Goal: Task Accomplishment & Management: Complete application form

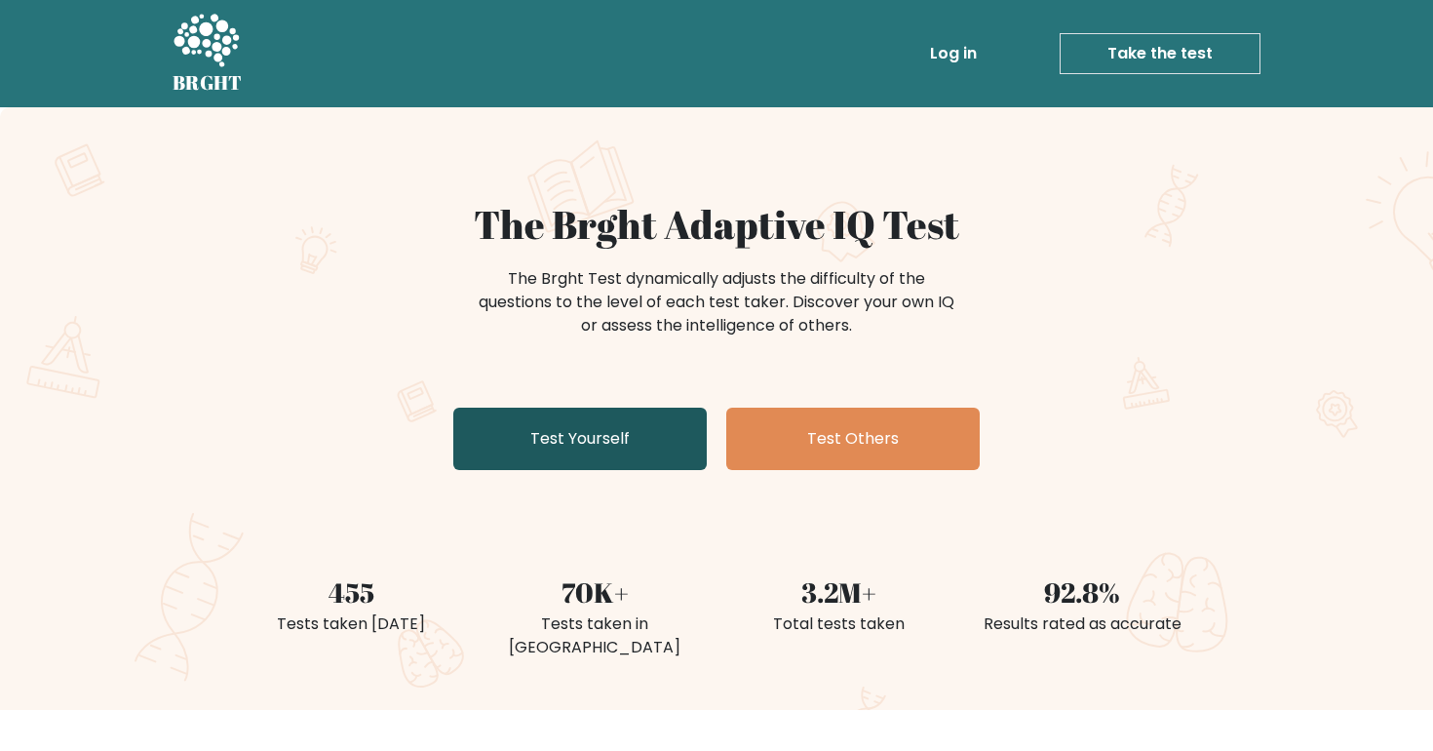
click at [649, 443] on link "Test Yourself" at bounding box center [579, 439] width 253 height 62
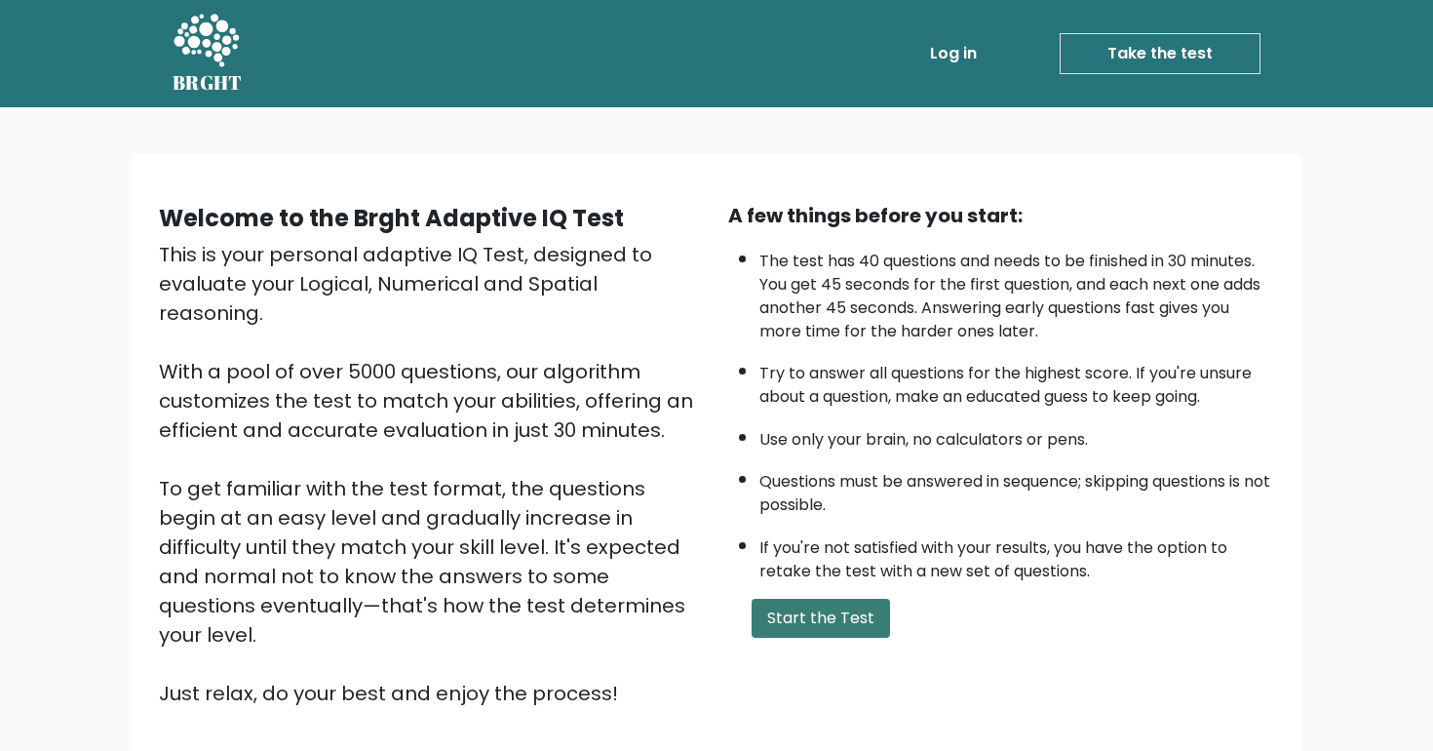
click at [802, 633] on button "Start the Test" at bounding box center [821, 618] width 138 height 39
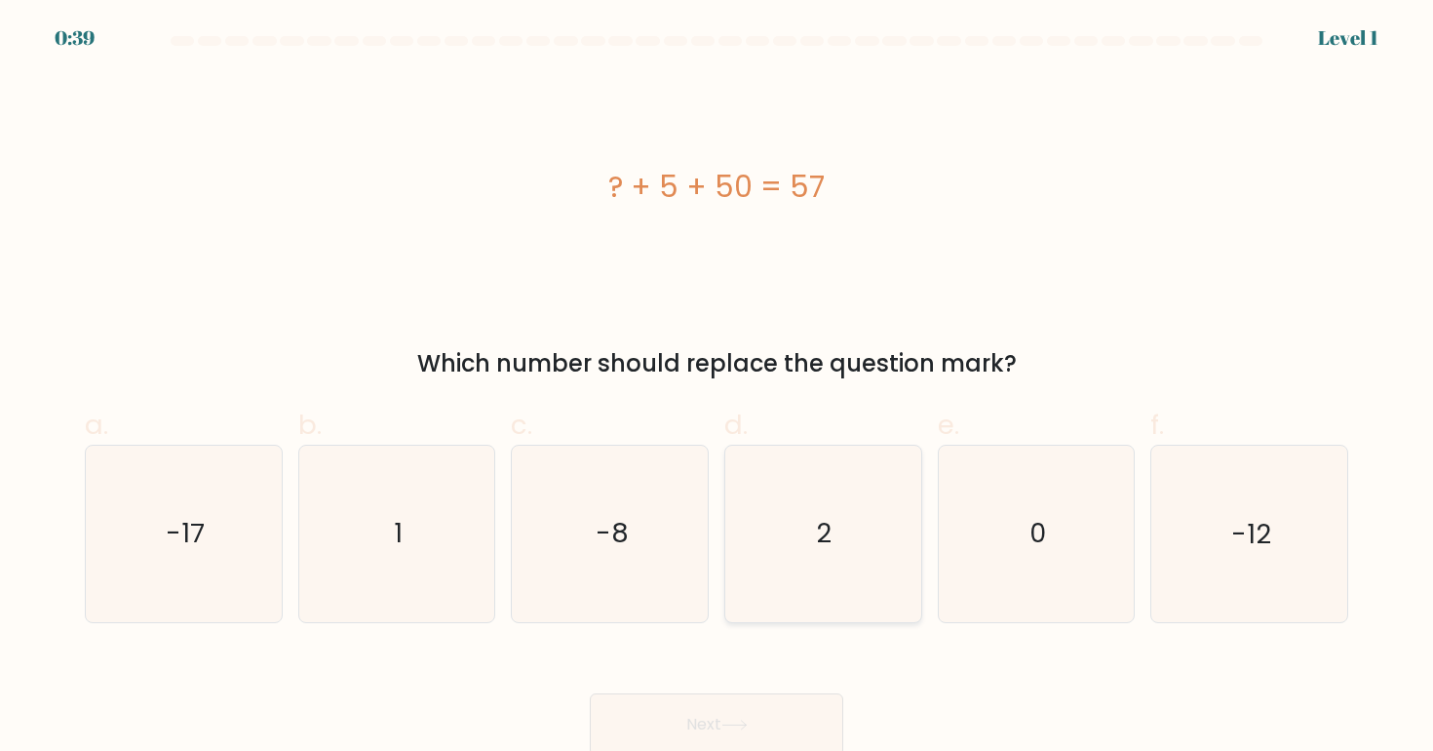
click at [787, 509] on icon "2" at bounding box center [822, 533] width 175 height 175
click at [718, 388] on input "d. 2" at bounding box center [717, 381] width 1 height 13
radio input "true"
click at [762, 705] on button "Next" at bounding box center [716, 724] width 253 height 62
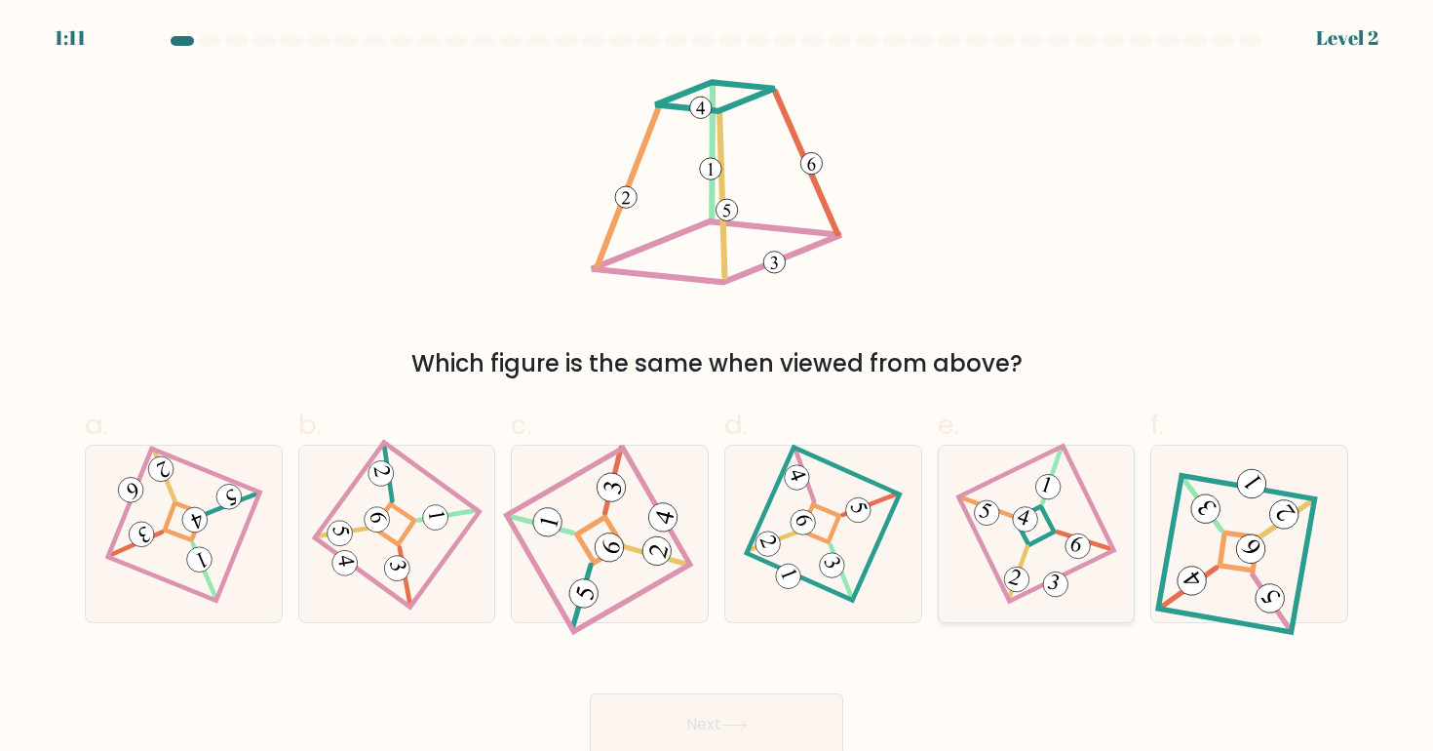
click at [1058, 575] on icon at bounding box center [1053, 581] width 19 height 18
click at [718, 388] on input "e." at bounding box center [717, 381] width 1 height 13
radio input "true"
click at [797, 677] on div "Next" at bounding box center [716, 700] width 1287 height 109
click at [797, 687] on div "Next" at bounding box center [716, 700] width 1287 height 109
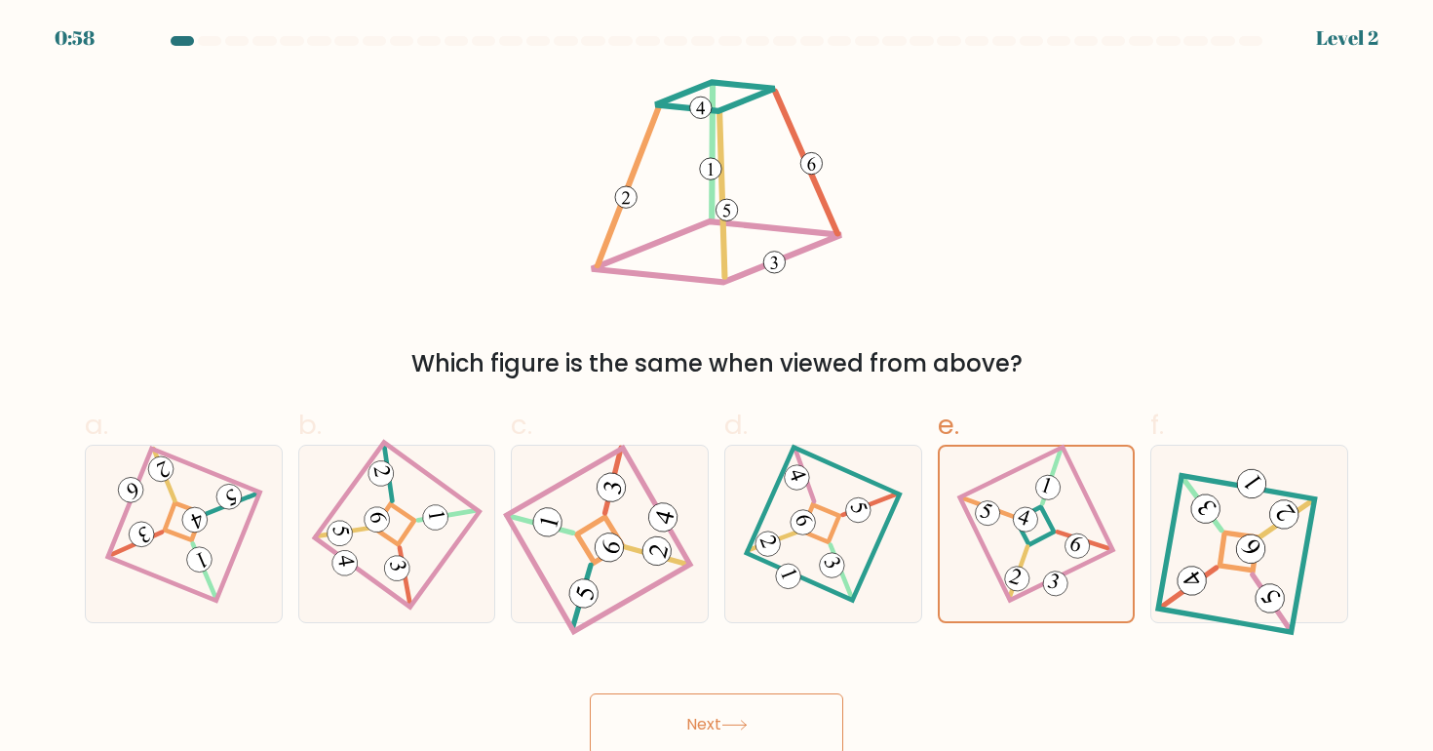
click at [794, 700] on button "Next" at bounding box center [716, 724] width 253 height 62
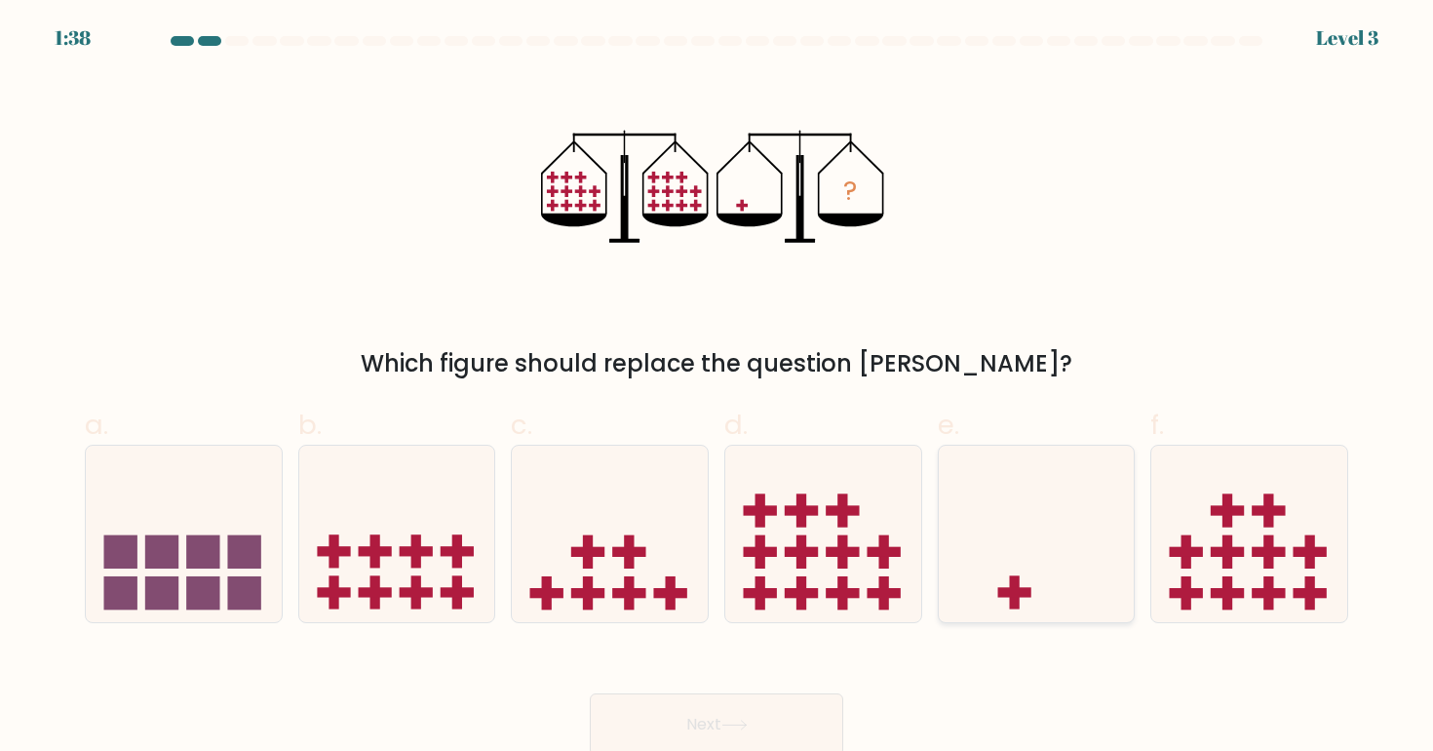
click at [1010, 558] on icon at bounding box center [1037, 533] width 196 height 162
click at [718, 388] on input "e." at bounding box center [717, 381] width 1 height 13
radio input "true"
click at [740, 732] on button "Next" at bounding box center [716, 724] width 253 height 62
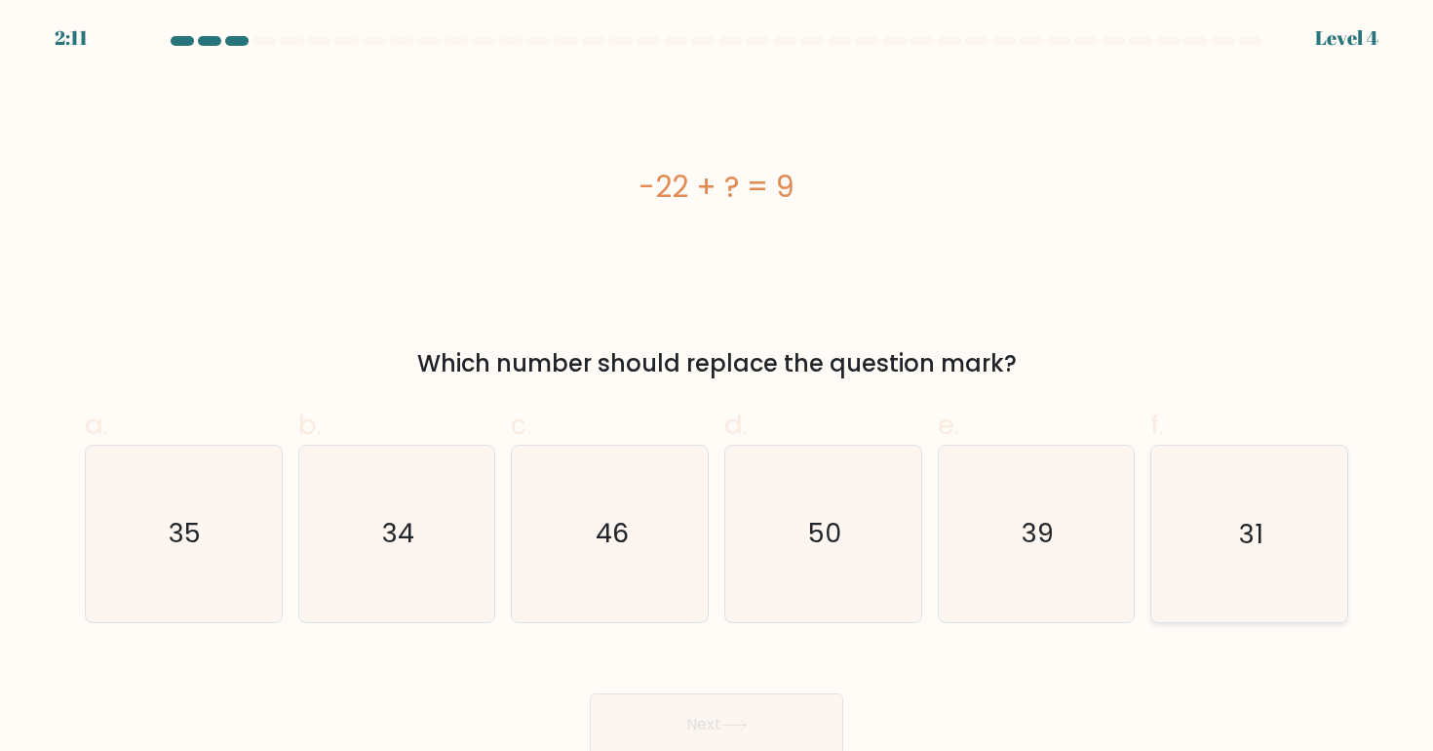
click at [1238, 561] on icon "31" at bounding box center [1248, 533] width 175 height 175
click at [718, 388] on input "f. 31" at bounding box center [717, 381] width 1 height 13
radio input "true"
click at [768, 699] on button "Next" at bounding box center [716, 724] width 253 height 62
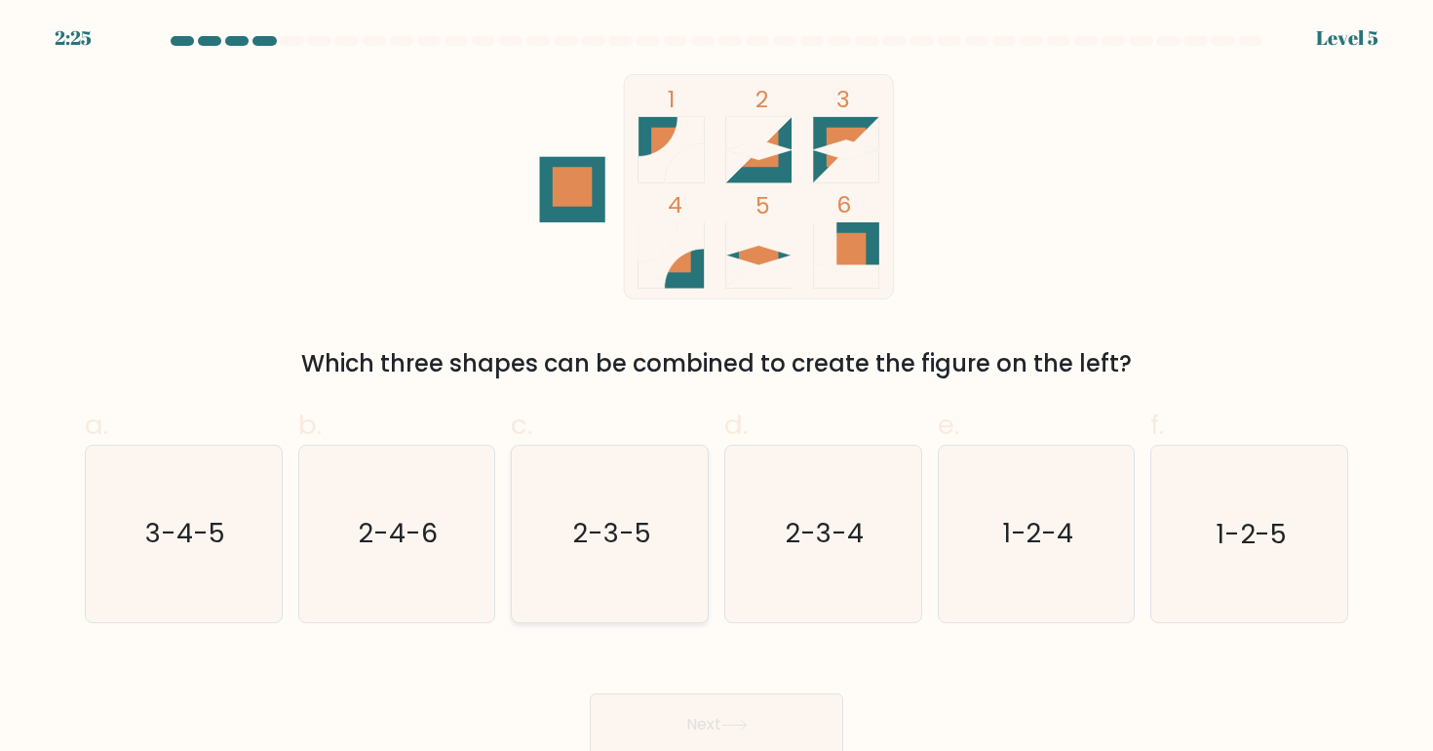
click at [660, 525] on icon "2-3-5" at bounding box center [610, 533] width 175 height 175
click at [717, 388] on input "c. 2-3-5" at bounding box center [717, 381] width 1 height 13
radio input "true"
click at [756, 728] on button "Next" at bounding box center [716, 724] width 253 height 62
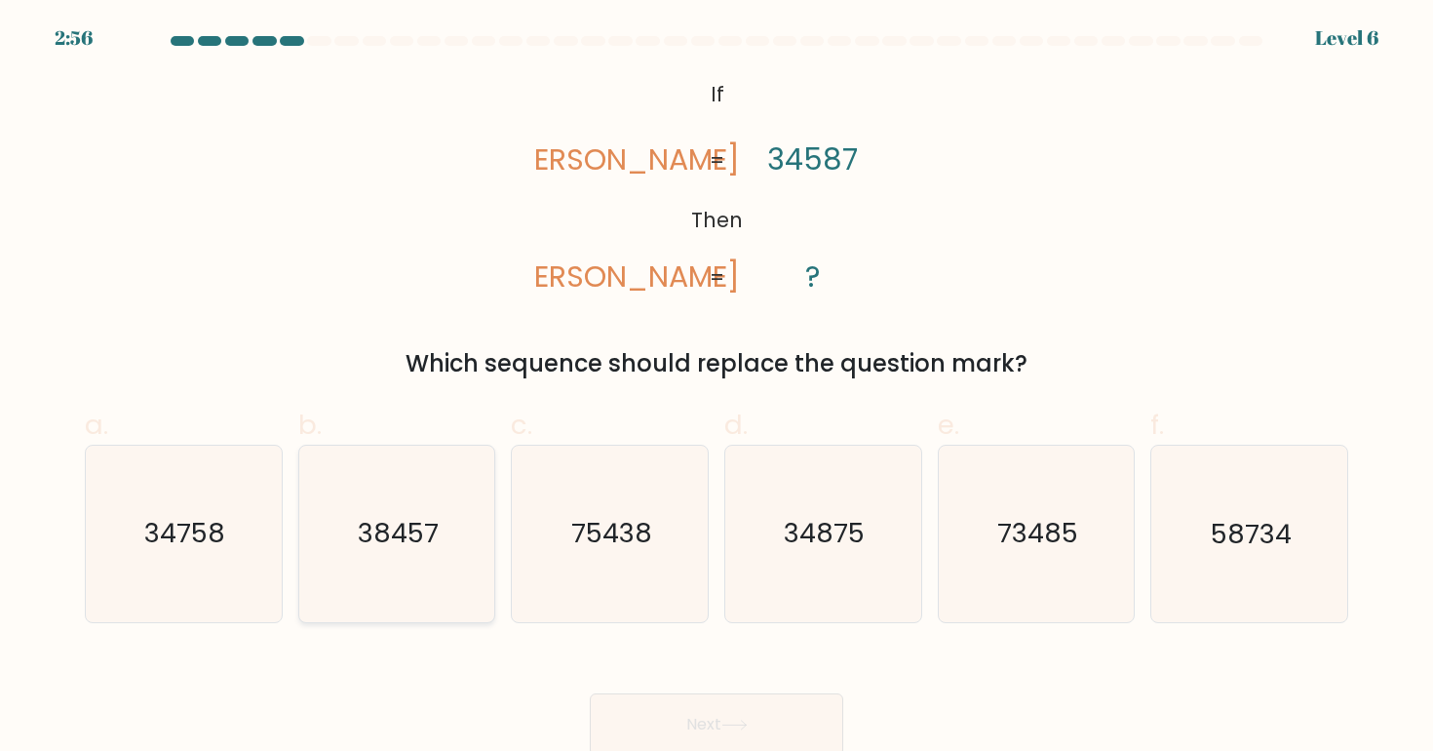
click at [399, 534] on text "38457" at bounding box center [398, 534] width 81 height 36
click at [717, 388] on input "b. 38457" at bounding box center [717, 381] width 1 height 13
radio input "true"
click at [690, 722] on button "Next" at bounding box center [716, 724] width 253 height 62
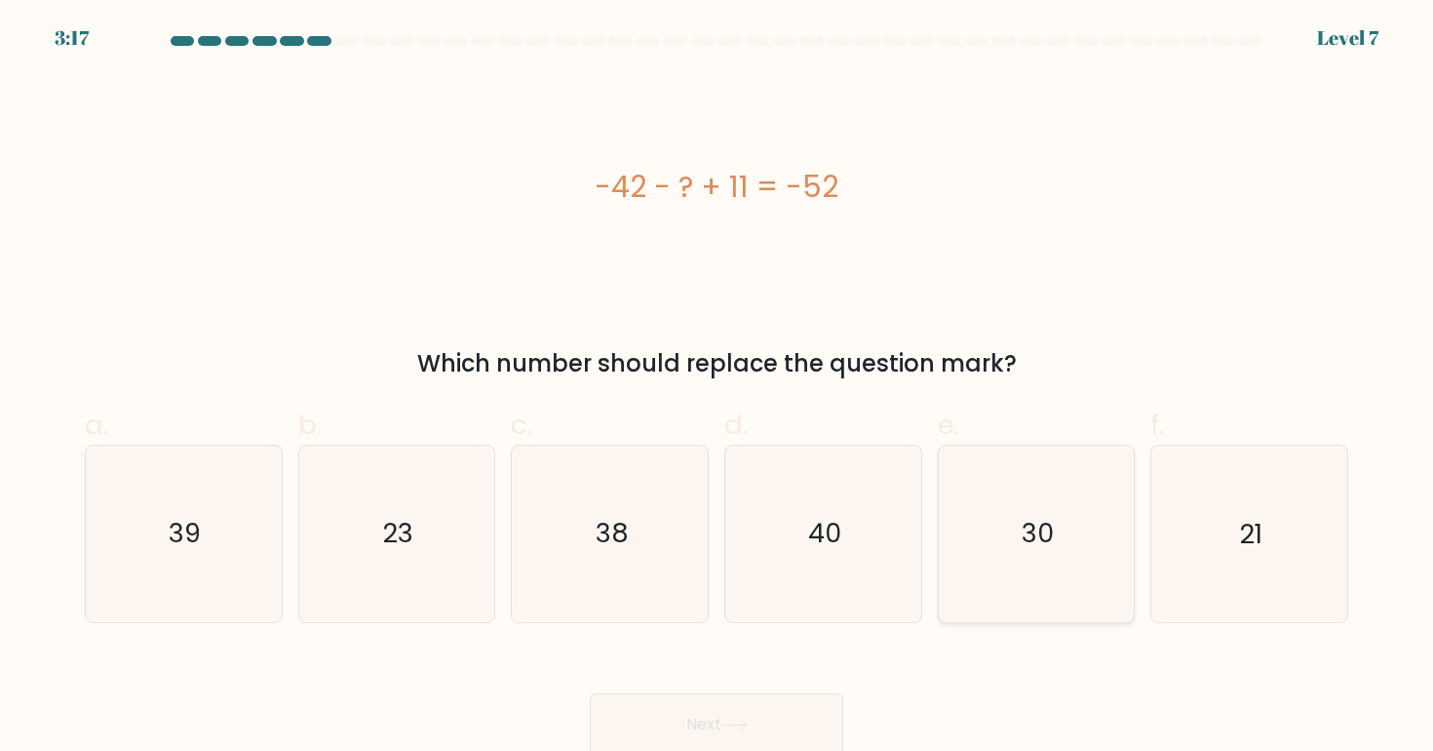
click at [1044, 560] on icon "30" at bounding box center [1036, 533] width 175 height 175
click at [718, 388] on input "e. 30" at bounding box center [717, 381] width 1 height 13
radio input "true"
click at [745, 740] on button "Next" at bounding box center [716, 724] width 253 height 62
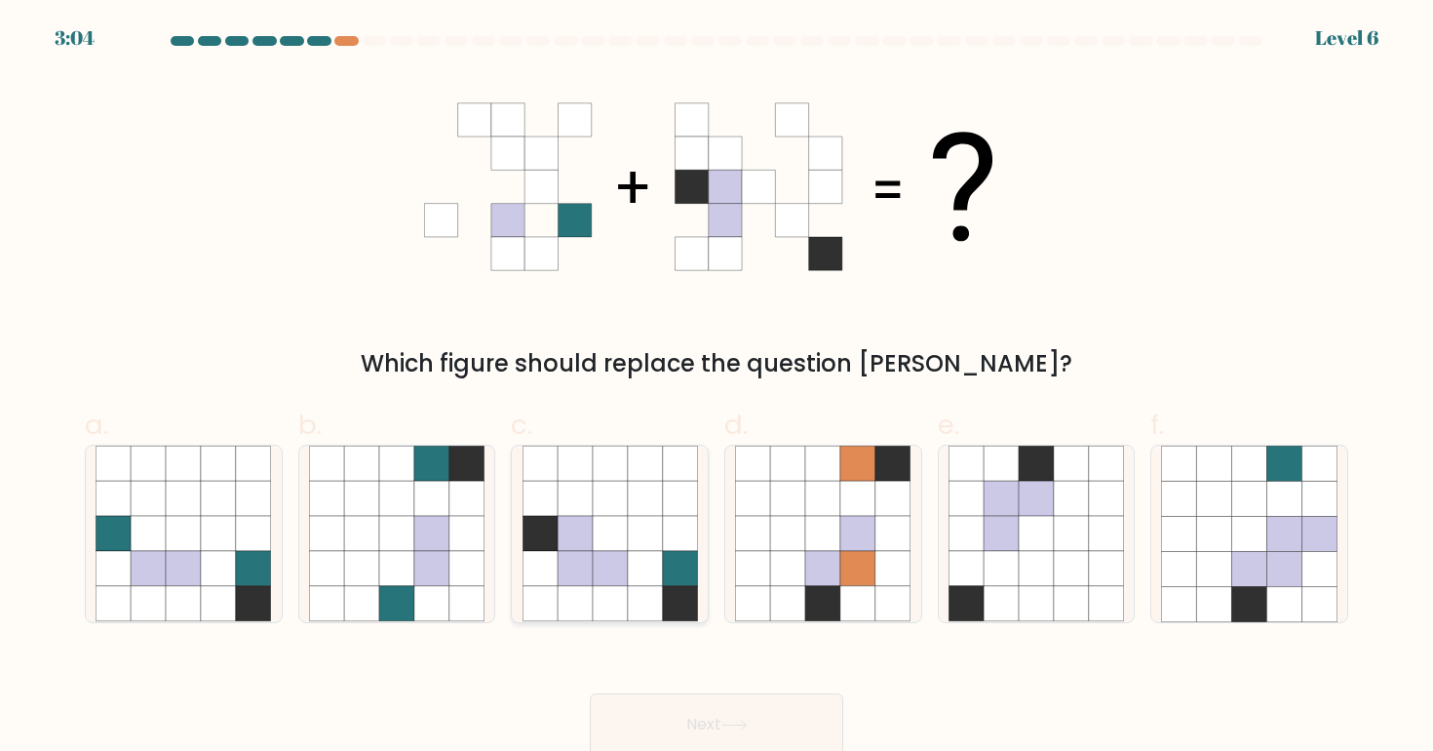
click at [605, 590] on icon at bounding box center [610, 603] width 35 height 35
click at [717, 388] on input "c." at bounding box center [717, 381] width 1 height 13
radio input "true"
click at [646, 740] on button "Next" at bounding box center [716, 724] width 253 height 62
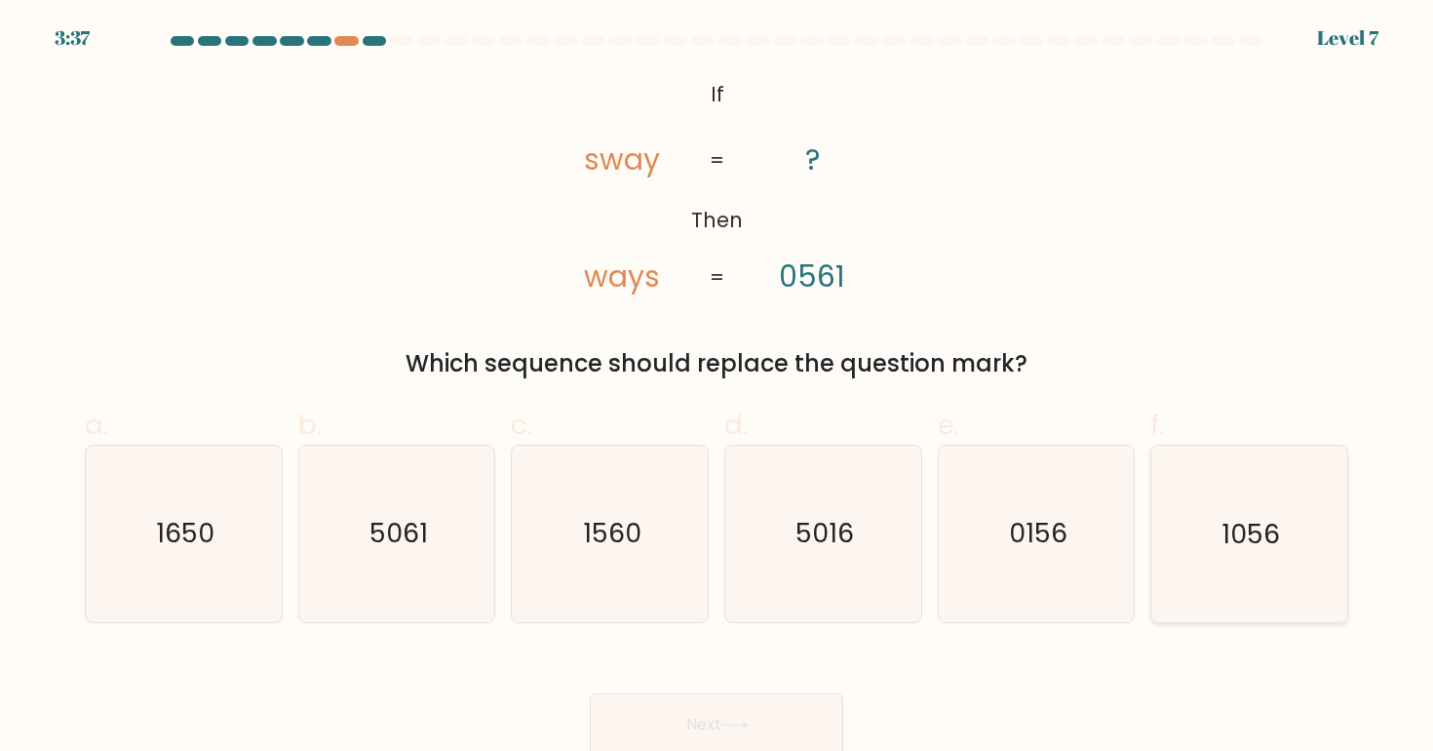
click at [1328, 540] on icon "1056" at bounding box center [1248, 533] width 175 height 175
click at [718, 388] on input "f. 1056" at bounding box center [717, 381] width 1 height 13
radio input "true"
click at [732, 725] on icon at bounding box center [734, 724] width 26 height 11
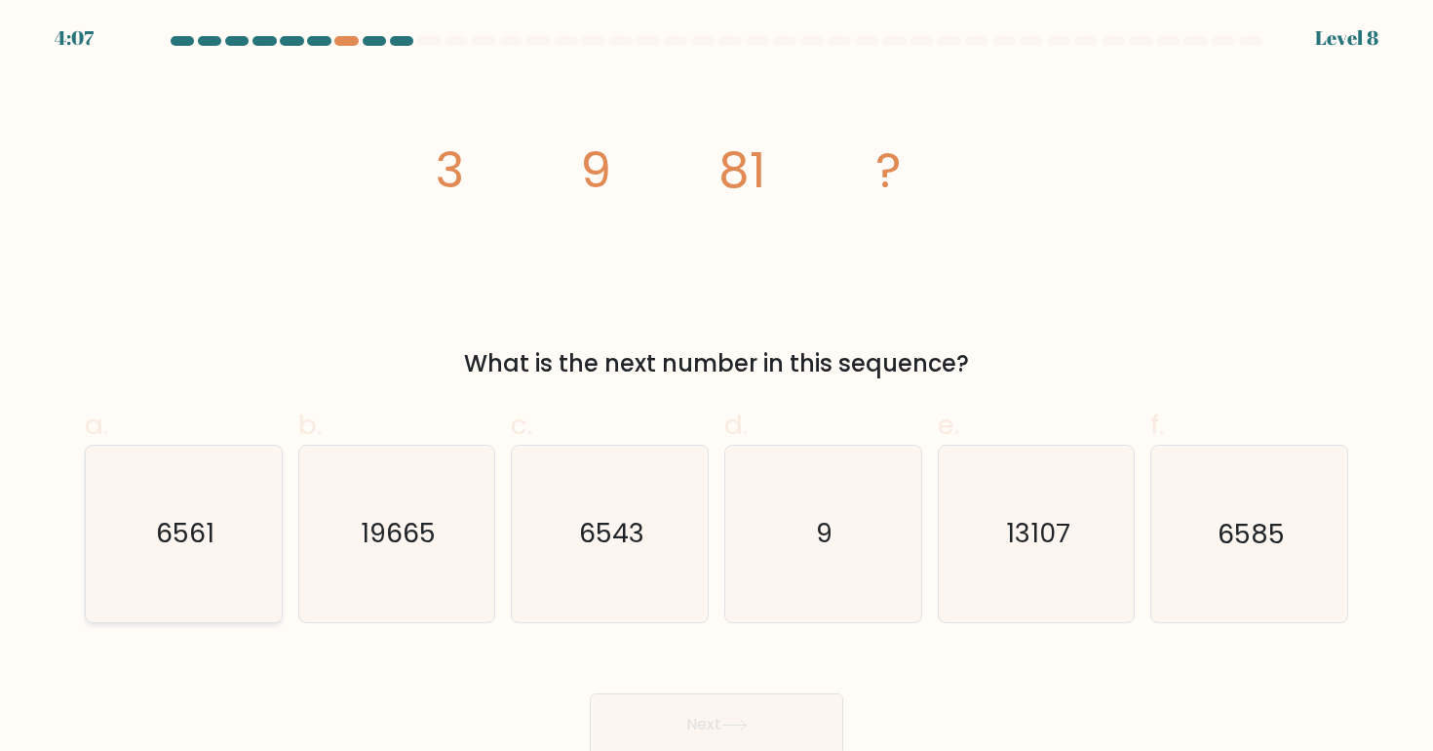
click at [188, 550] on text "6561" at bounding box center [185, 534] width 58 height 36
click at [717, 388] on input "a. 6561" at bounding box center [717, 381] width 1 height 13
radio input "true"
click at [795, 712] on button "Next" at bounding box center [716, 724] width 253 height 62
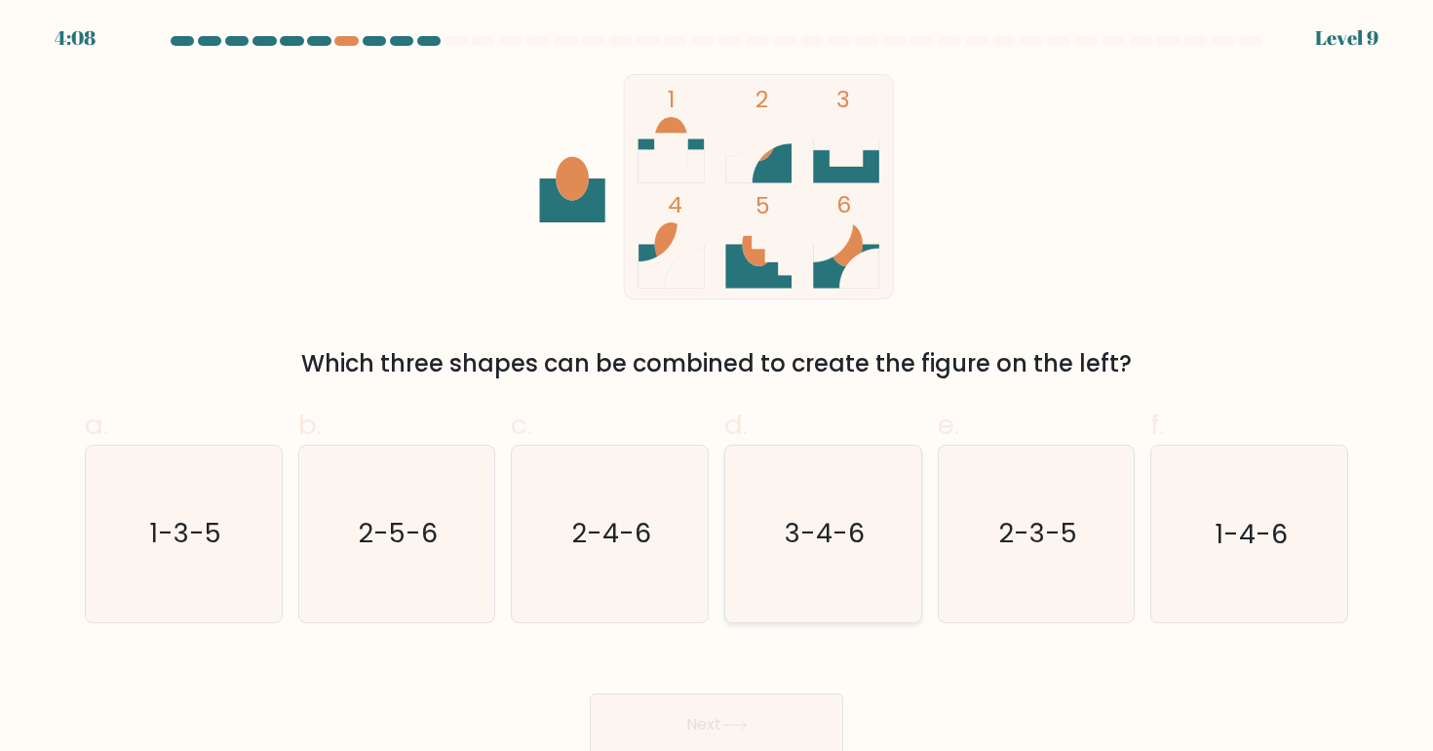
click at [749, 536] on icon "3-4-6" at bounding box center [822, 533] width 175 height 175
click at [718, 388] on input "d. 3-4-6" at bounding box center [717, 381] width 1 height 13
radio input "true"
click at [632, 544] on text "2-4-6" at bounding box center [611, 534] width 79 height 36
click at [717, 388] on input "c. 2-4-6" at bounding box center [717, 381] width 1 height 13
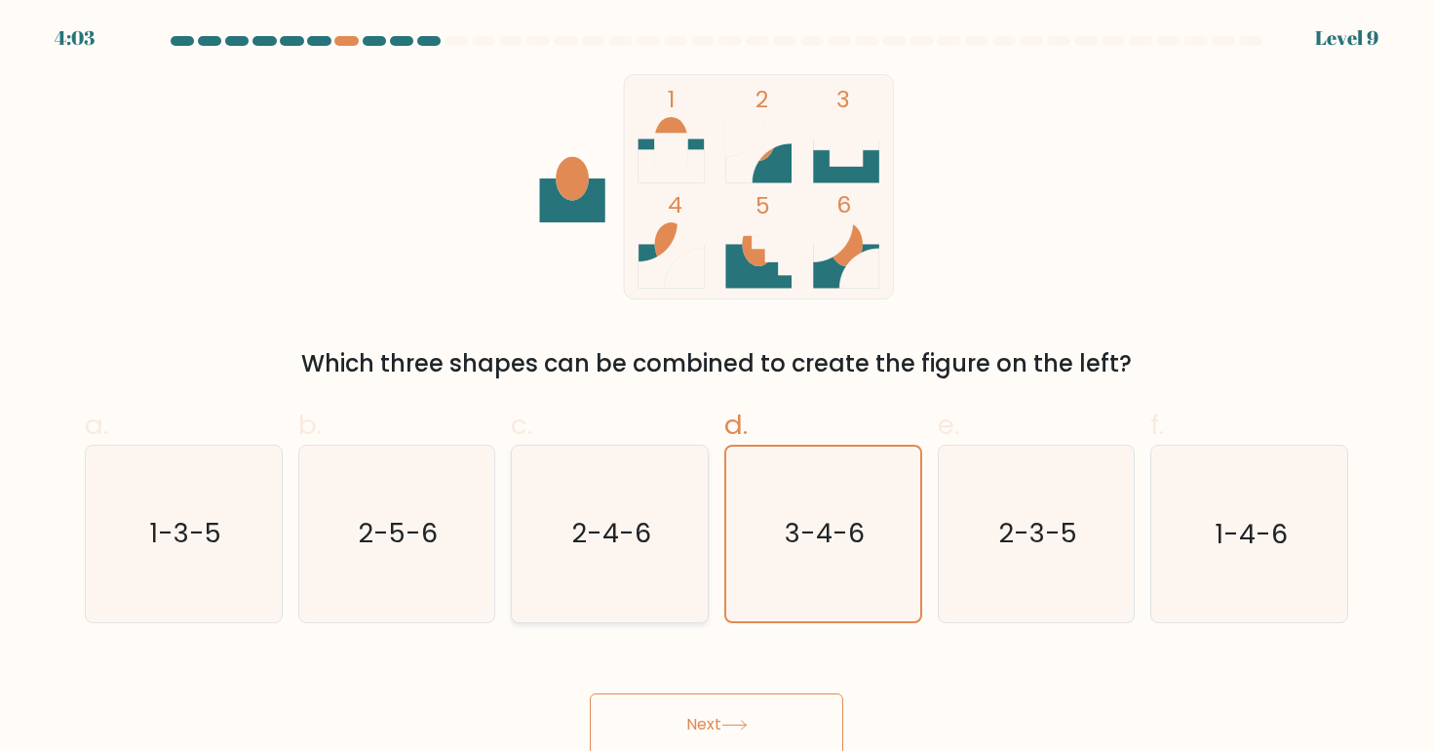
radio input "true"
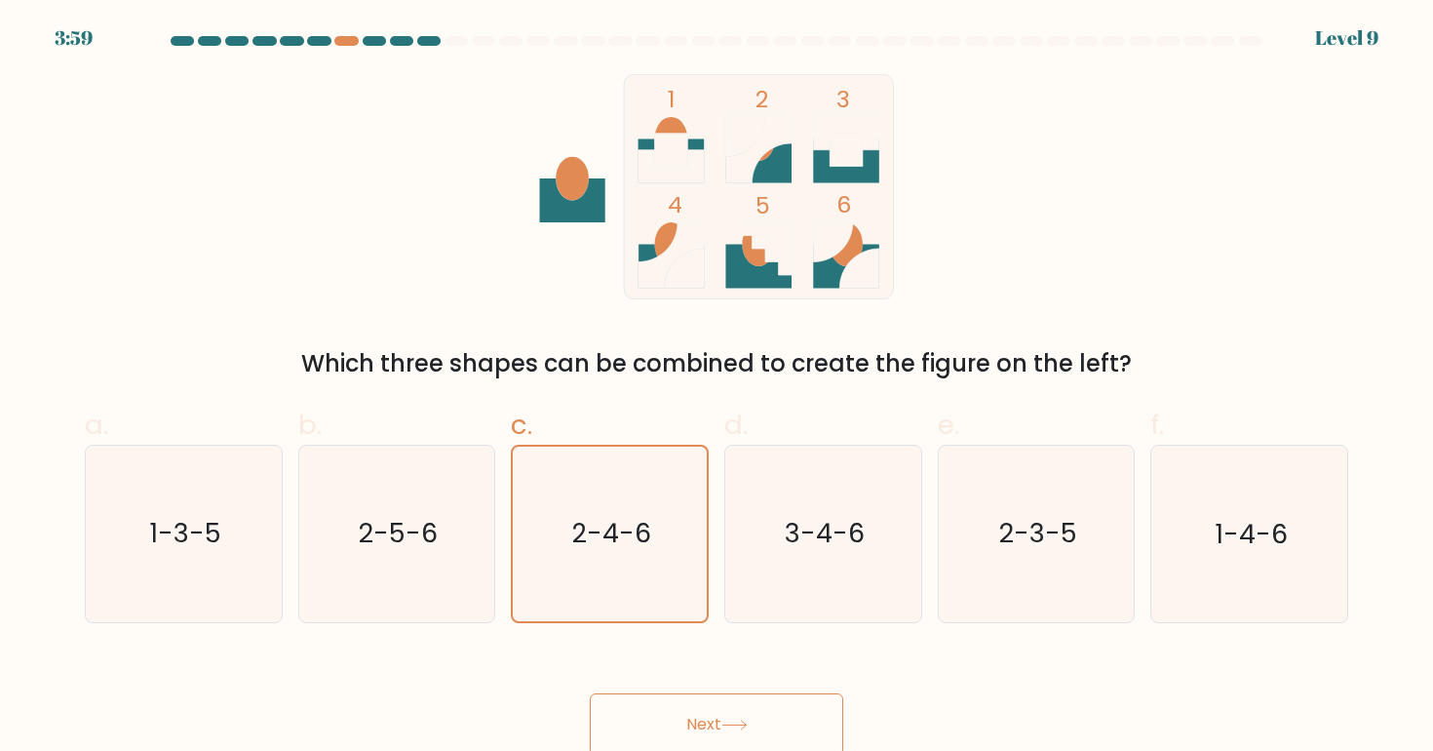
click at [716, 696] on button "Next" at bounding box center [716, 724] width 253 height 62
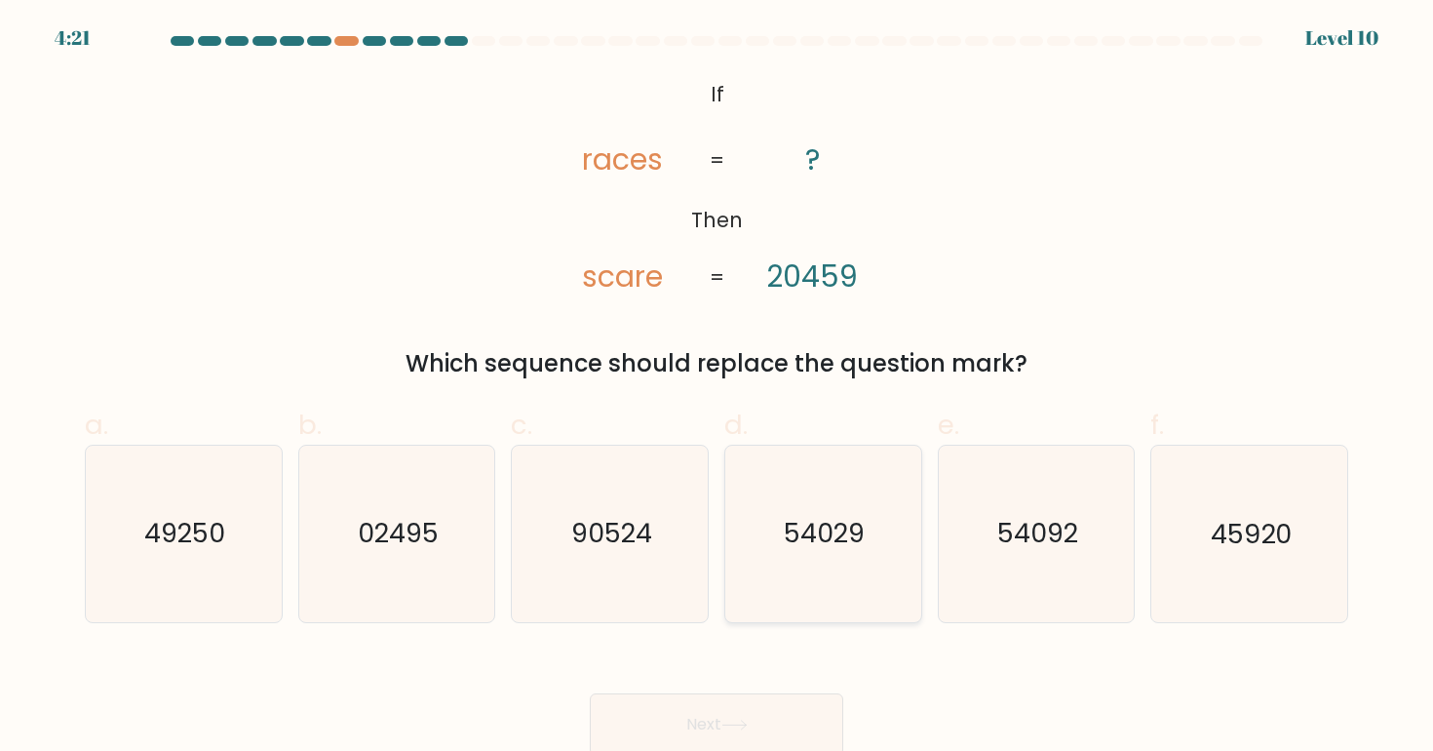
click at [784, 552] on icon "54029" at bounding box center [822, 533] width 175 height 175
click at [718, 388] on input "d. 54029" at bounding box center [717, 381] width 1 height 13
radio input "true"
click at [1068, 552] on icon "54092" at bounding box center [1036, 533] width 175 height 175
click at [718, 388] on input "e. 54092" at bounding box center [717, 381] width 1 height 13
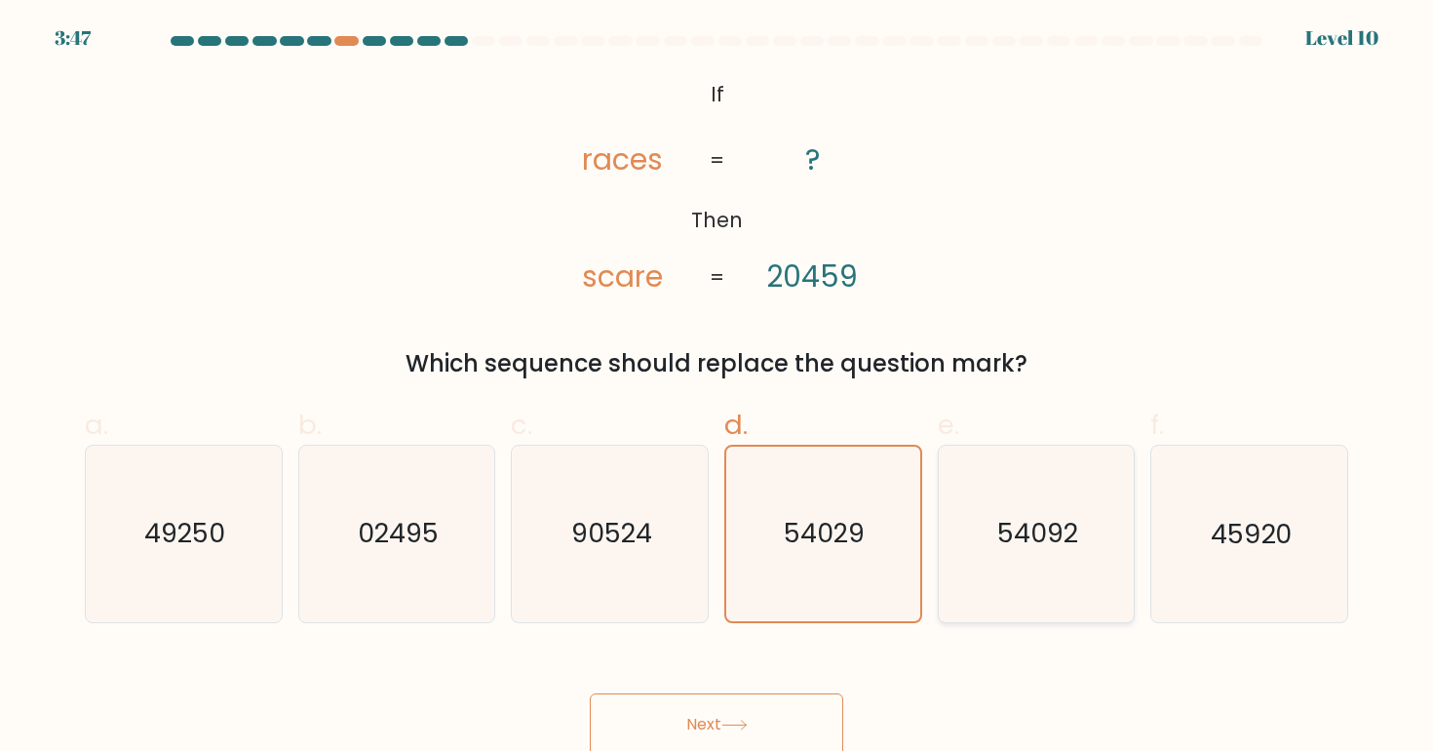
radio input "true"
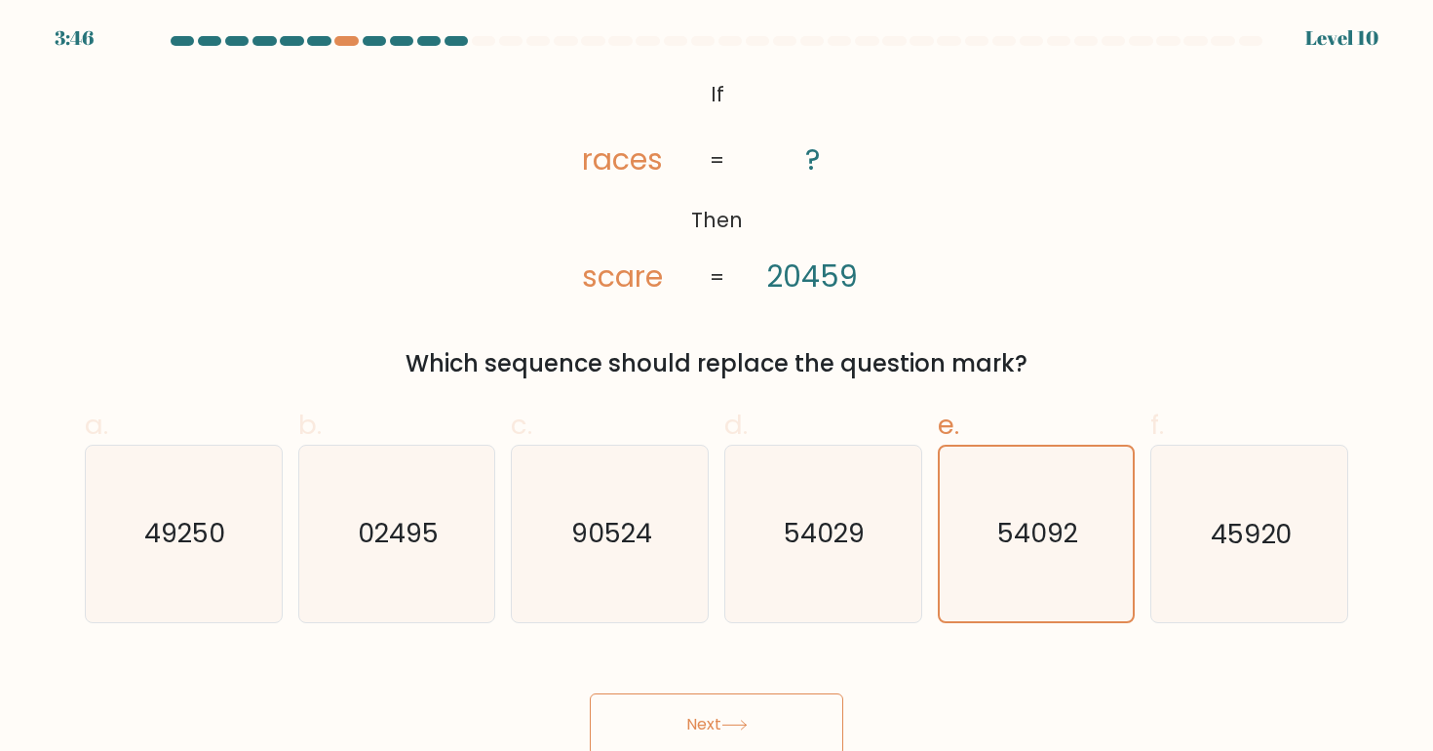
click at [796, 711] on button "Next" at bounding box center [716, 724] width 253 height 62
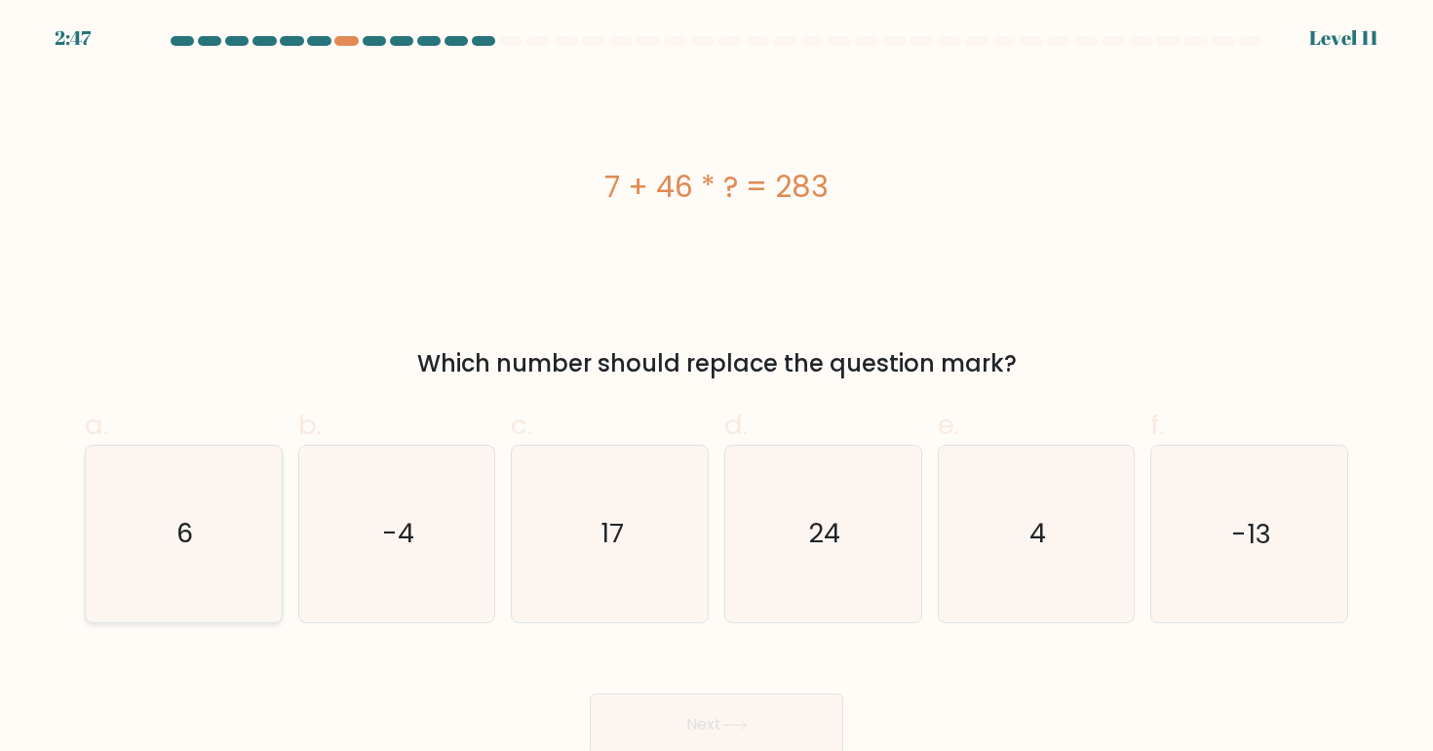
click at [249, 499] on icon "6" at bounding box center [183, 533] width 175 height 175
click at [717, 388] on input "a. 6" at bounding box center [717, 381] width 1 height 13
radio input "true"
click at [726, 719] on icon at bounding box center [734, 724] width 26 height 11
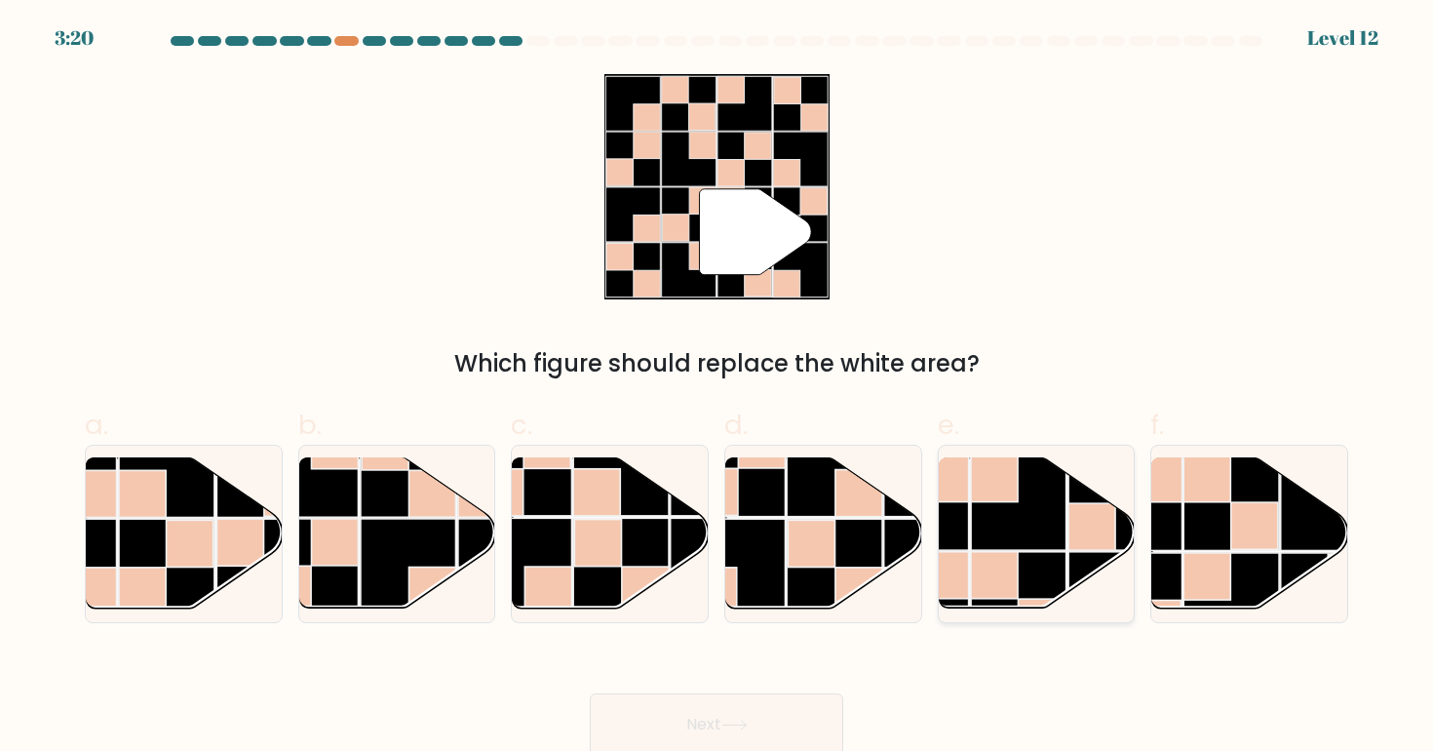
click at [1031, 602] on rect at bounding box center [1041, 623] width 47 height 47
click at [718, 388] on input "e." at bounding box center [717, 381] width 1 height 13
radio input "true"
click at [716, 726] on button "Next" at bounding box center [716, 724] width 253 height 62
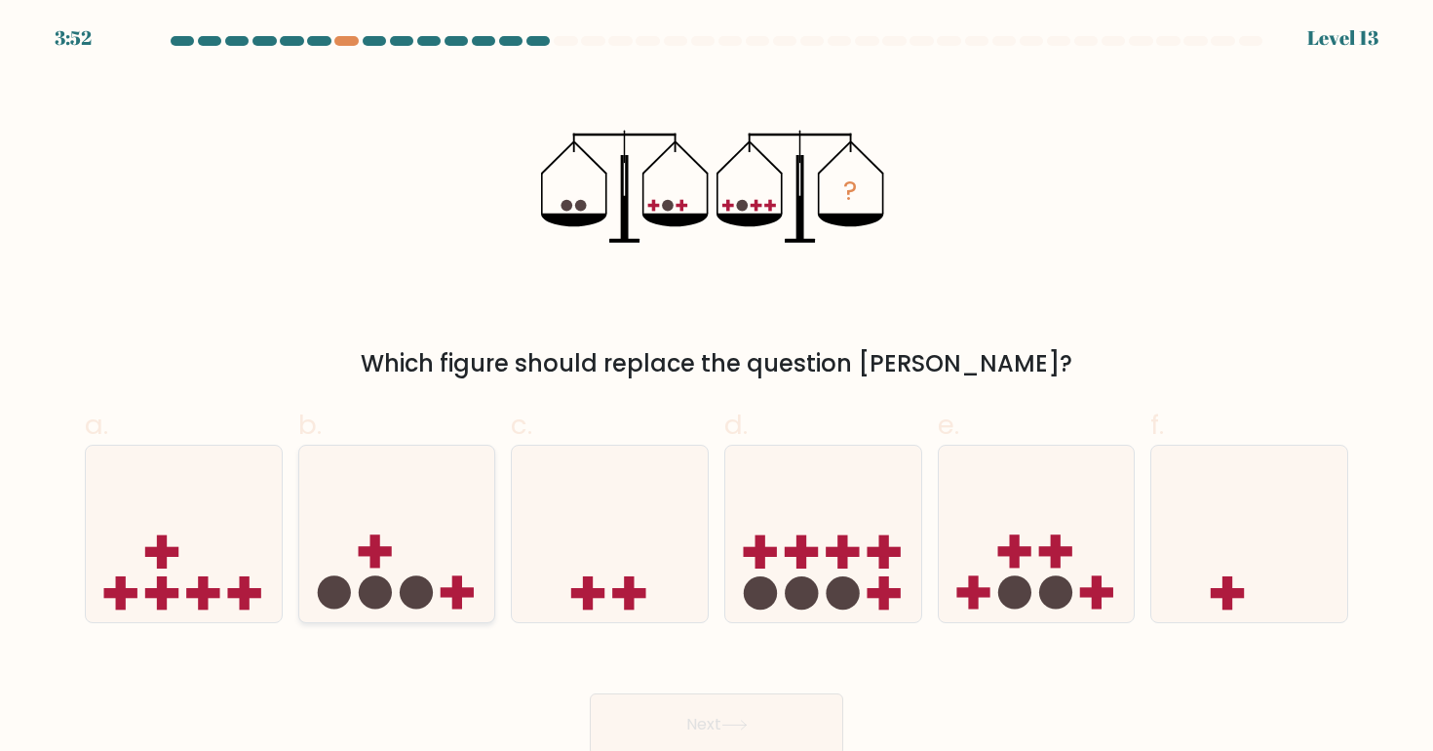
click at [398, 574] on icon at bounding box center [397, 533] width 196 height 162
click at [717, 388] on input "b." at bounding box center [717, 381] width 1 height 13
radio input "true"
click at [719, 735] on button "Next" at bounding box center [716, 724] width 253 height 62
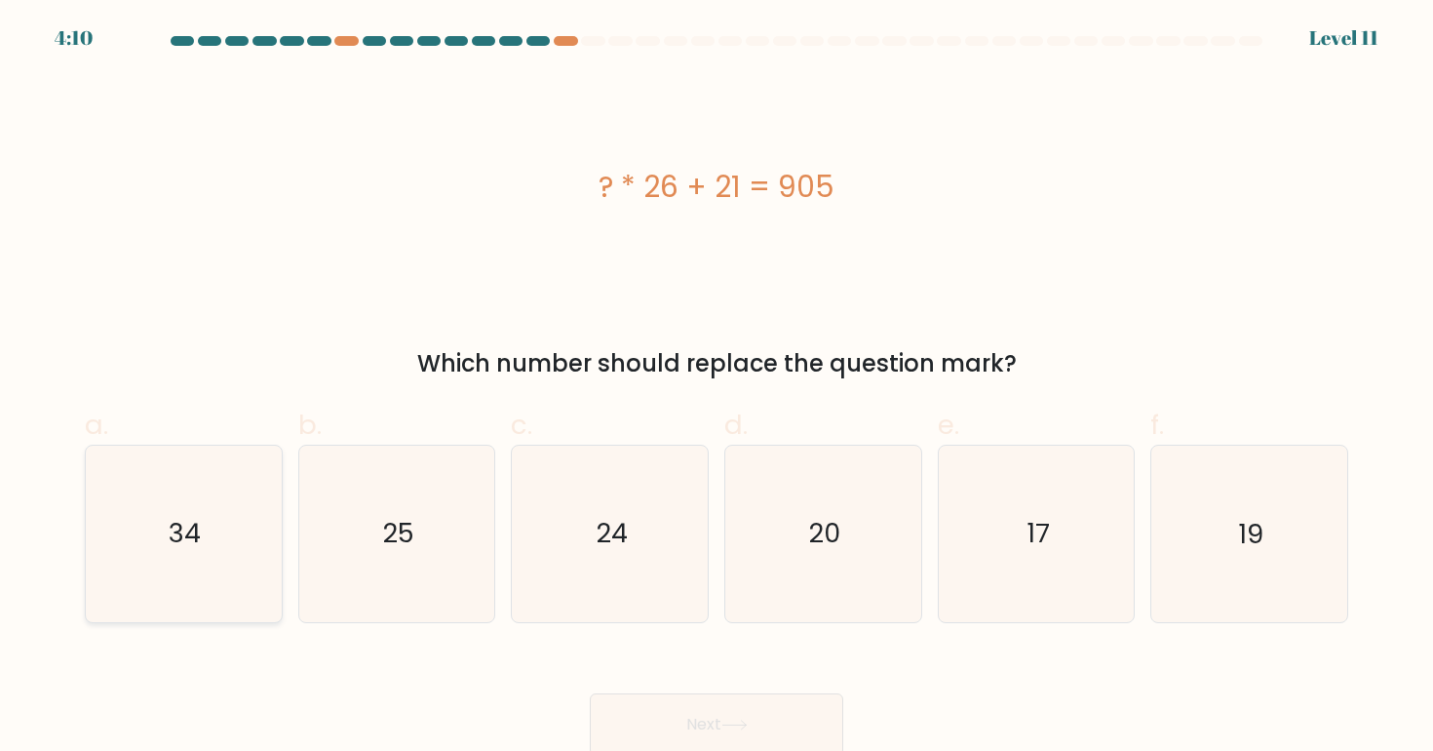
click at [123, 569] on icon "34" at bounding box center [183, 533] width 175 height 175
click at [717, 388] on input "a. 34" at bounding box center [717, 381] width 1 height 13
radio input "true"
click at [819, 714] on button "Next" at bounding box center [716, 724] width 253 height 62
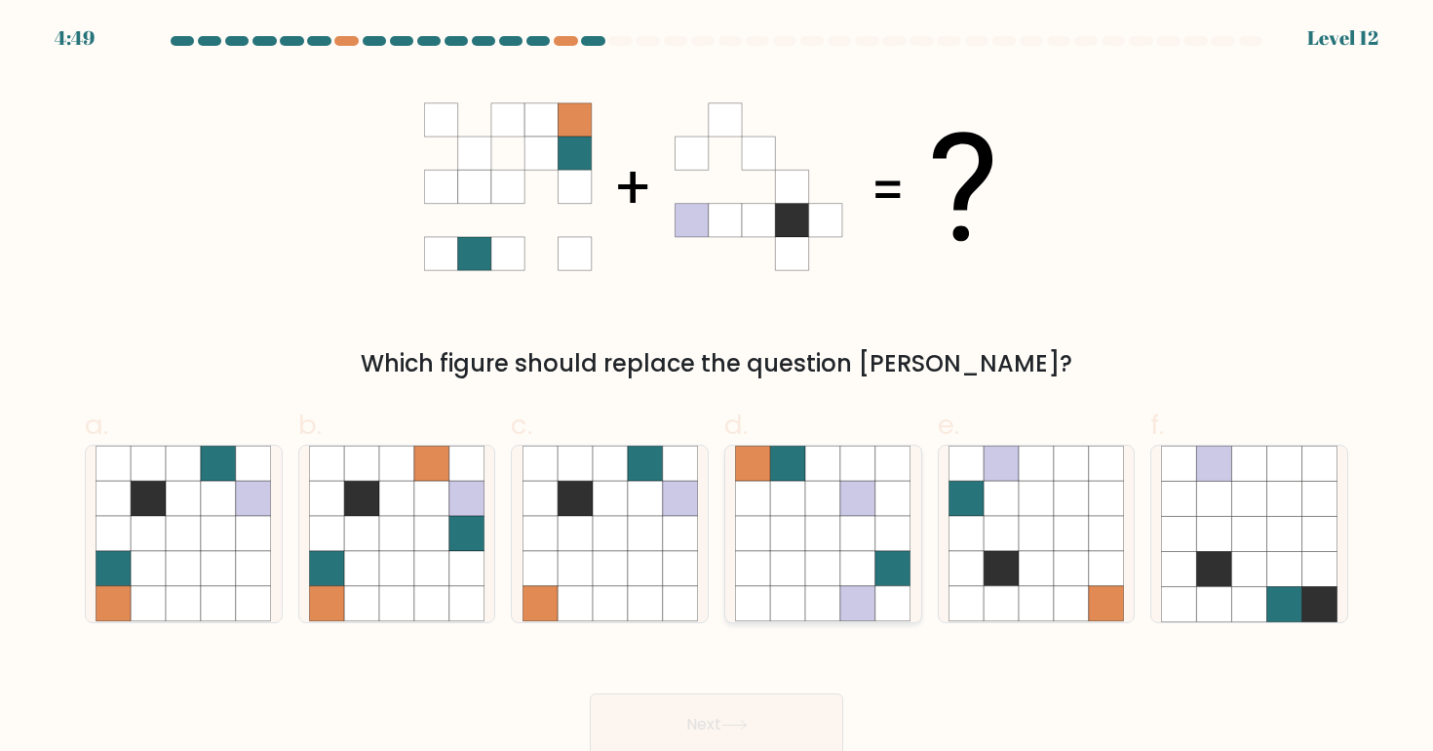
click at [806, 535] on icon at bounding box center [822, 533] width 35 height 35
click at [718, 388] on input "d." at bounding box center [717, 381] width 1 height 13
radio input "true"
click at [185, 531] on icon at bounding box center [183, 533] width 35 height 35
click at [717, 388] on input "a." at bounding box center [717, 381] width 1 height 13
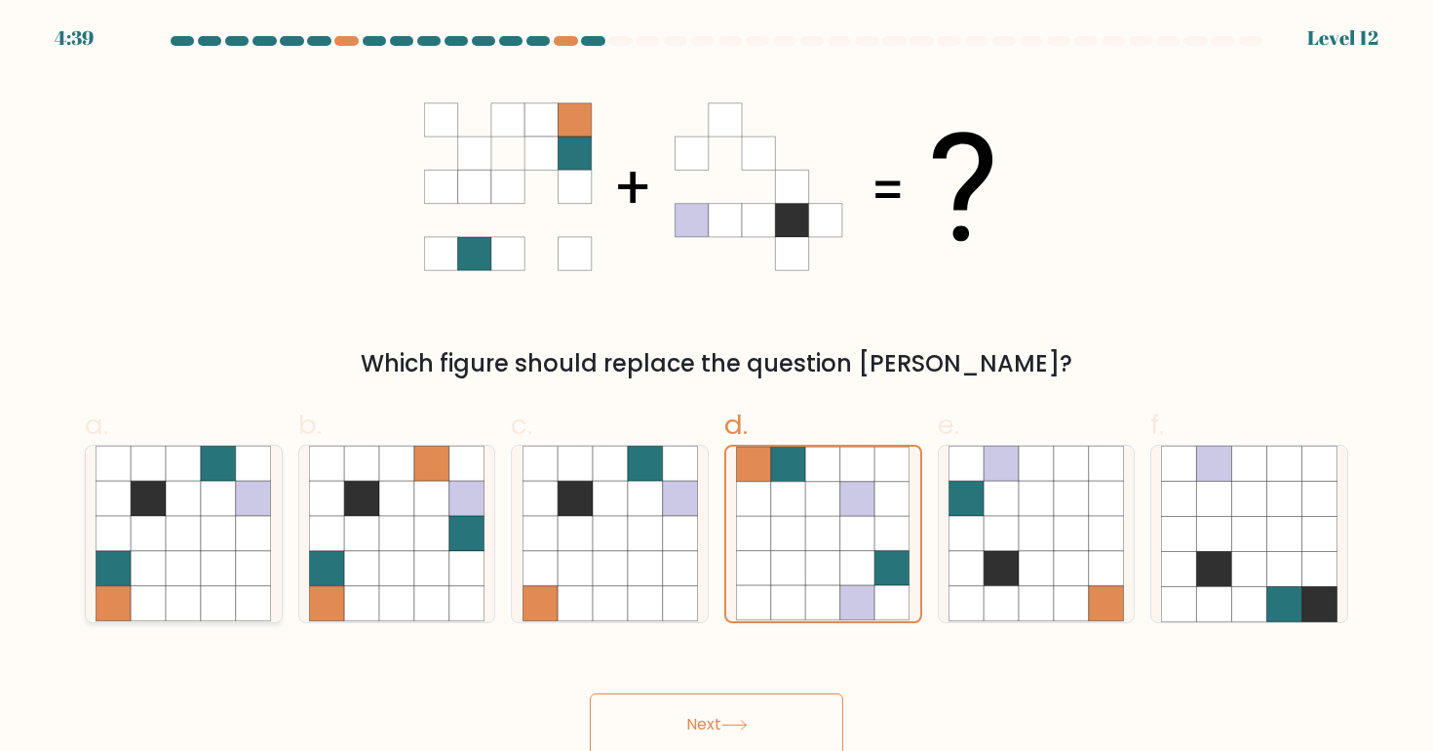
radio input "true"
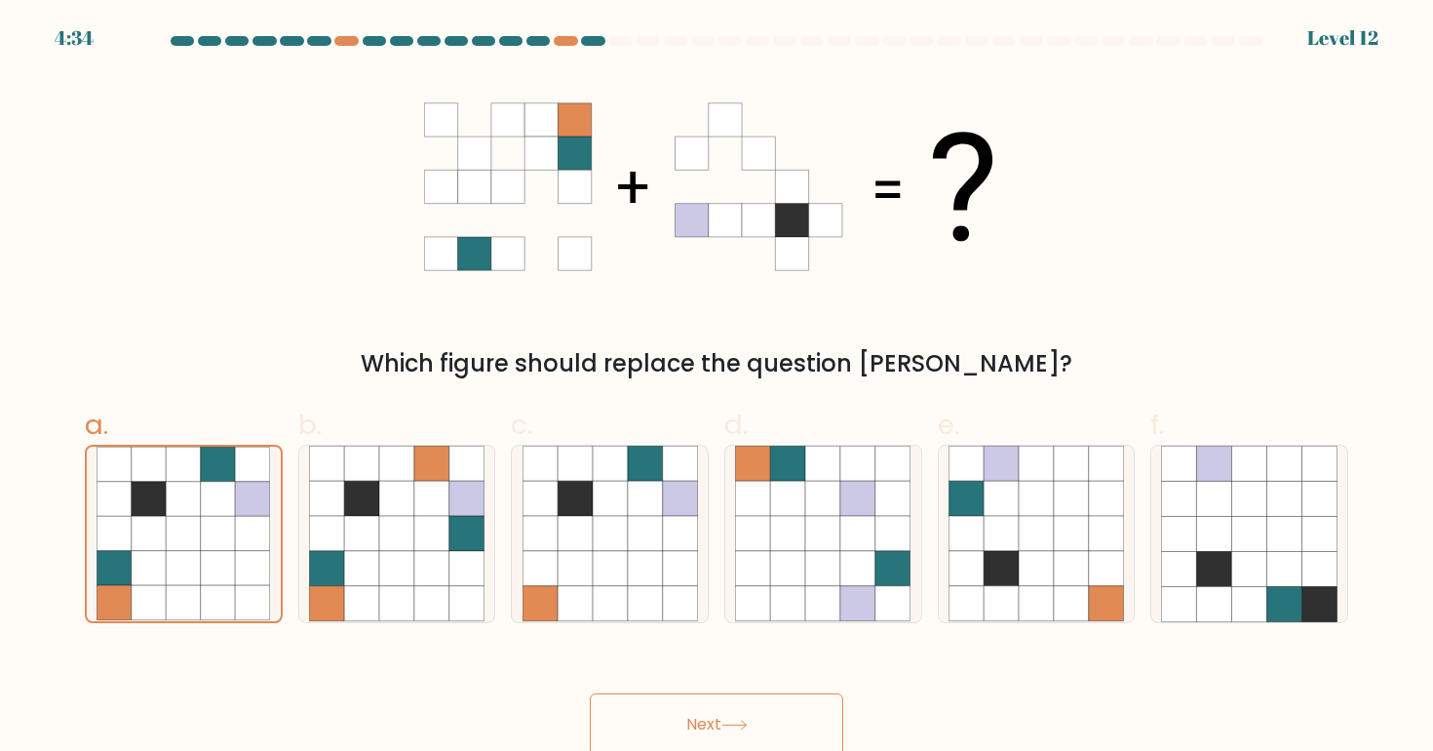
click at [707, 734] on button "Next" at bounding box center [716, 724] width 253 height 62
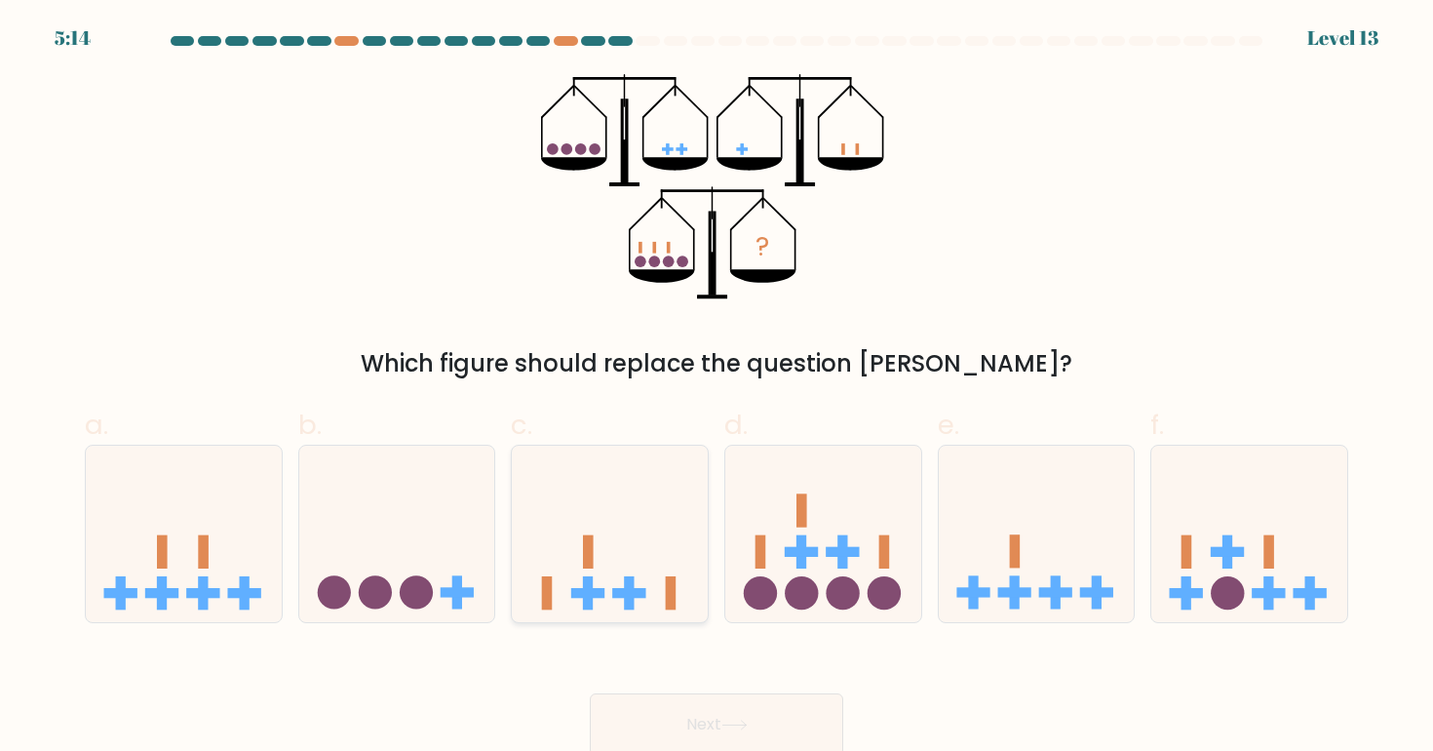
click at [614, 538] on icon at bounding box center [610, 533] width 196 height 162
click at [717, 388] on input "c." at bounding box center [717, 381] width 1 height 13
radio input "true"
click at [1005, 576] on icon at bounding box center [1037, 533] width 196 height 162
click at [718, 388] on input "e." at bounding box center [717, 381] width 1 height 13
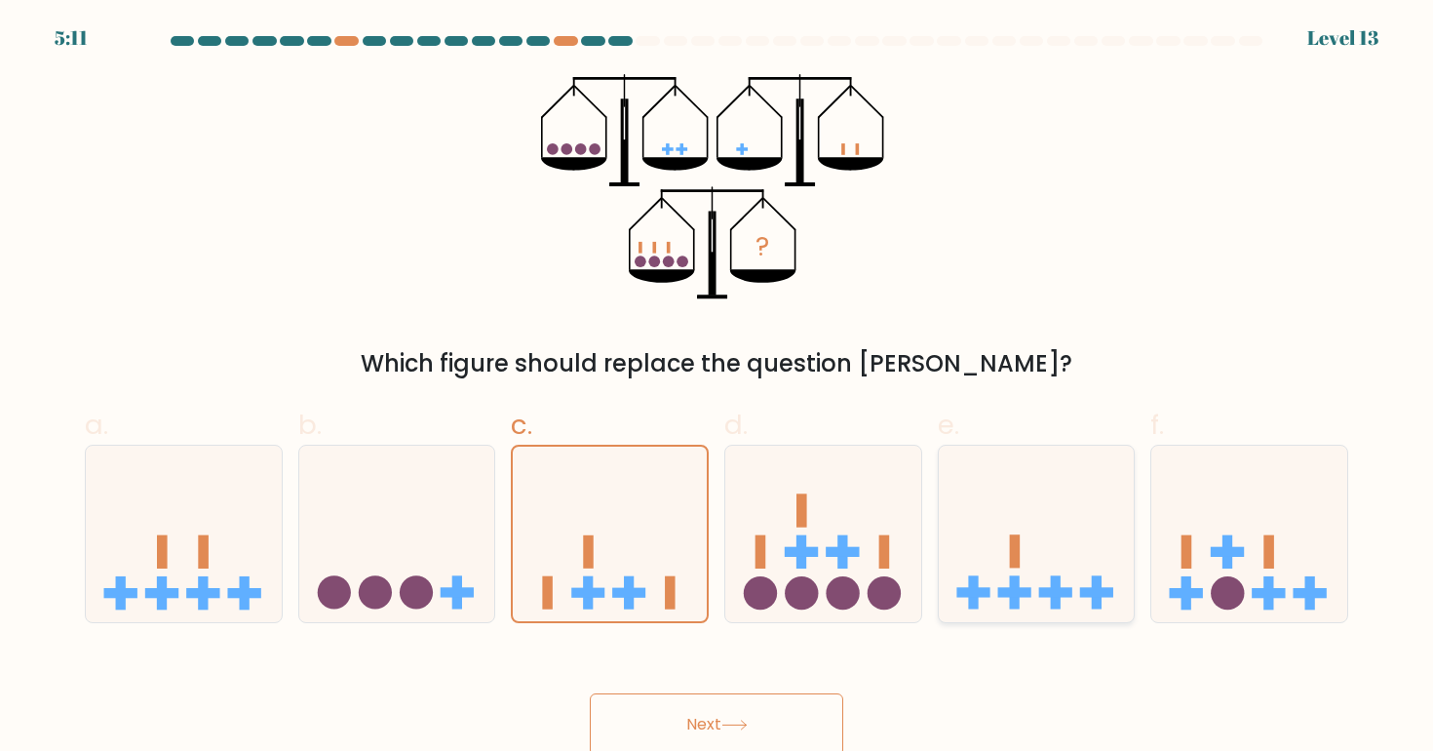
radio input "true"
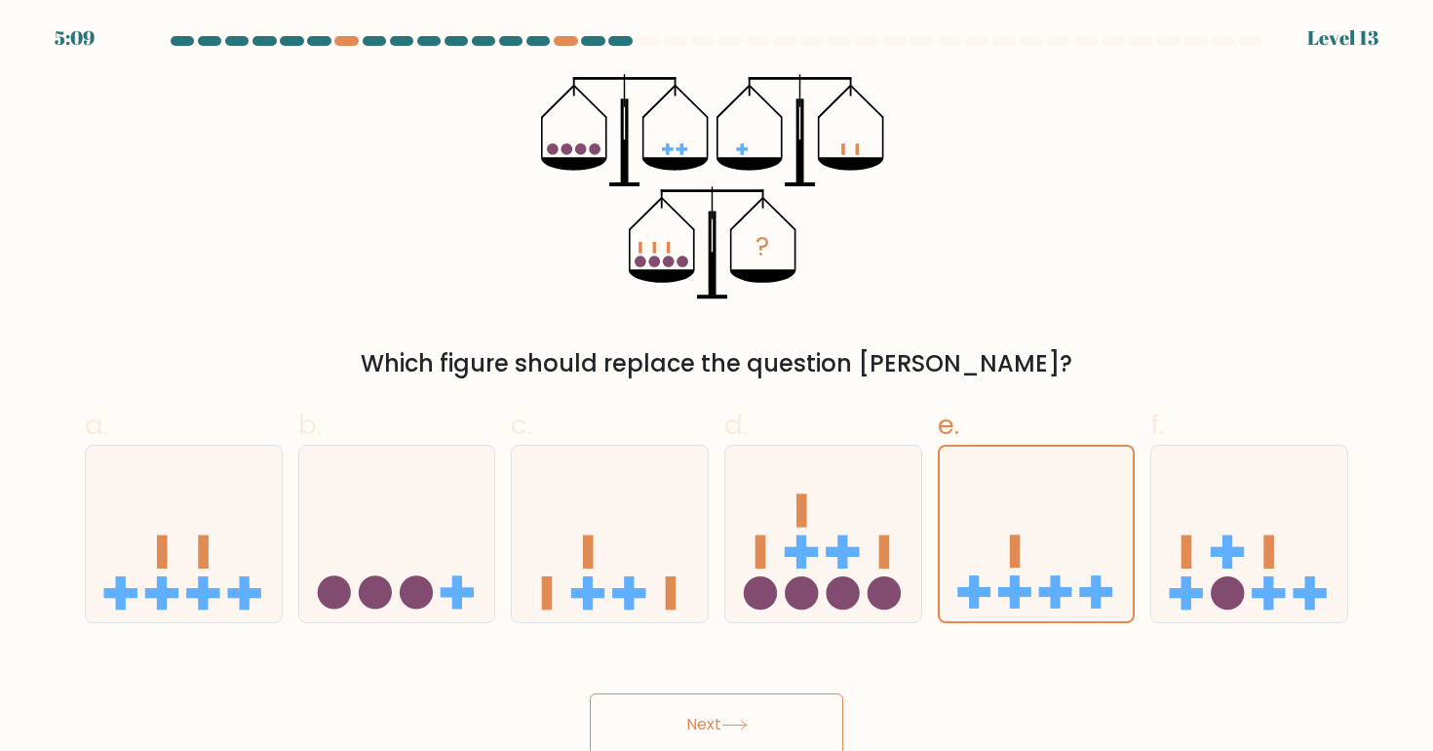
click at [740, 724] on icon at bounding box center [733, 724] width 23 height 9
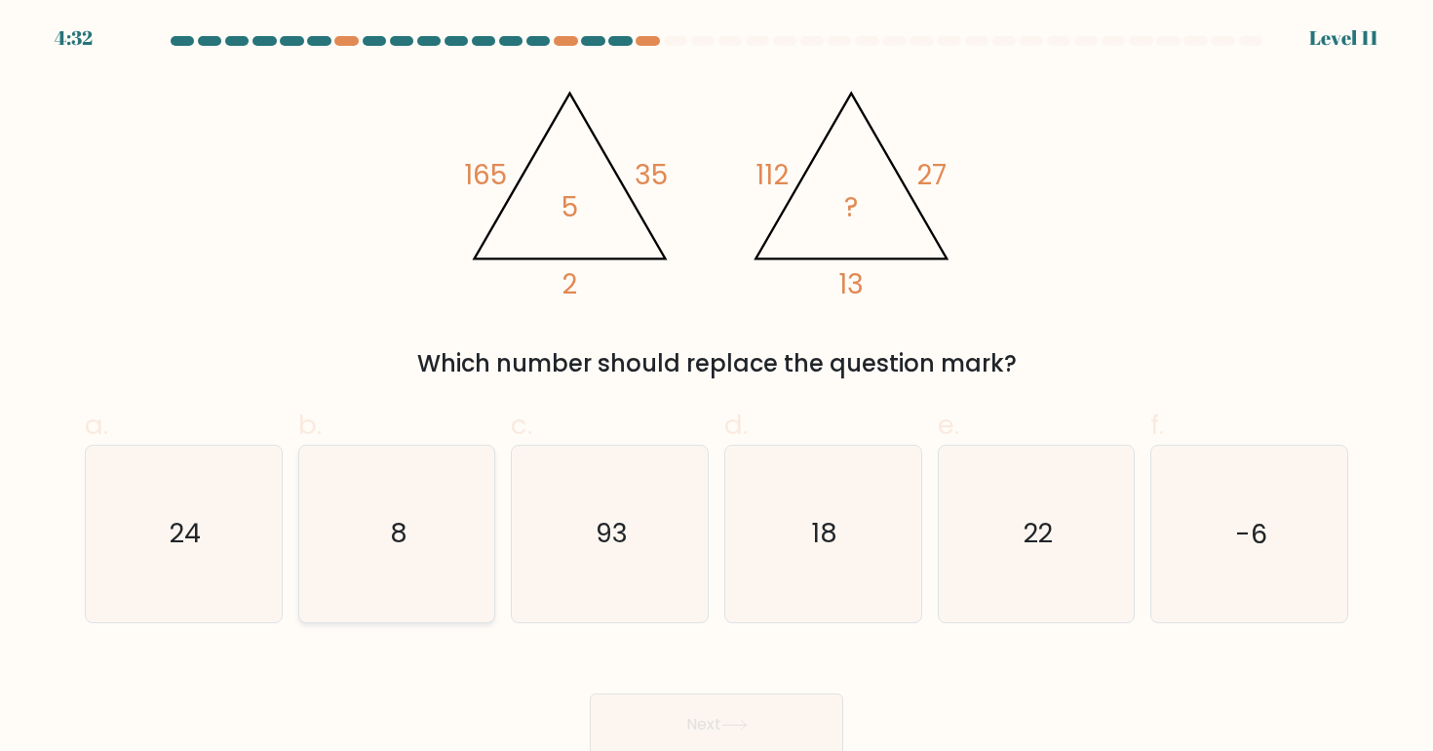
click at [331, 506] on icon "8" at bounding box center [396, 533] width 175 height 175
click at [717, 388] on input "b. 8" at bounding box center [717, 381] width 1 height 13
radio input "true"
click at [728, 728] on icon at bounding box center [734, 724] width 26 height 11
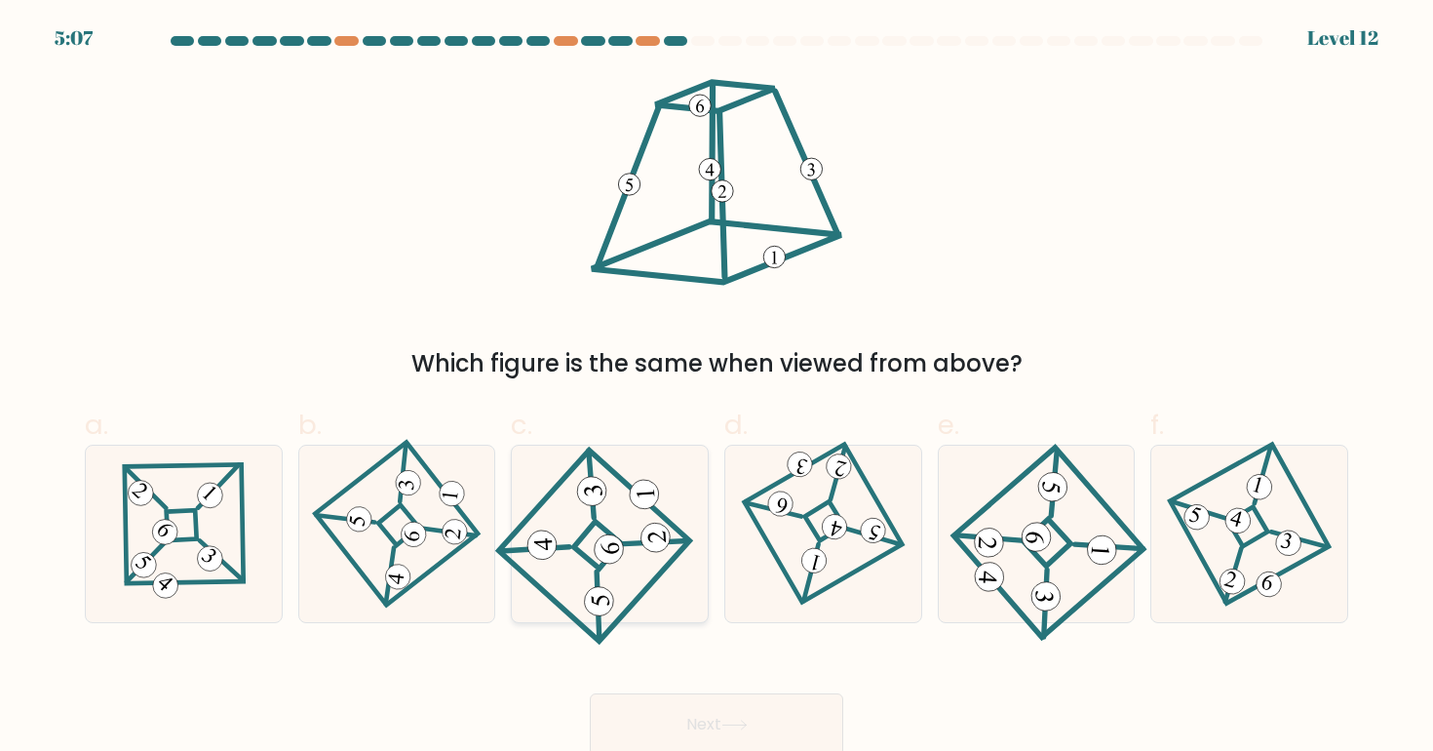
click at [678, 564] on icon at bounding box center [609, 533] width 163 height 140
click at [717, 388] on input "c." at bounding box center [717, 381] width 1 height 13
radio input "true"
click at [714, 696] on button "Next" at bounding box center [716, 724] width 253 height 62
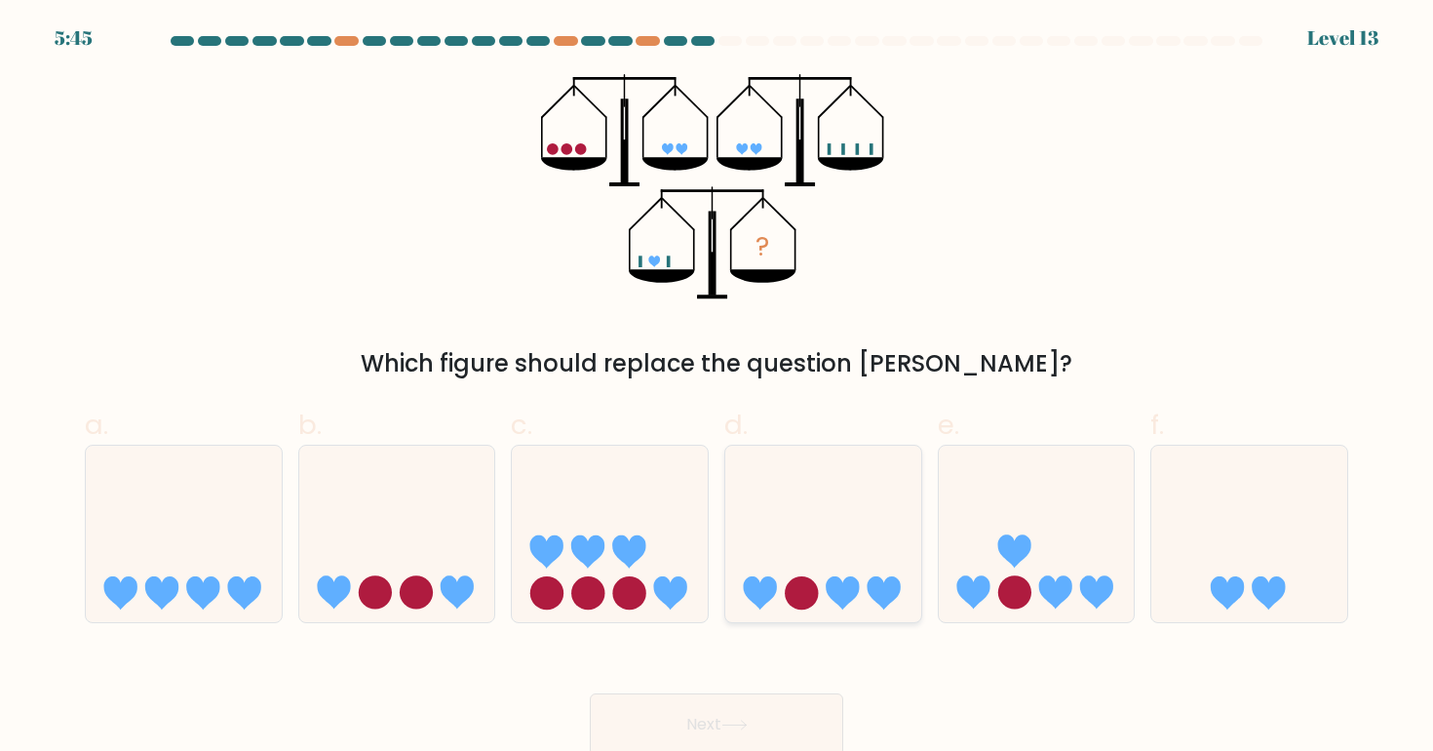
click at [849, 529] on icon at bounding box center [823, 533] width 196 height 162
click at [718, 388] on input "d." at bounding box center [717, 381] width 1 height 13
radio input "true"
click at [1240, 566] on icon at bounding box center [1249, 533] width 196 height 162
click at [718, 388] on input "f." at bounding box center [717, 381] width 1 height 13
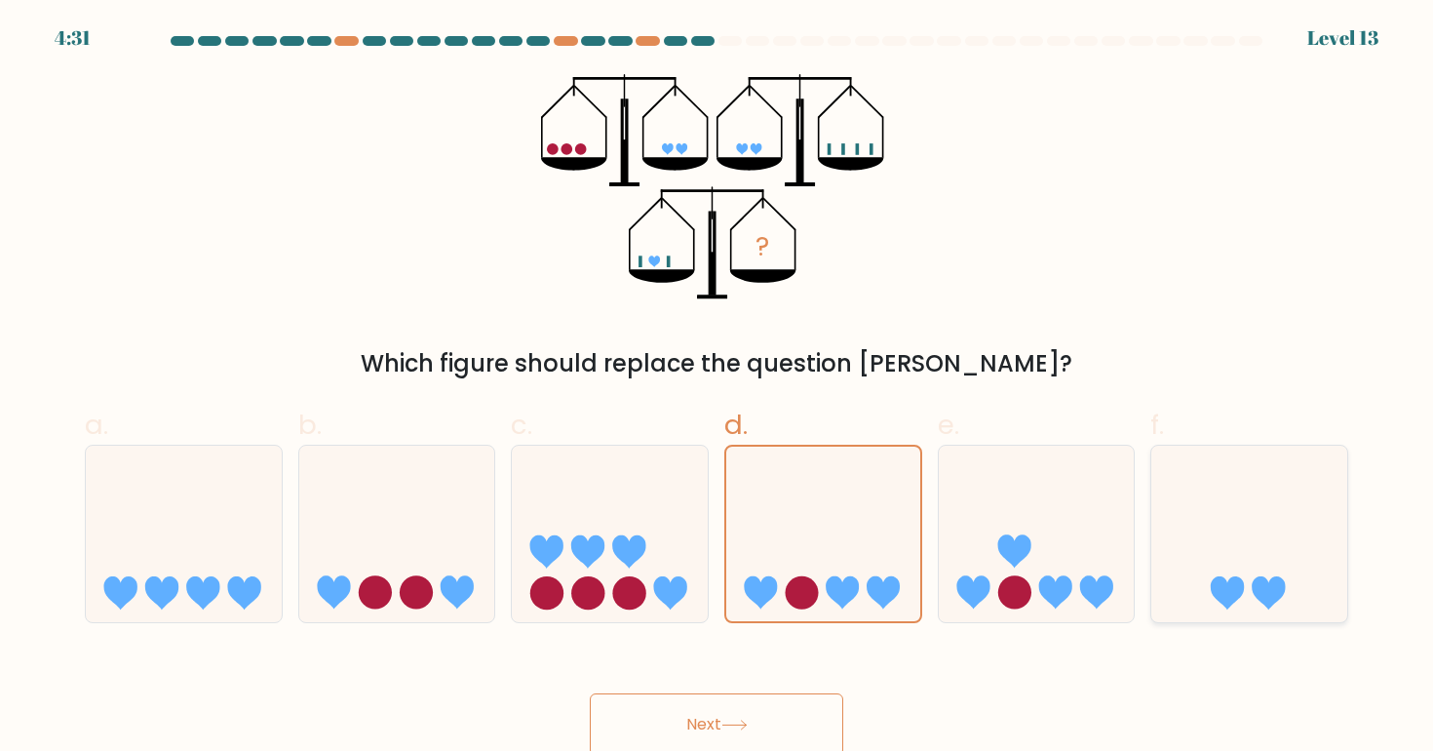
radio input "true"
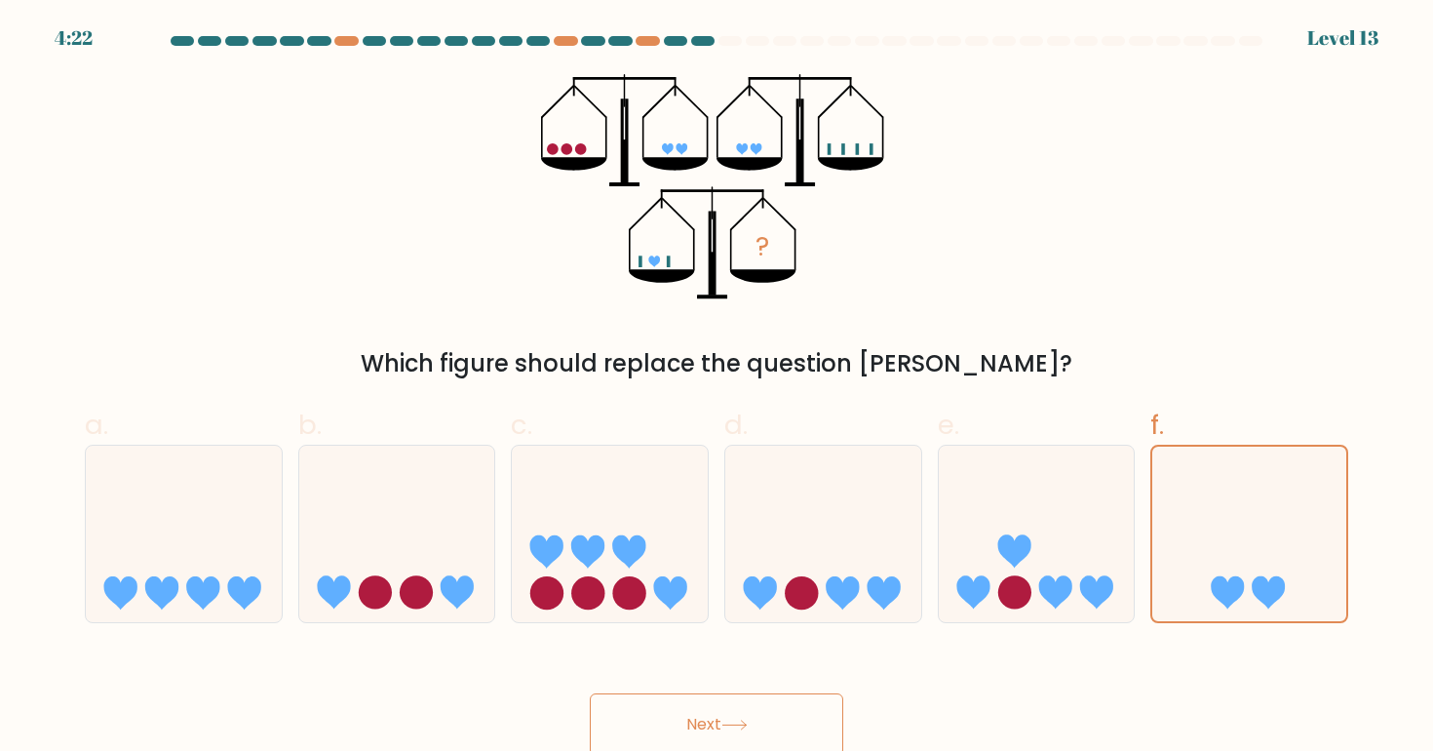
click at [659, 259] on icon at bounding box center [654, 262] width 12 height 12
click at [796, 708] on button "Next" at bounding box center [716, 724] width 253 height 62
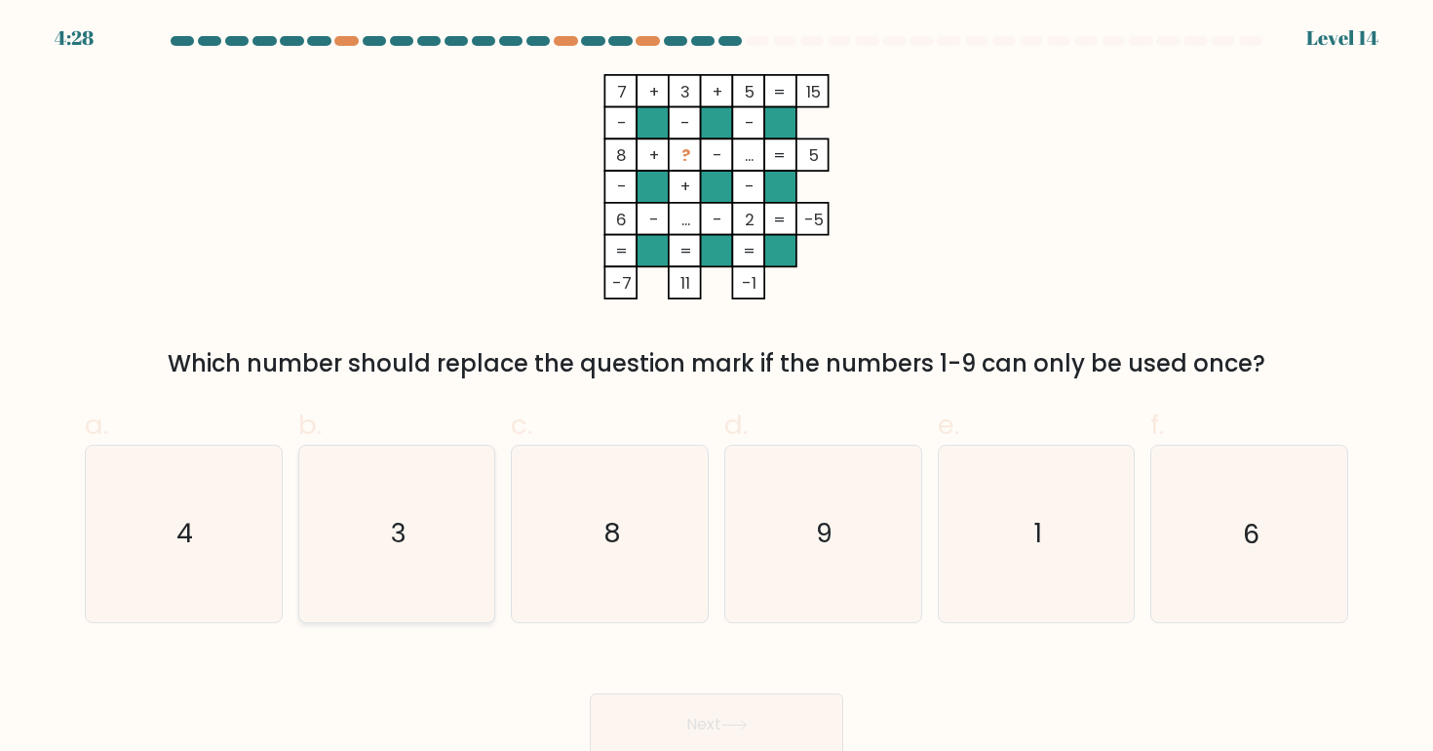
click at [436, 522] on icon "3" at bounding box center [396, 533] width 175 height 175
click at [717, 388] on input "b. 3" at bounding box center [717, 381] width 1 height 13
radio input "true"
click at [643, 713] on button "Next" at bounding box center [716, 724] width 253 height 62
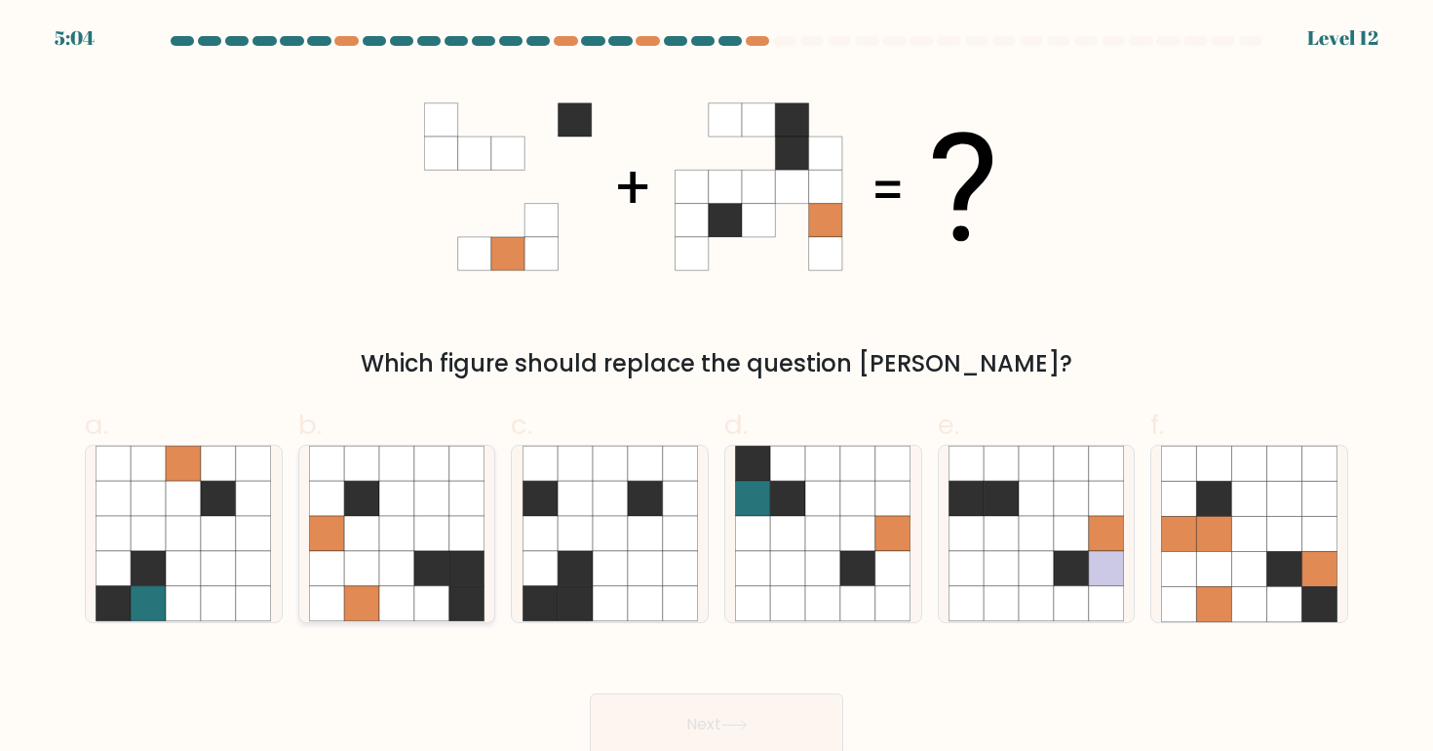
click at [399, 580] on icon at bounding box center [396, 568] width 35 height 35
click at [717, 388] on input "b." at bounding box center [717, 381] width 1 height 13
radio input "true"
click at [592, 601] on icon at bounding box center [575, 603] width 35 height 35
click at [717, 388] on input "c." at bounding box center [717, 381] width 1 height 13
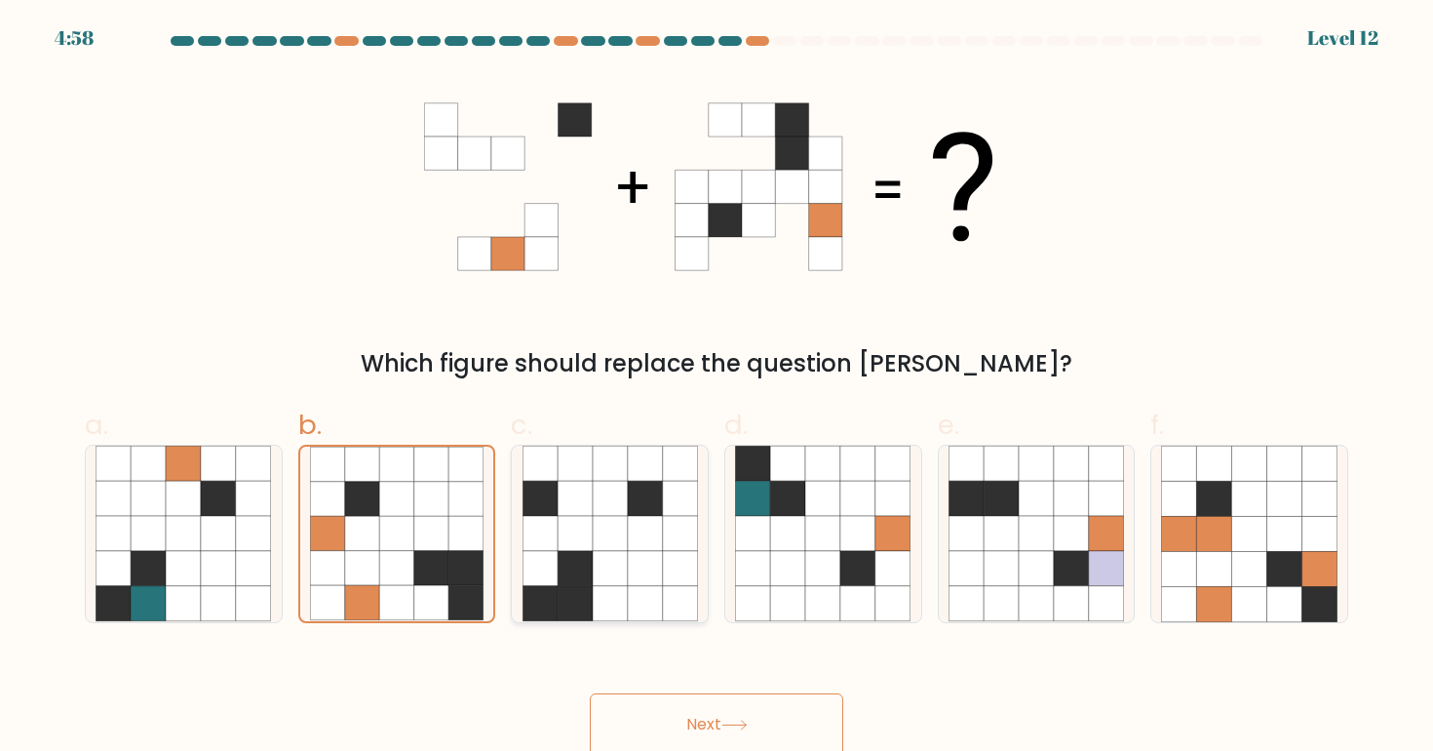
radio input "true"
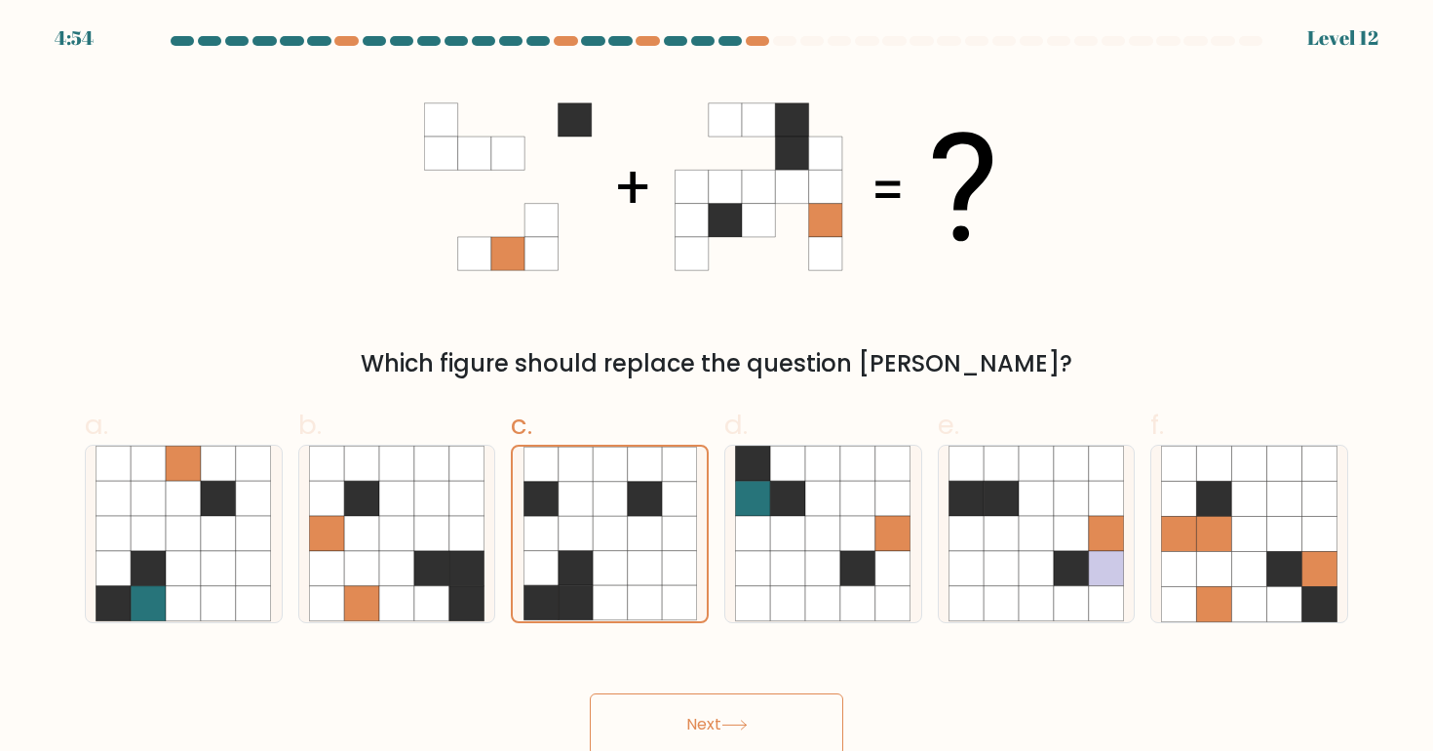
click at [285, 554] on div "a." at bounding box center [184, 514] width 214 height 218
click at [686, 718] on button "Next" at bounding box center [716, 724] width 253 height 62
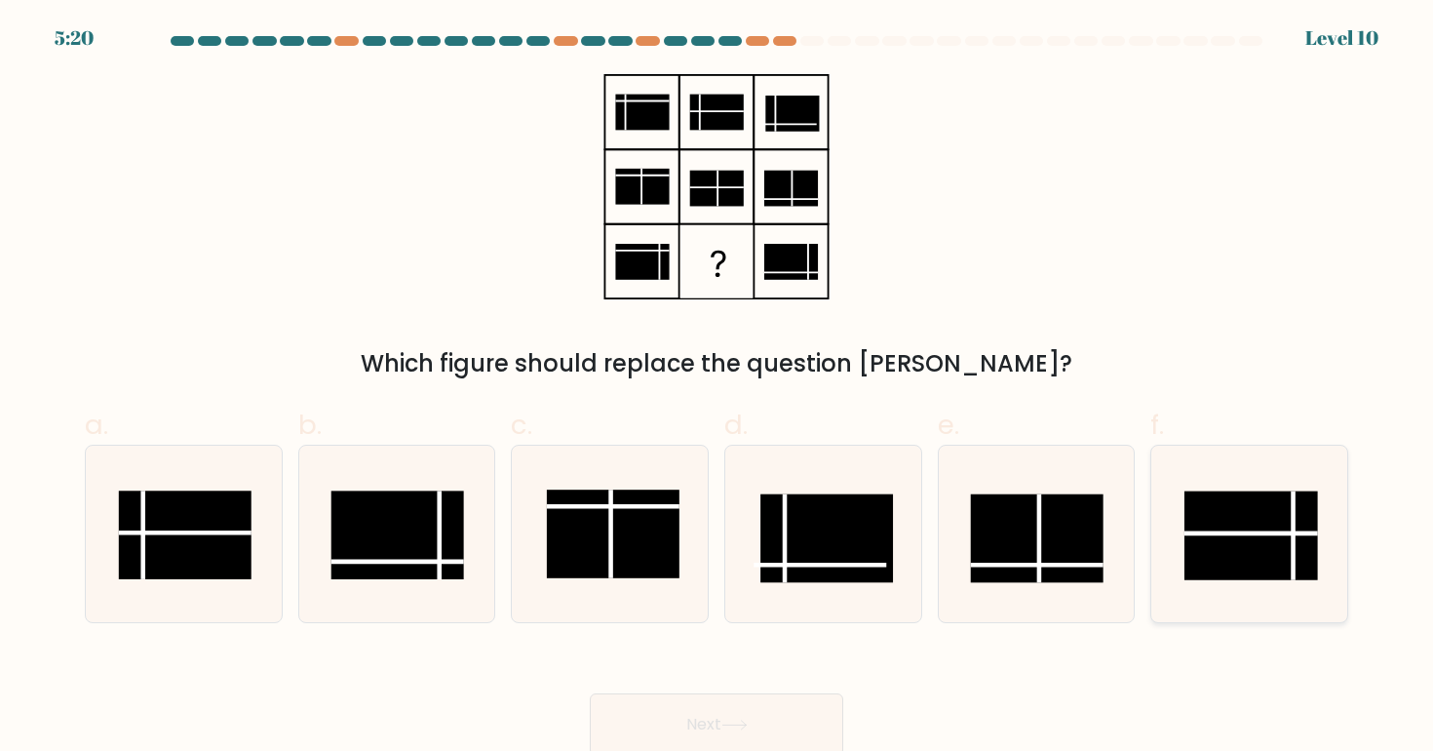
click at [1263, 511] on rect at bounding box center [1251, 535] width 133 height 89
click at [718, 388] on input "f." at bounding box center [717, 381] width 1 height 13
radio input "true"
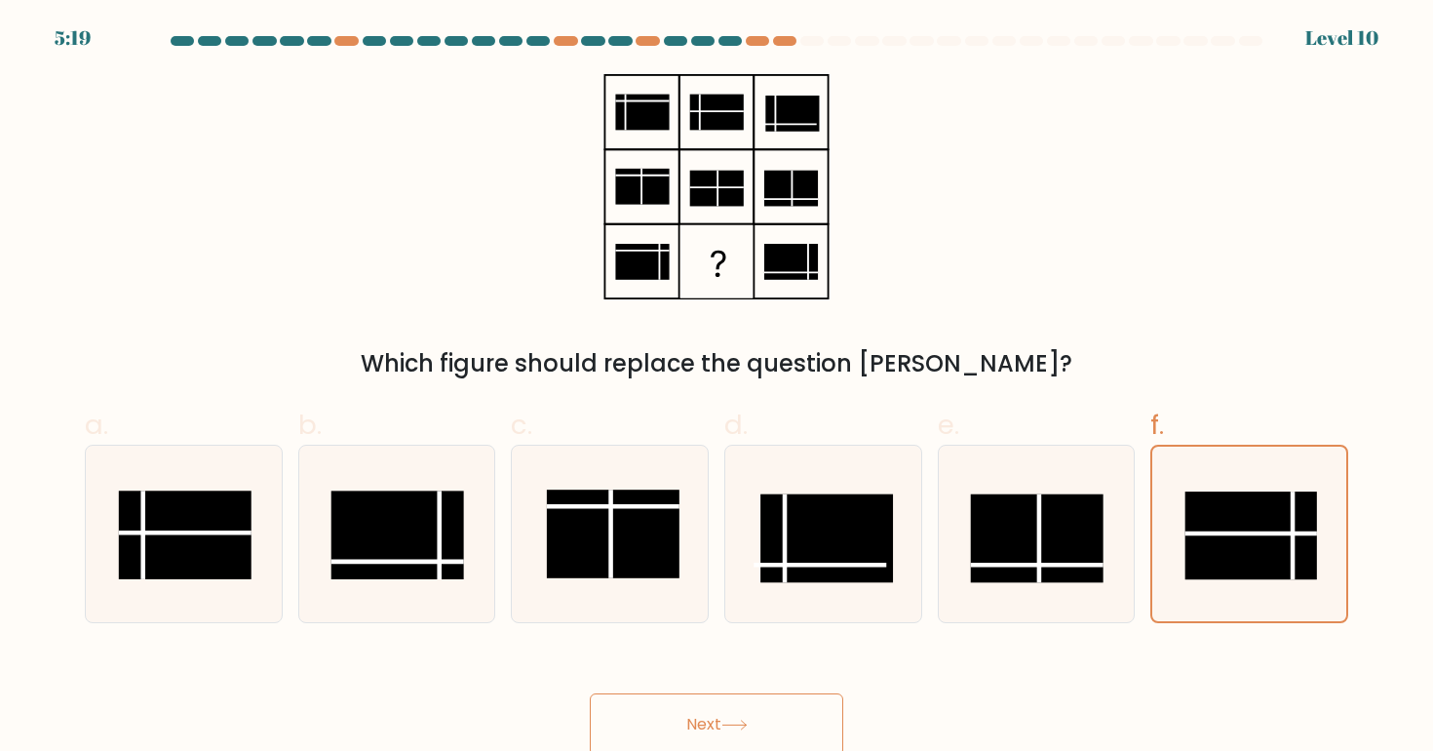
click at [755, 708] on button "Next" at bounding box center [716, 724] width 253 height 62
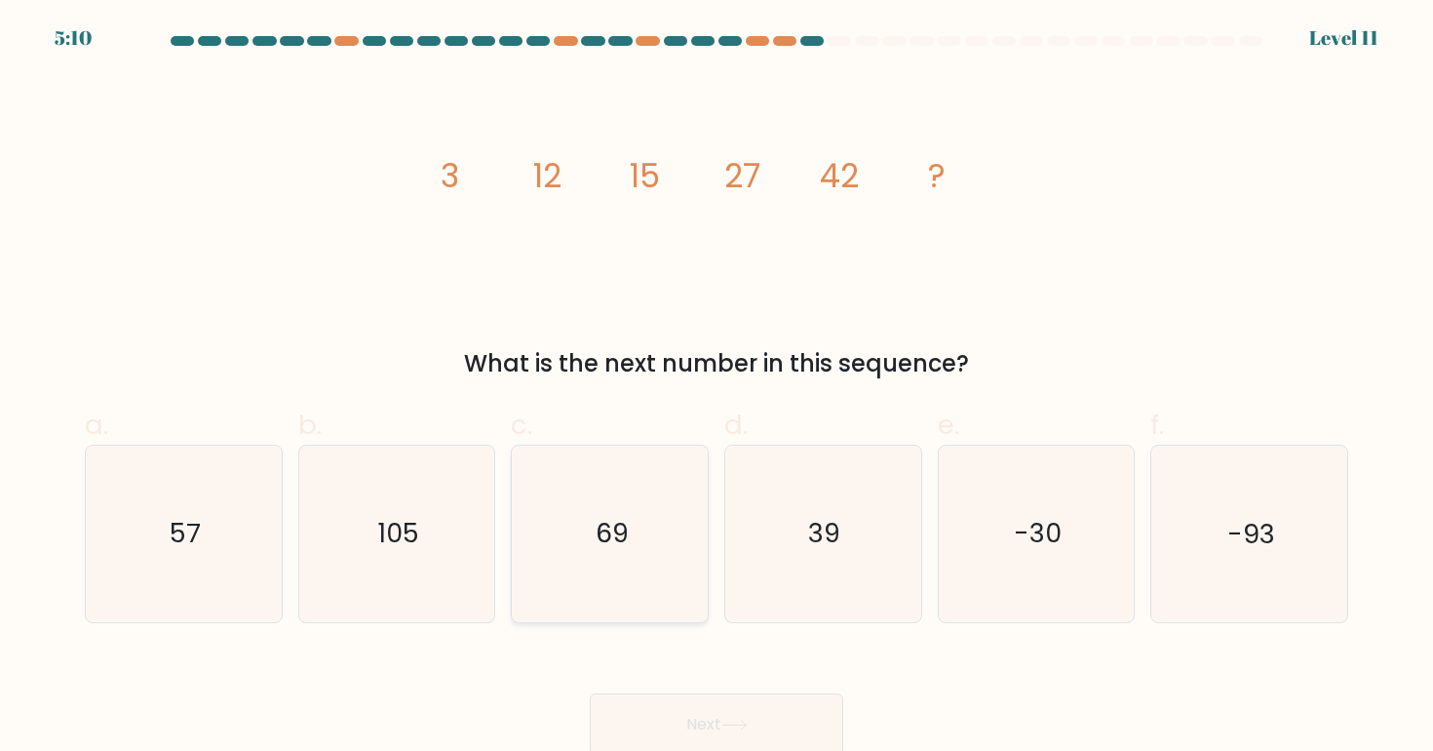
click at [614, 578] on icon "69" at bounding box center [610, 533] width 175 height 175
click at [717, 388] on input "c. 69" at bounding box center [717, 381] width 1 height 13
radio input "true"
click at [654, 717] on button "Next" at bounding box center [716, 724] width 253 height 62
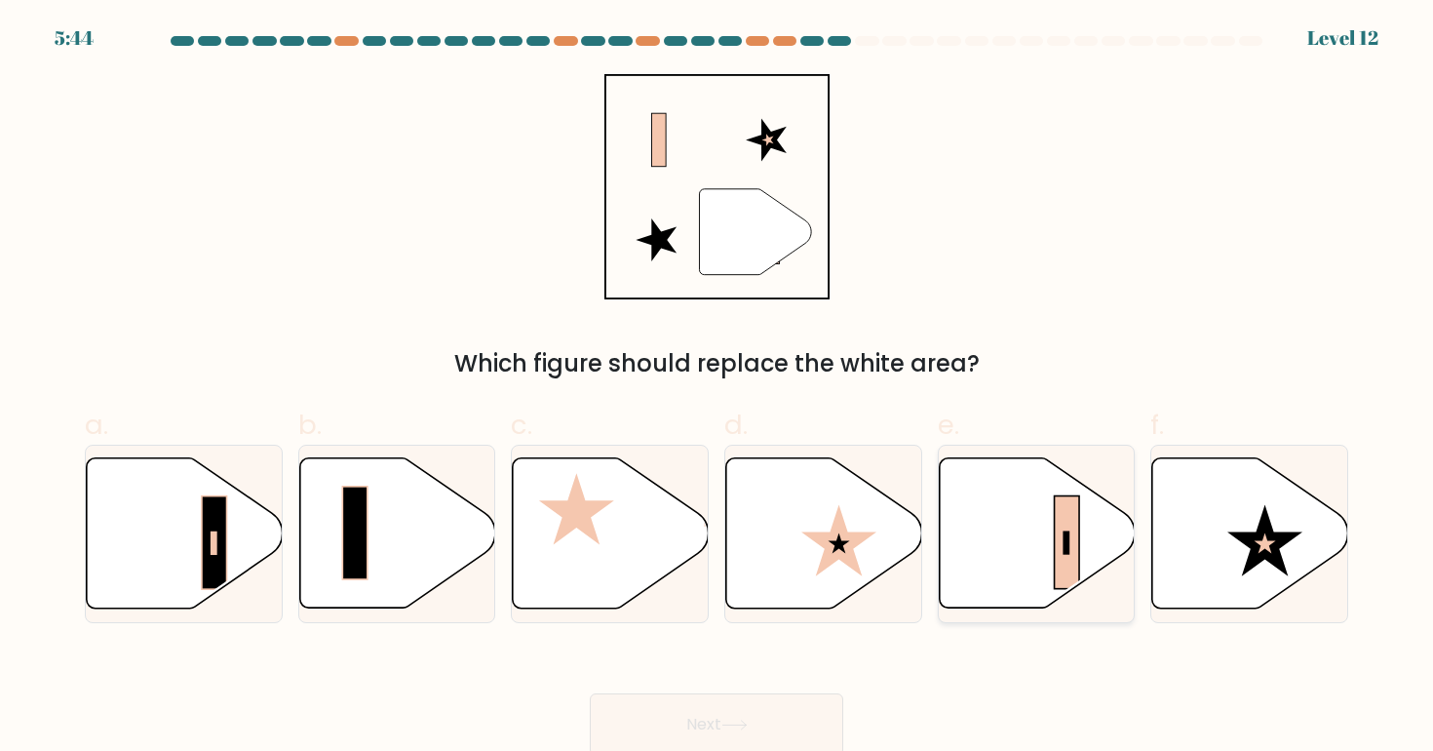
click at [1065, 525] on rect at bounding box center [1067, 542] width 25 height 93
click at [718, 388] on input "e." at bounding box center [717, 381] width 1 height 13
radio input "true"
click at [717, 727] on button "Next" at bounding box center [716, 724] width 253 height 62
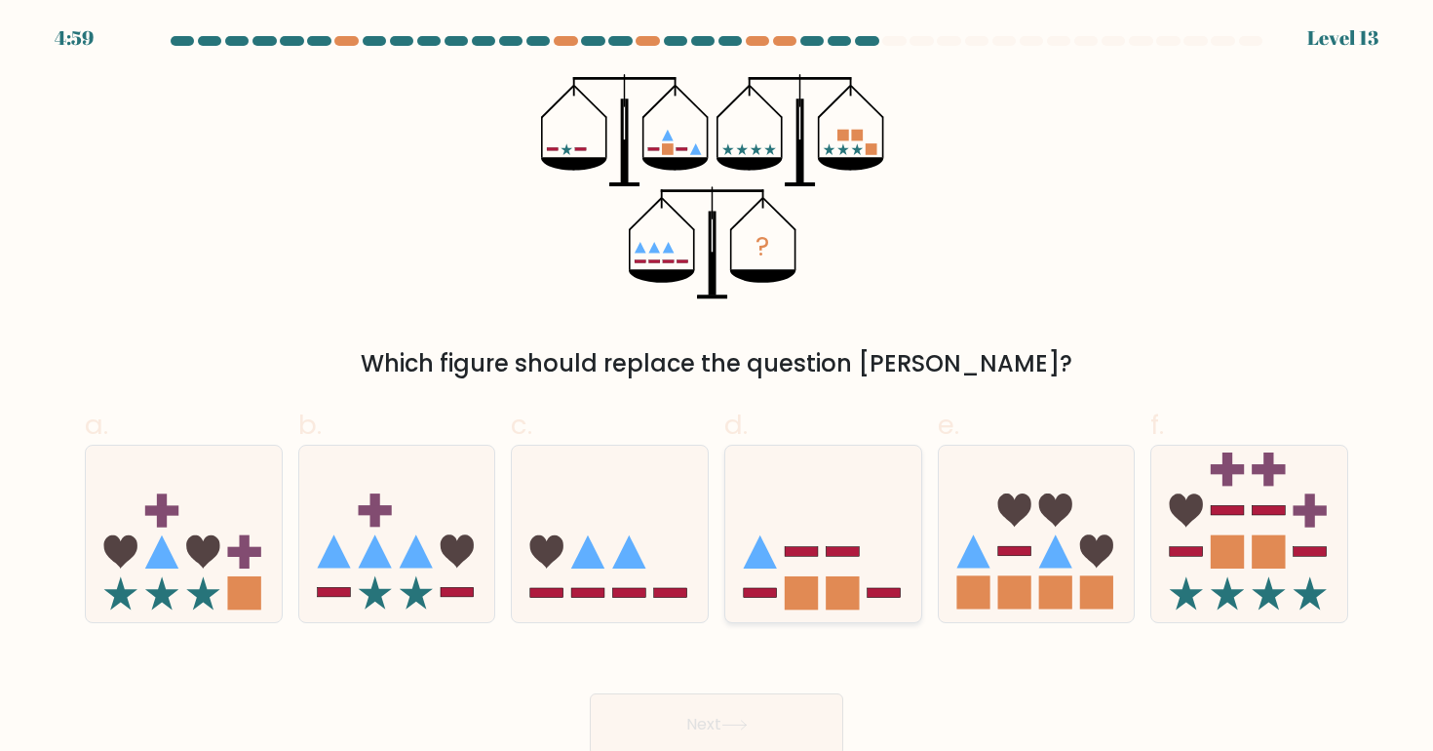
click at [820, 566] on icon at bounding box center [823, 533] width 196 height 162
click at [718, 388] on input "d." at bounding box center [717, 381] width 1 height 13
radio input "true"
click at [810, 734] on button "Next" at bounding box center [716, 724] width 253 height 62
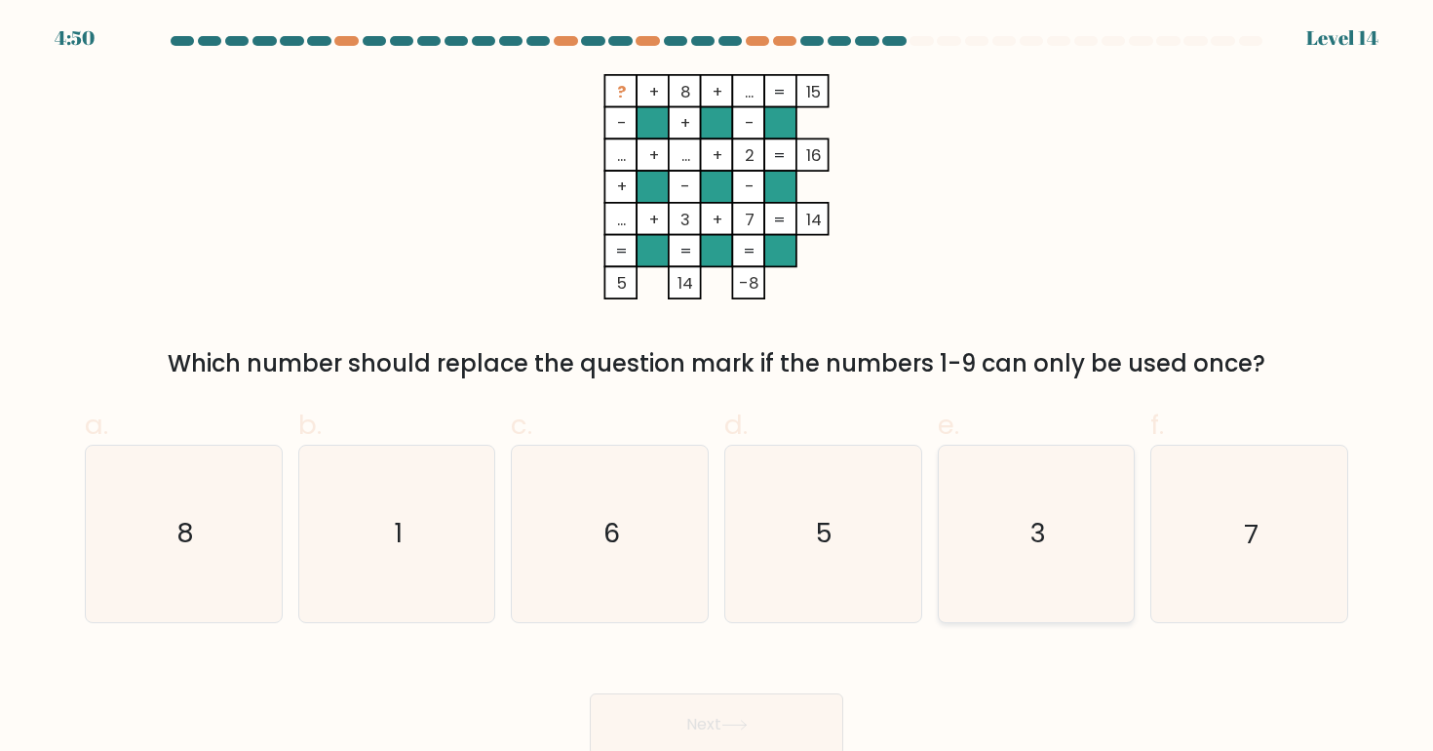
click at [989, 528] on icon "3" at bounding box center [1036, 533] width 175 height 175
click at [718, 388] on input "e. 3" at bounding box center [717, 381] width 1 height 13
radio input "true"
click at [809, 697] on button "Next" at bounding box center [716, 724] width 253 height 62
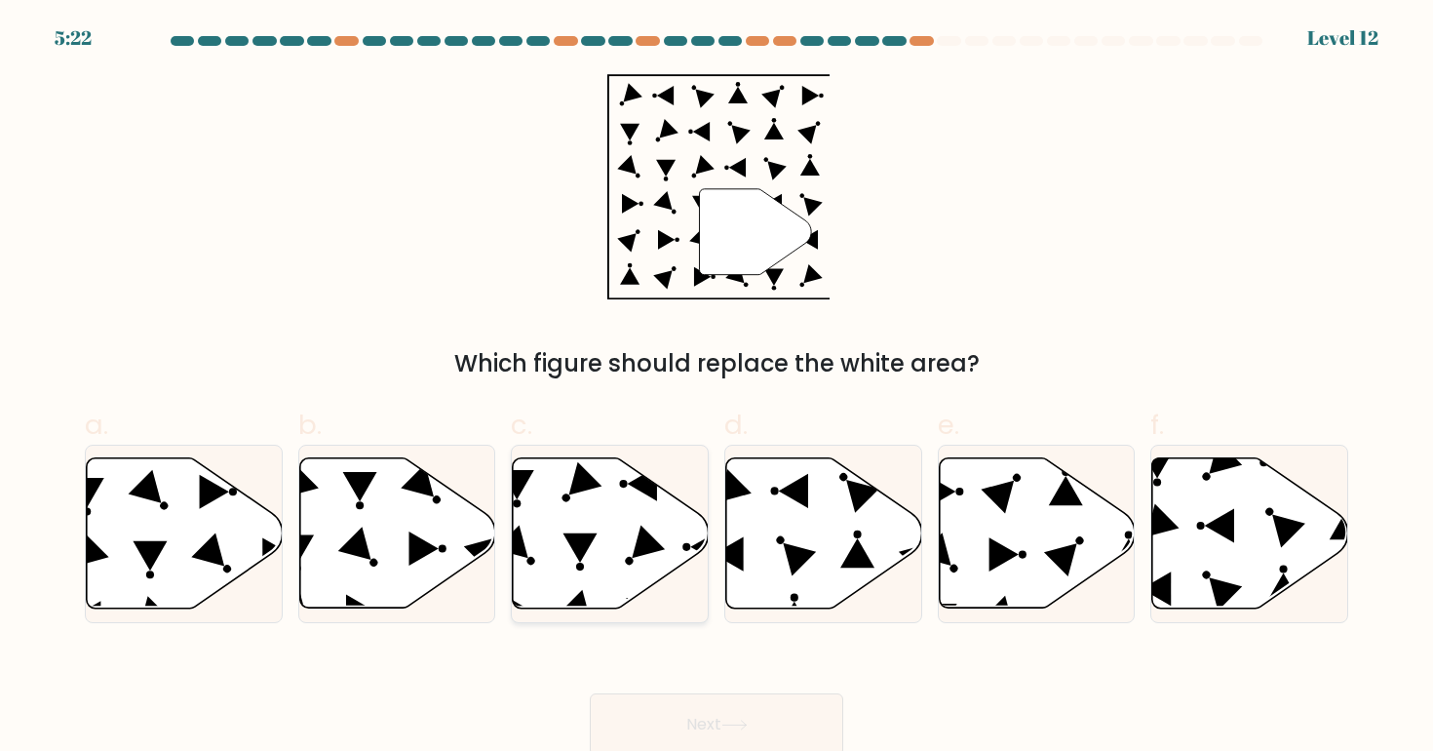
click at [657, 567] on icon at bounding box center [611, 533] width 196 height 150
click at [717, 388] on input "c." at bounding box center [717, 381] width 1 height 13
radio input "true"
click at [713, 703] on button "Next" at bounding box center [716, 724] width 253 height 62
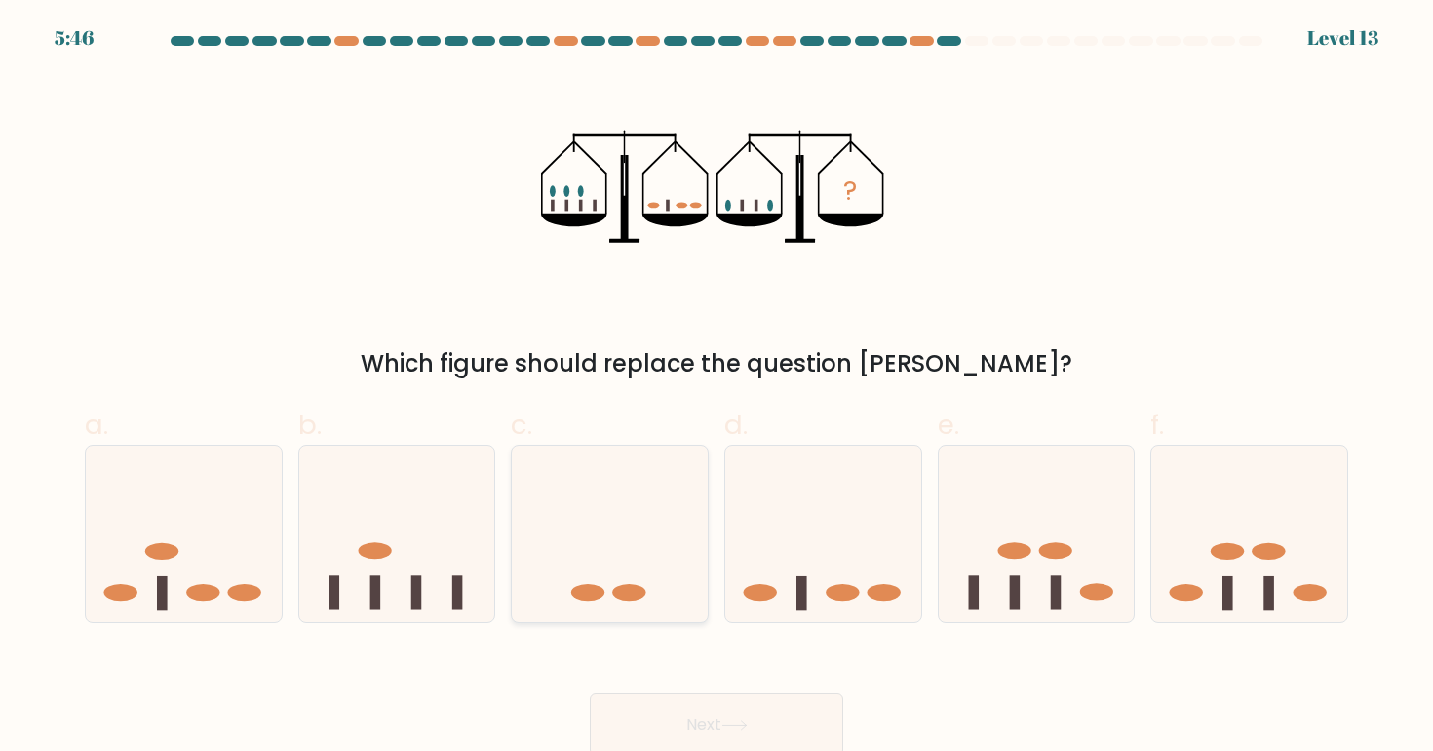
click at [671, 600] on icon at bounding box center [610, 533] width 196 height 162
click at [717, 388] on input "c." at bounding box center [717, 381] width 1 height 13
radio input "true"
click at [700, 733] on button "Next" at bounding box center [716, 724] width 253 height 62
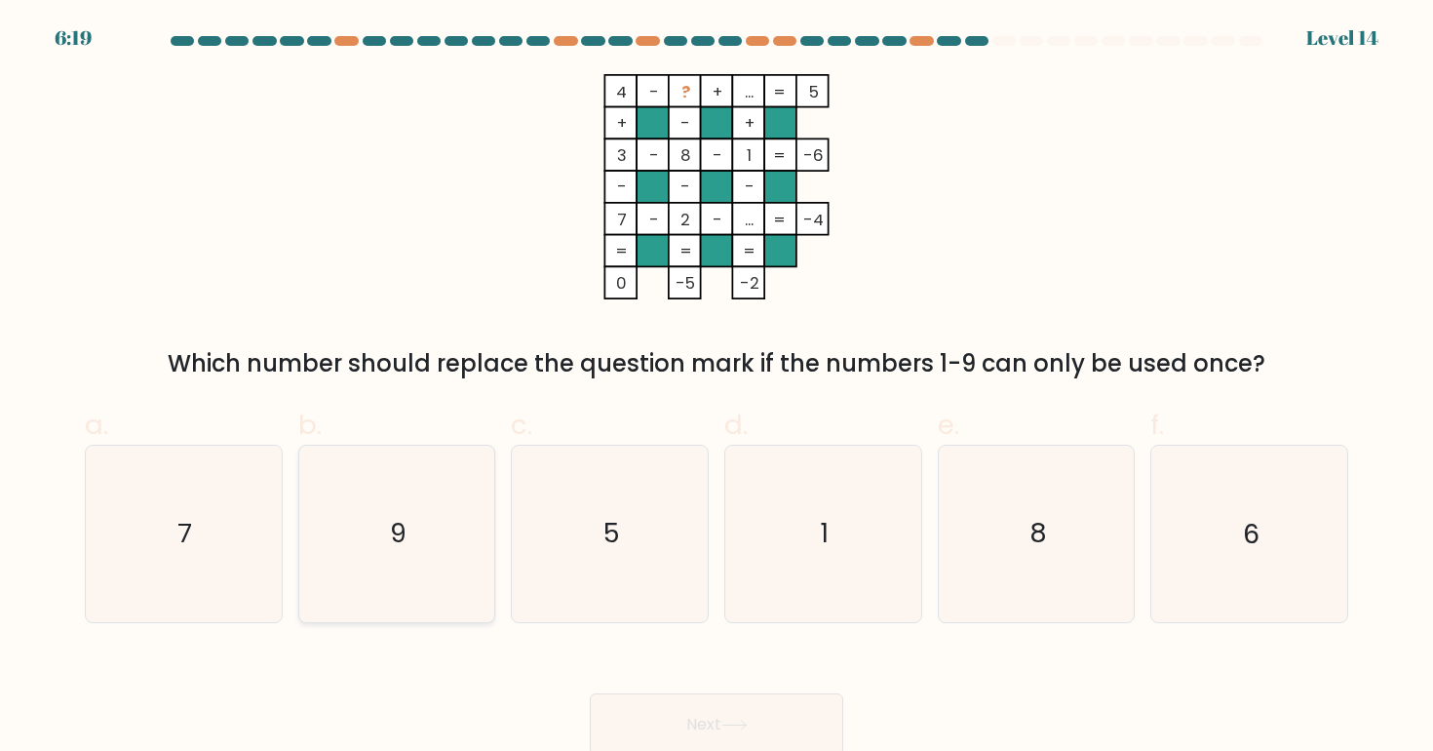
click at [350, 561] on icon "9" at bounding box center [396, 533] width 175 height 175
click at [717, 388] on input "b. 9" at bounding box center [717, 381] width 1 height 13
radio input "true"
click at [805, 732] on button "Next" at bounding box center [716, 724] width 253 height 62
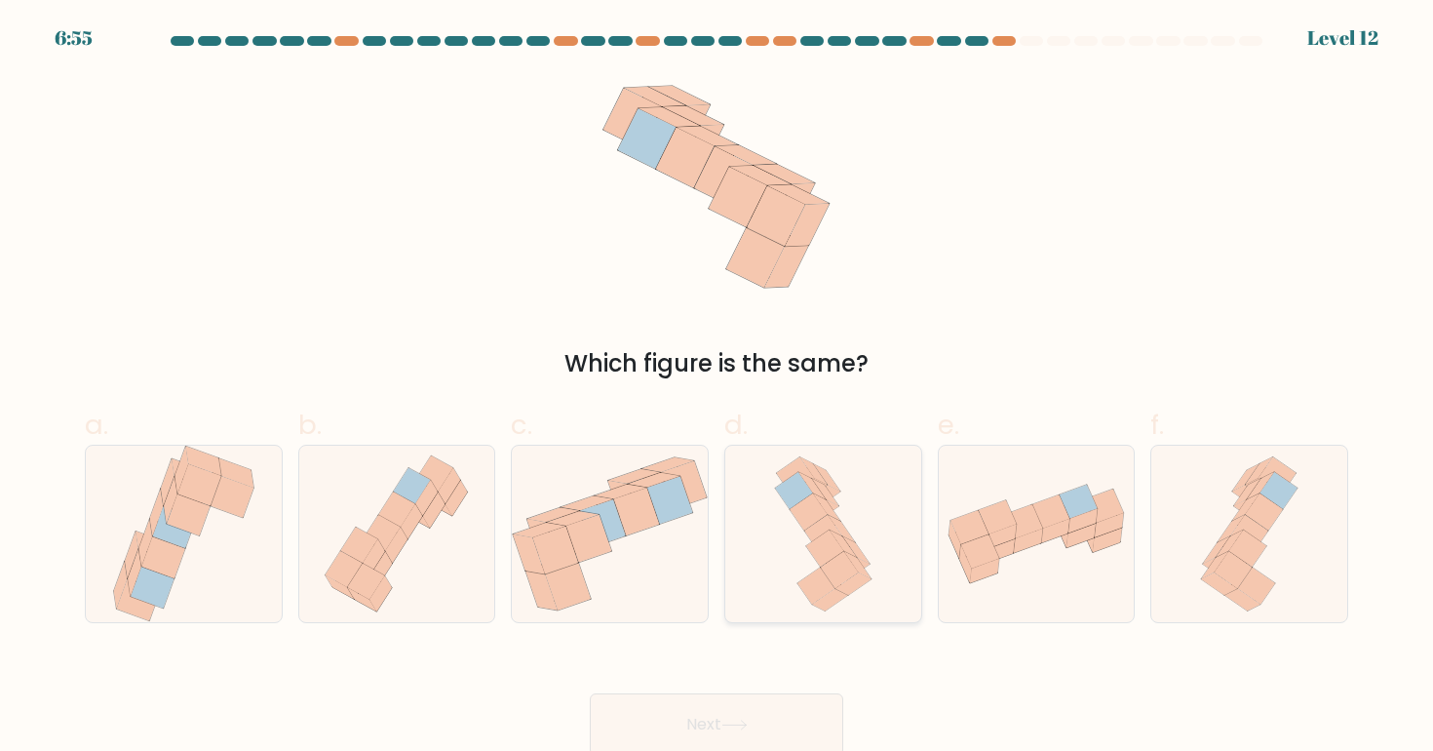
click at [835, 508] on icon at bounding box center [820, 510] width 36 height 22
click at [718, 388] on input "d." at bounding box center [717, 381] width 1 height 13
radio input "true"
click at [721, 700] on button "Next" at bounding box center [716, 724] width 253 height 62
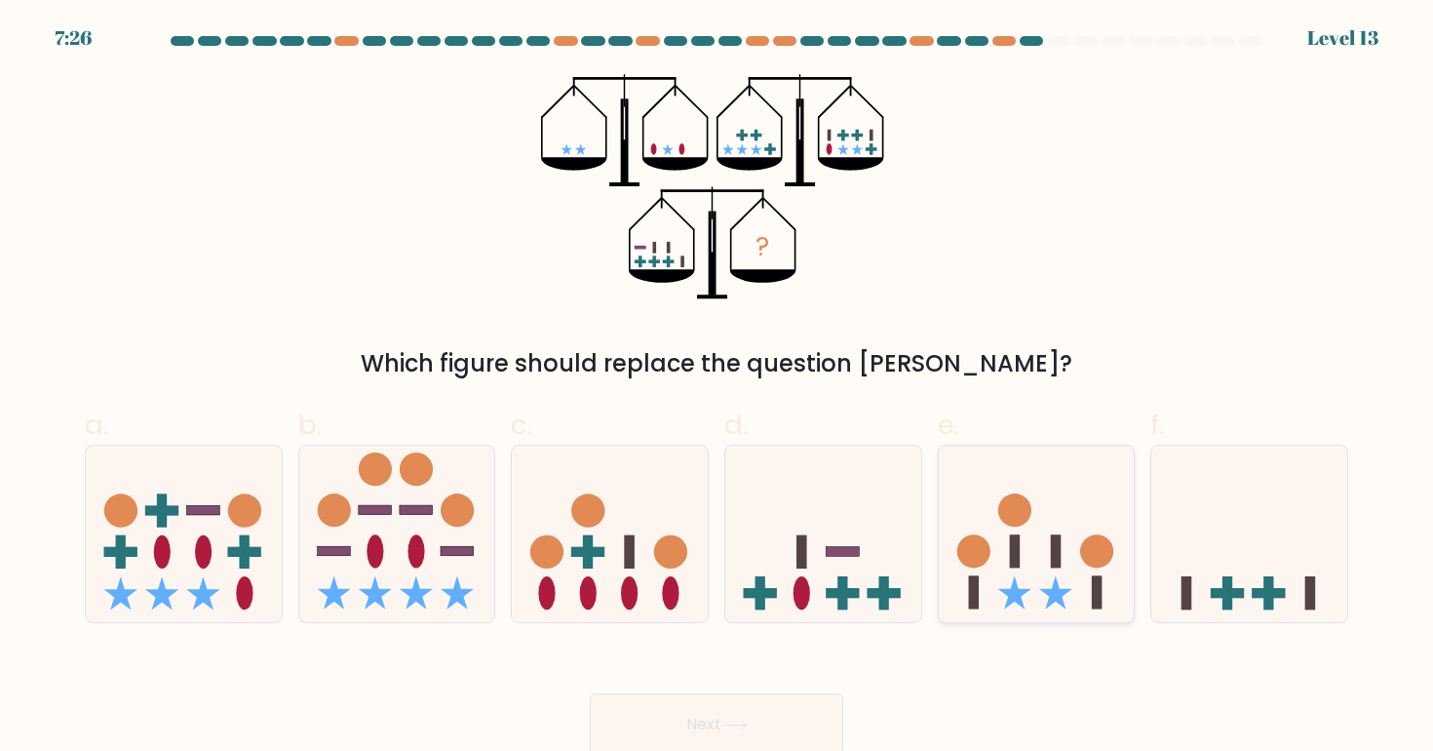
click at [1020, 499] on circle at bounding box center [1014, 510] width 33 height 33
click at [718, 388] on input "e." at bounding box center [717, 381] width 1 height 13
radio input "true"
click at [1301, 521] on icon at bounding box center [1249, 533] width 196 height 162
click at [718, 388] on input "f." at bounding box center [717, 381] width 1 height 13
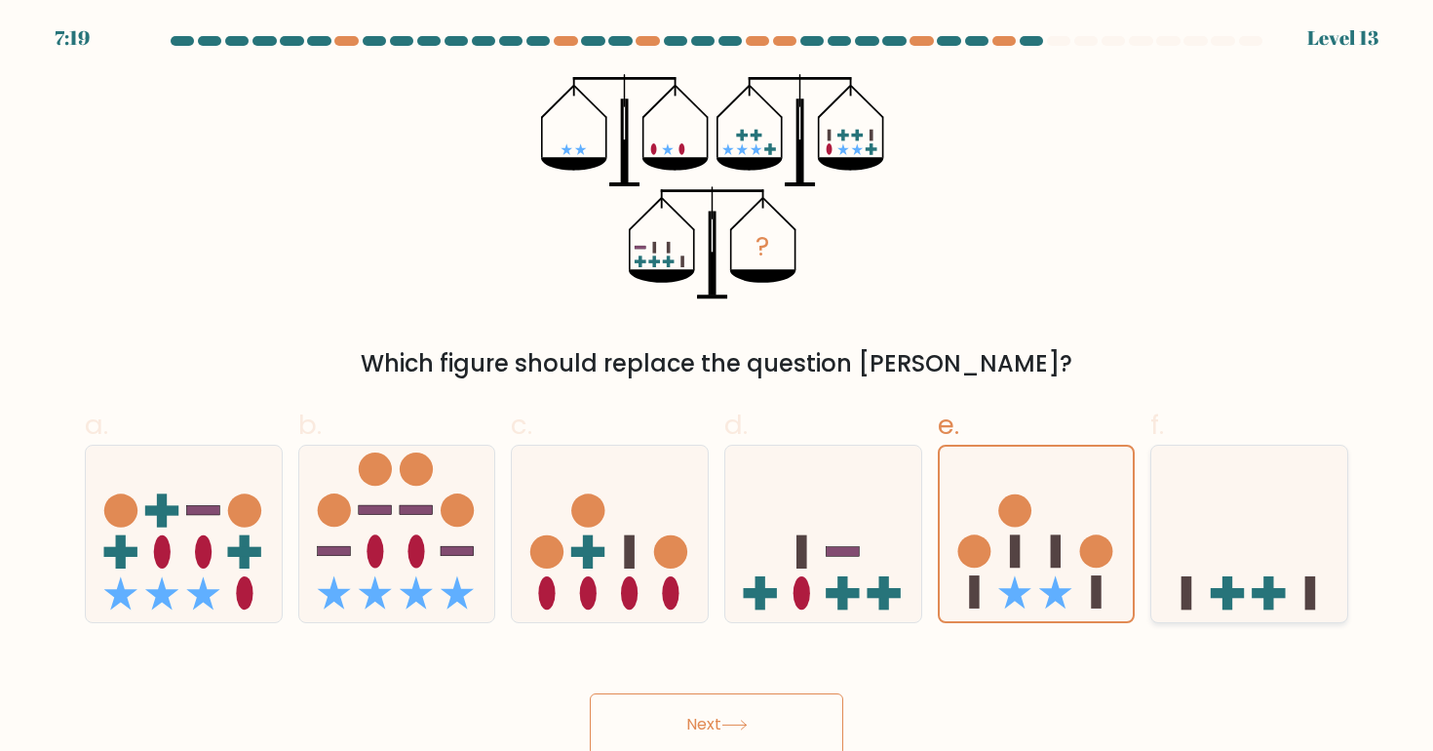
radio input "true"
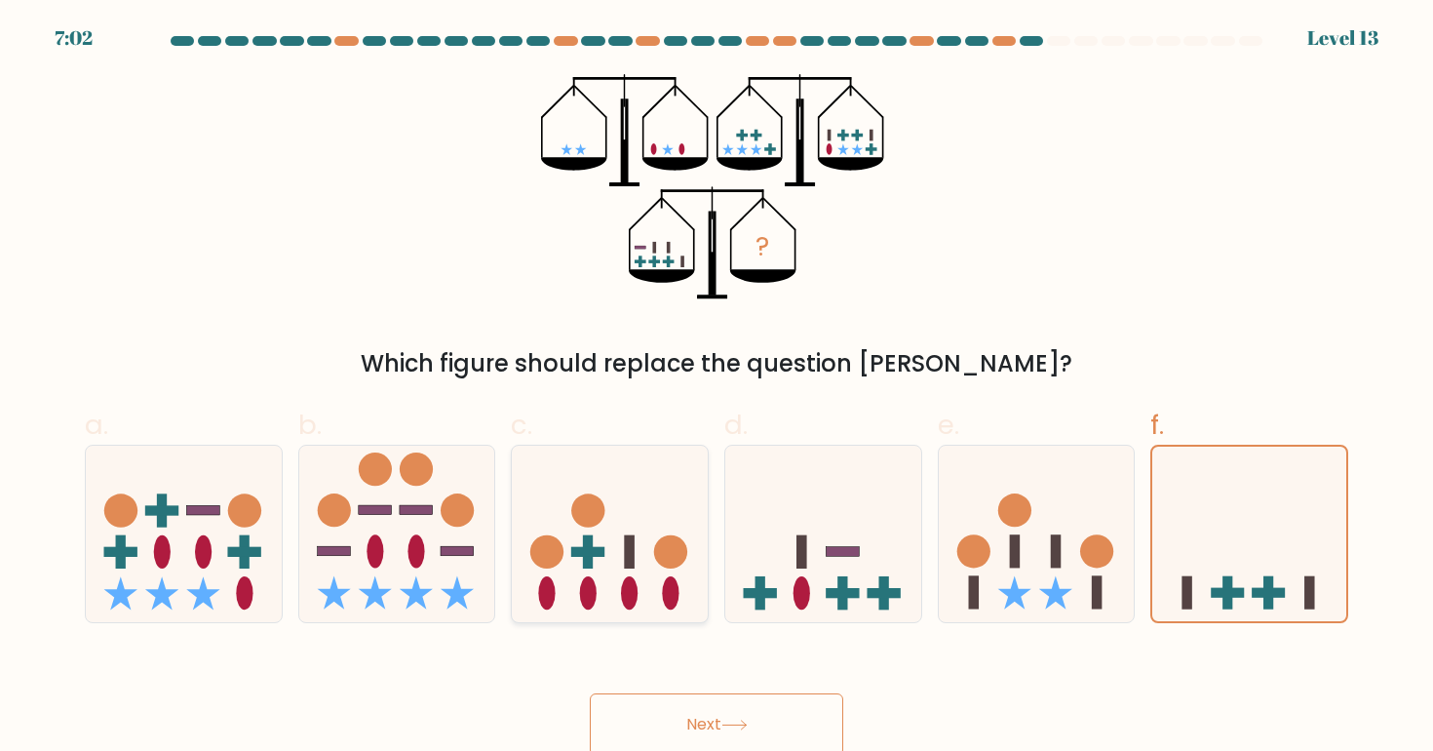
click at [548, 554] on circle at bounding box center [546, 551] width 33 height 33
click at [717, 388] on input "c." at bounding box center [717, 381] width 1 height 13
radio input "true"
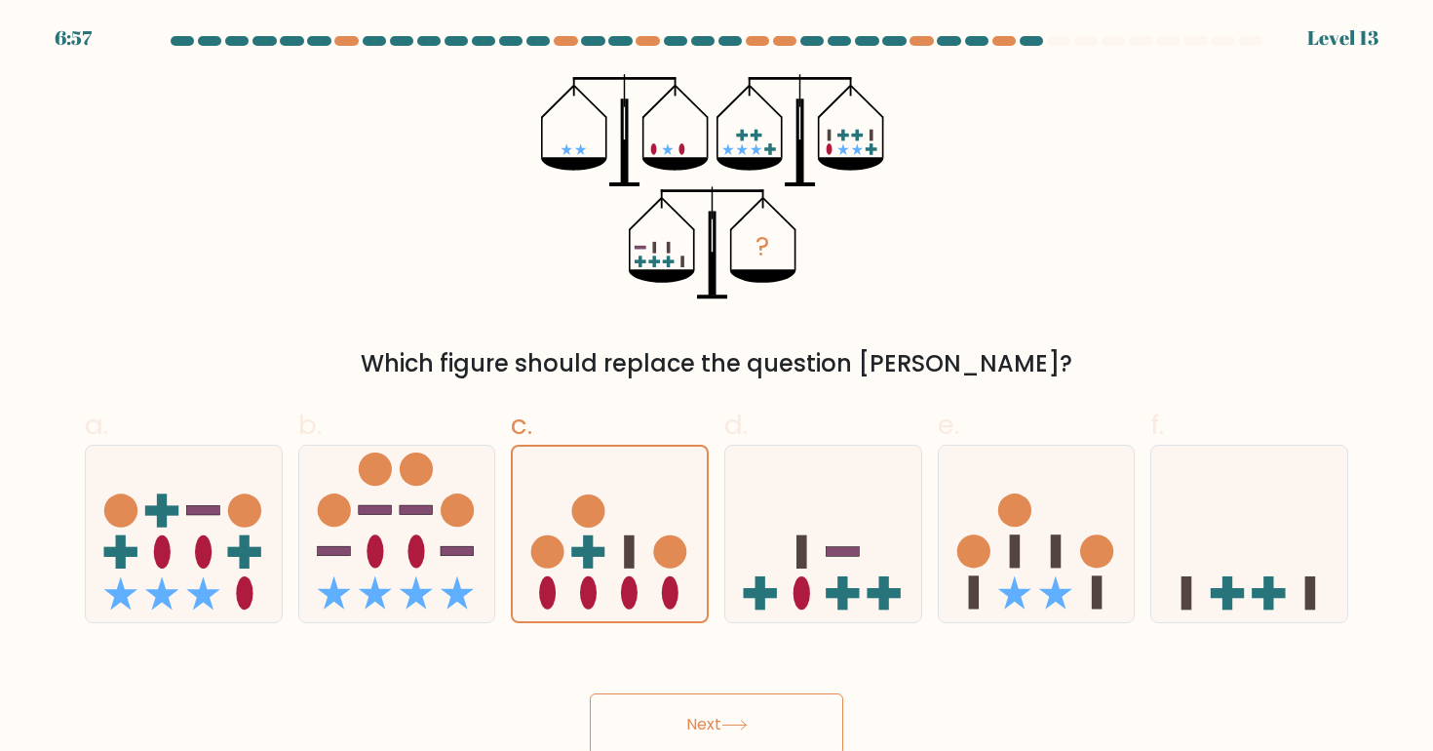
click at [653, 685] on div "Next" at bounding box center [716, 700] width 1287 height 109
click at [653, 701] on button "Next" at bounding box center [716, 724] width 253 height 62
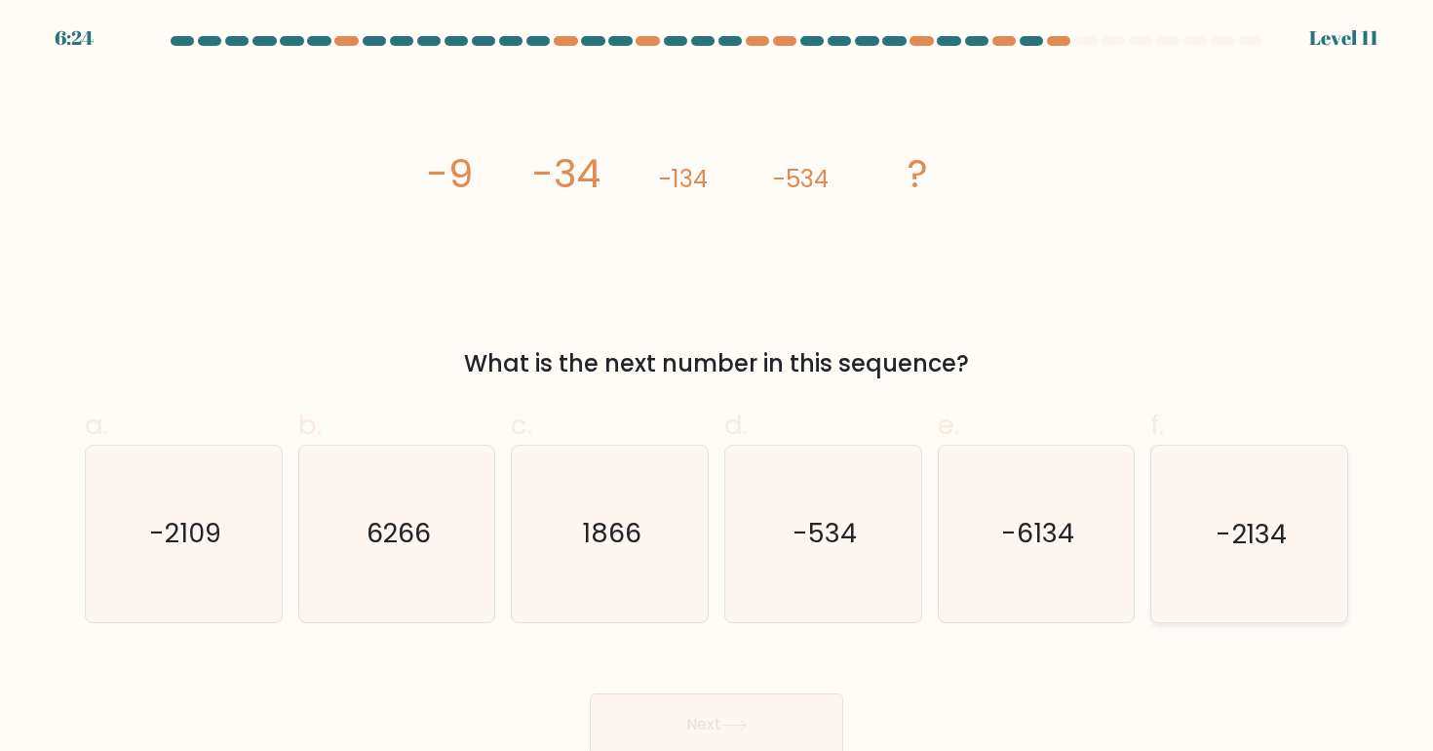
click at [1239, 533] on text "-2134" at bounding box center [1251, 534] width 71 height 36
click at [718, 388] on input "f. -2134" at bounding box center [717, 381] width 1 height 13
radio input "true"
click at [719, 708] on button "Next" at bounding box center [716, 724] width 253 height 62
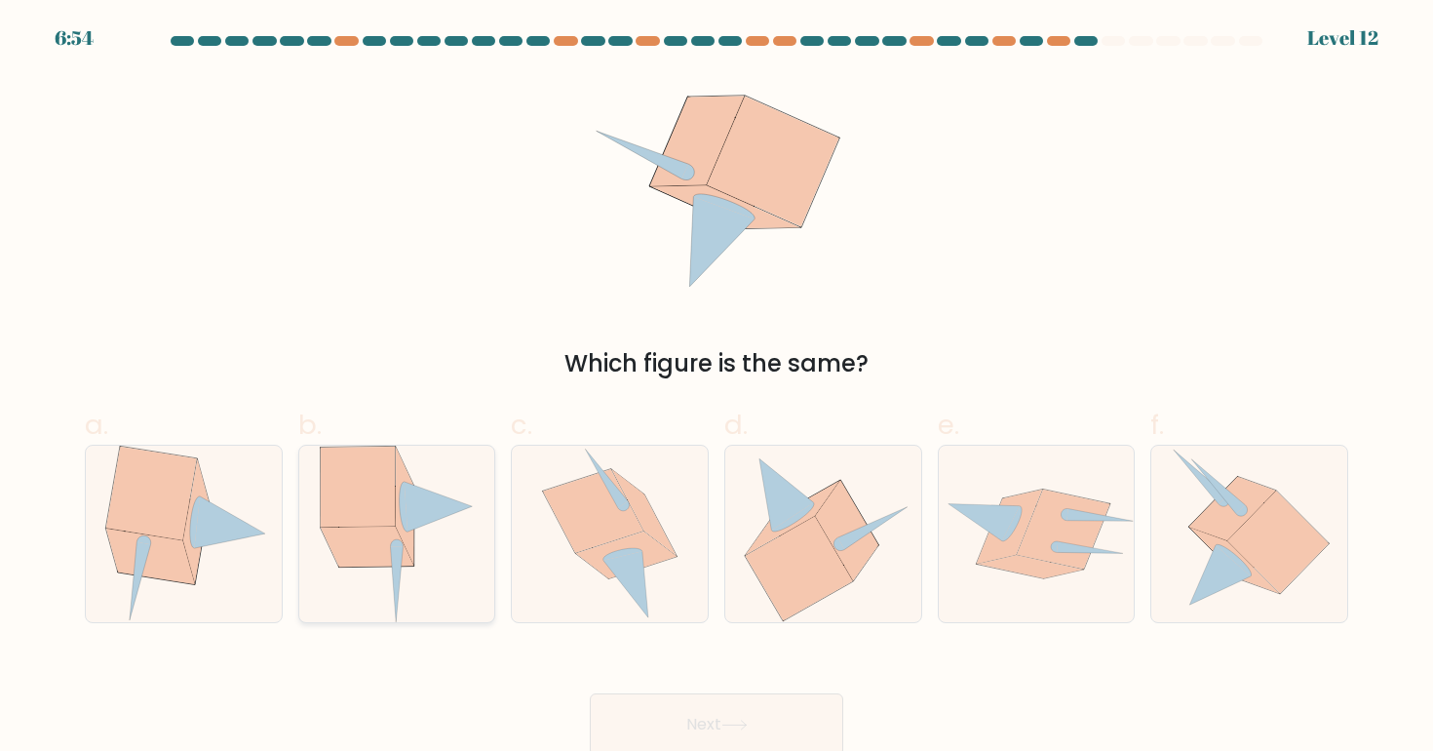
click at [380, 605] on icon at bounding box center [396, 533] width 153 height 175
click at [717, 388] on input "b." at bounding box center [717, 381] width 1 height 13
radio input "true"
click at [649, 695] on button "Next" at bounding box center [716, 724] width 253 height 62
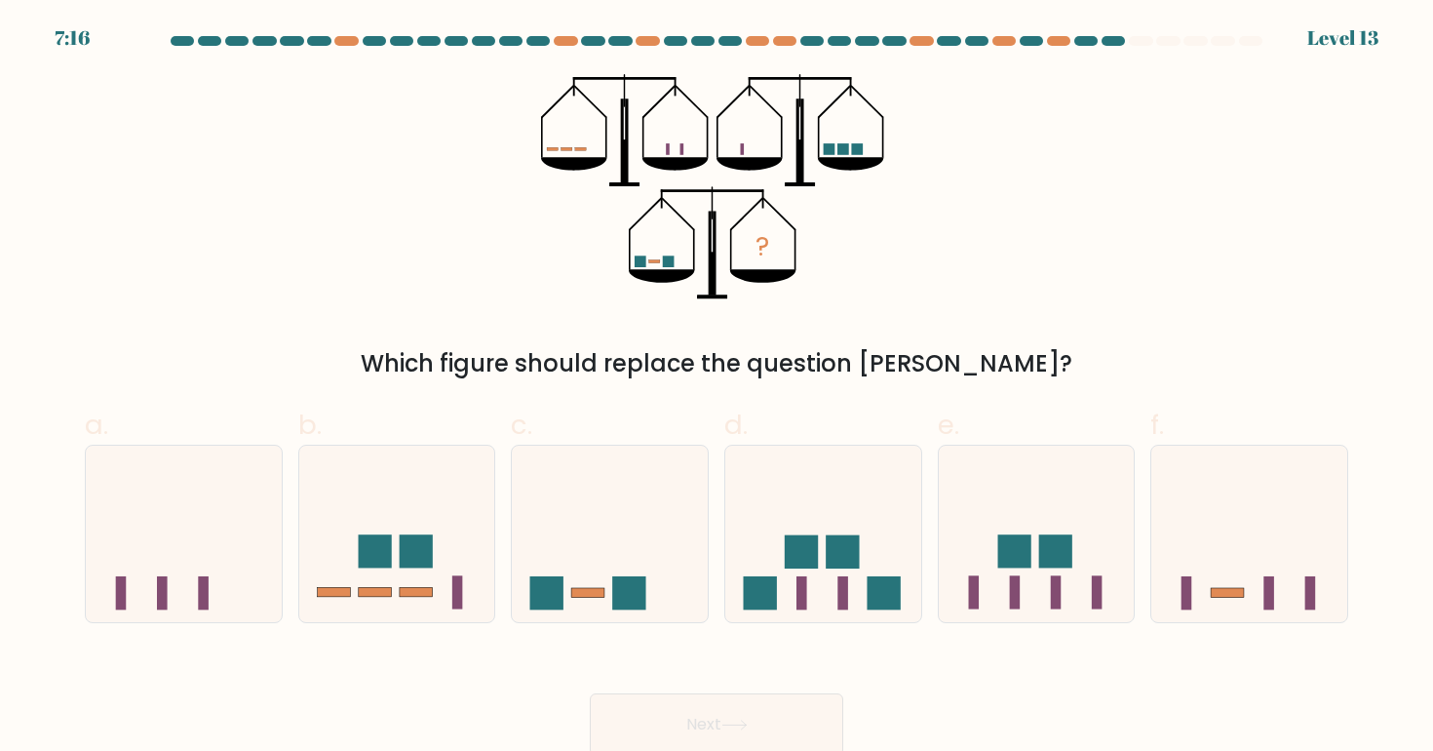
click at [618, 430] on label "c." at bounding box center [610, 514] width 198 height 218
click at [717, 388] on input "c." at bounding box center [717, 381] width 1 height 13
radio input "true"
click at [717, 733] on button "Next" at bounding box center [716, 724] width 253 height 62
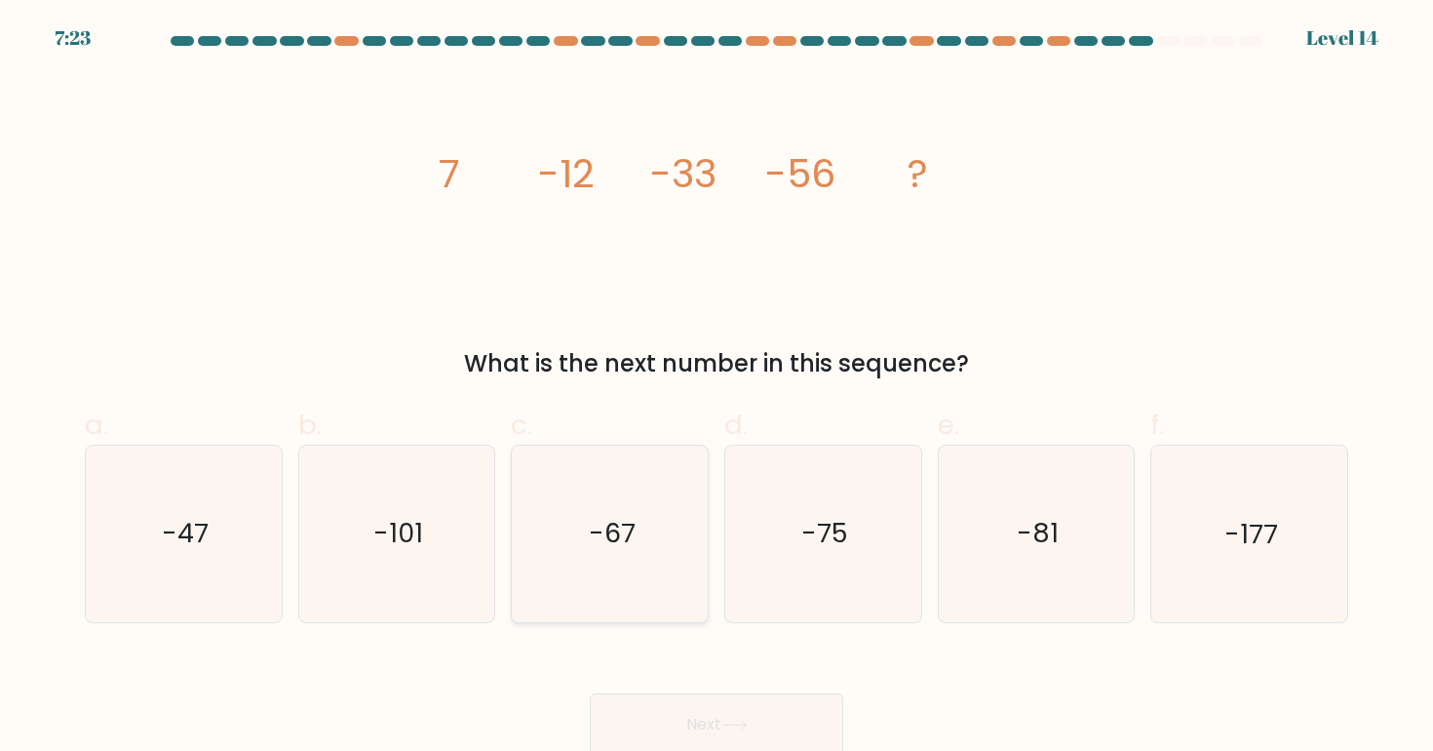
click at [558, 489] on icon "-67" at bounding box center [610, 533] width 175 height 175
click at [717, 388] on input "c. -67" at bounding box center [717, 381] width 1 height 13
radio input "true"
click at [687, 705] on button "Next" at bounding box center [716, 724] width 253 height 62
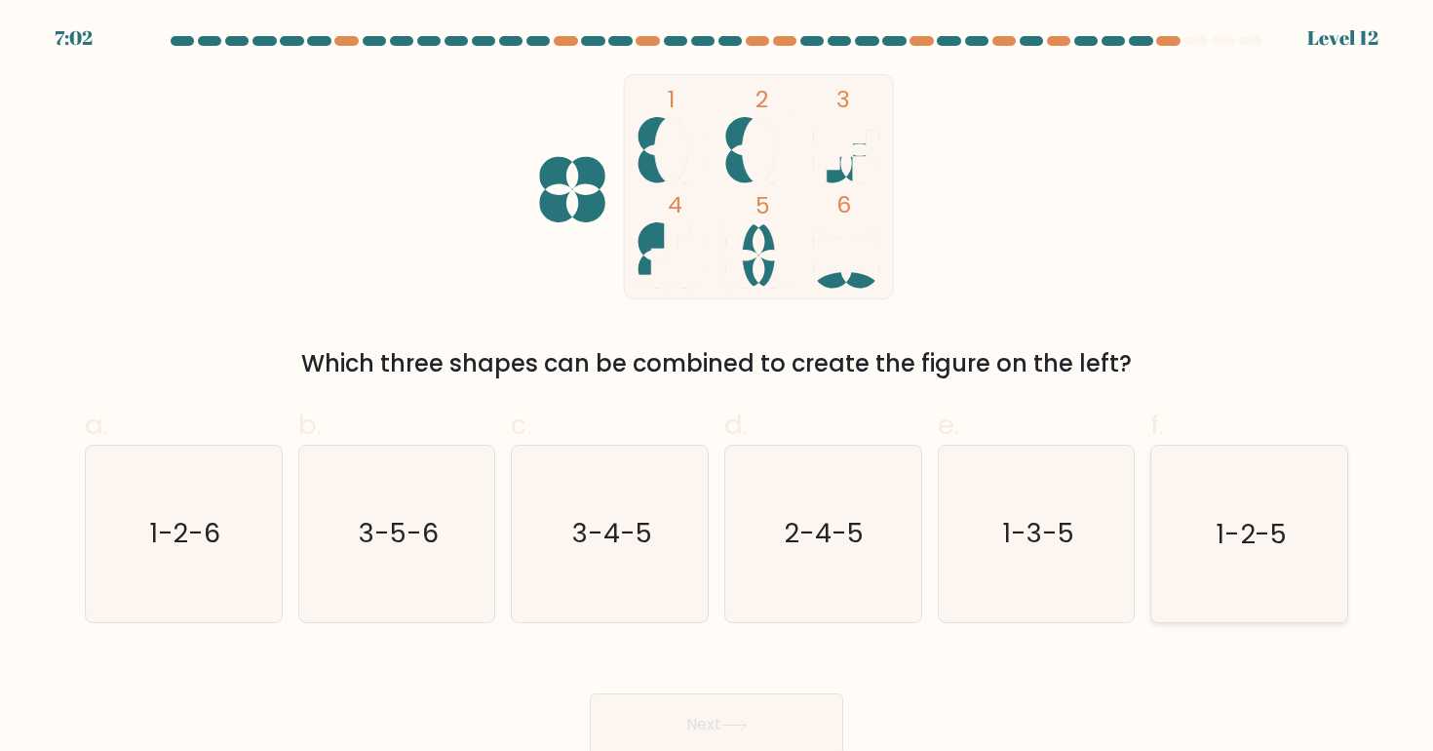
click at [1320, 549] on icon "1-2-5" at bounding box center [1248, 533] width 175 height 175
click at [718, 388] on input "f. 1-2-5" at bounding box center [717, 381] width 1 height 13
radio input "true"
click at [762, 721] on button "Next" at bounding box center [716, 724] width 253 height 62
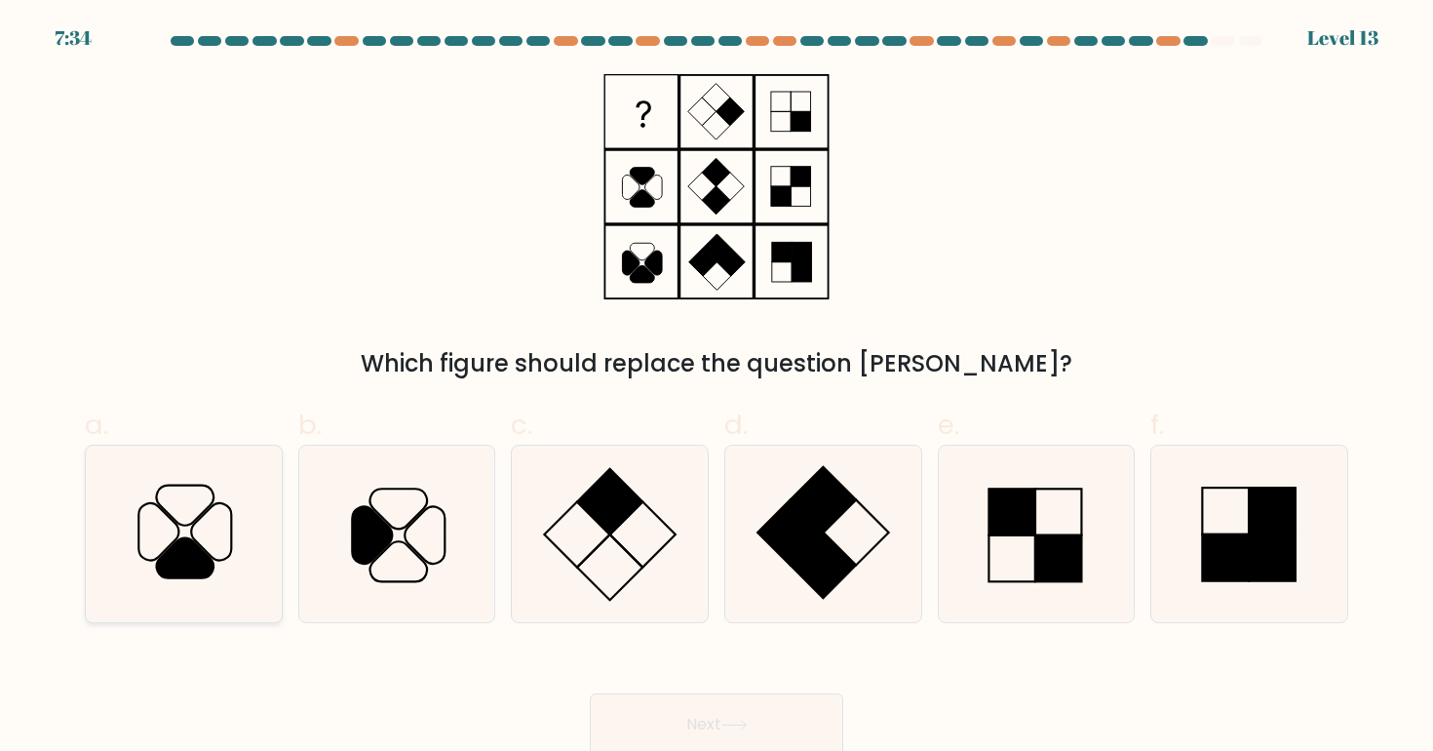
click at [184, 575] on icon at bounding box center [186, 558] width 58 height 40
click at [717, 388] on input "a." at bounding box center [717, 381] width 1 height 13
radio input "true"
click at [519, 650] on div "Next" at bounding box center [716, 700] width 1287 height 109
click at [750, 706] on button "Next" at bounding box center [716, 724] width 253 height 62
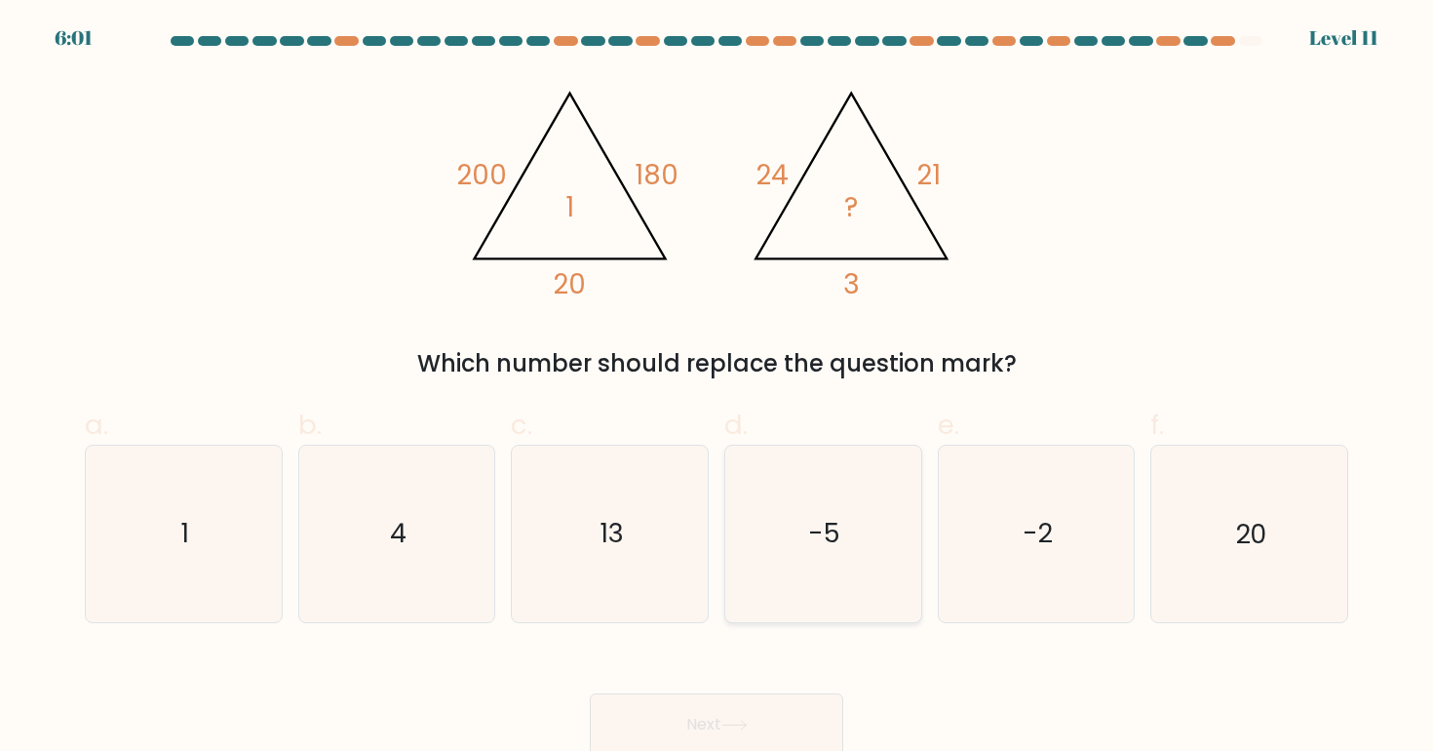
click at [815, 488] on icon "-5" at bounding box center [822, 533] width 175 height 175
click at [718, 388] on input "d. -5" at bounding box center [717, 381] width 1 height 13
radio input "true"
click at [774, 723] on button "Next" at bounding box center [716, 724] width 253 height 62
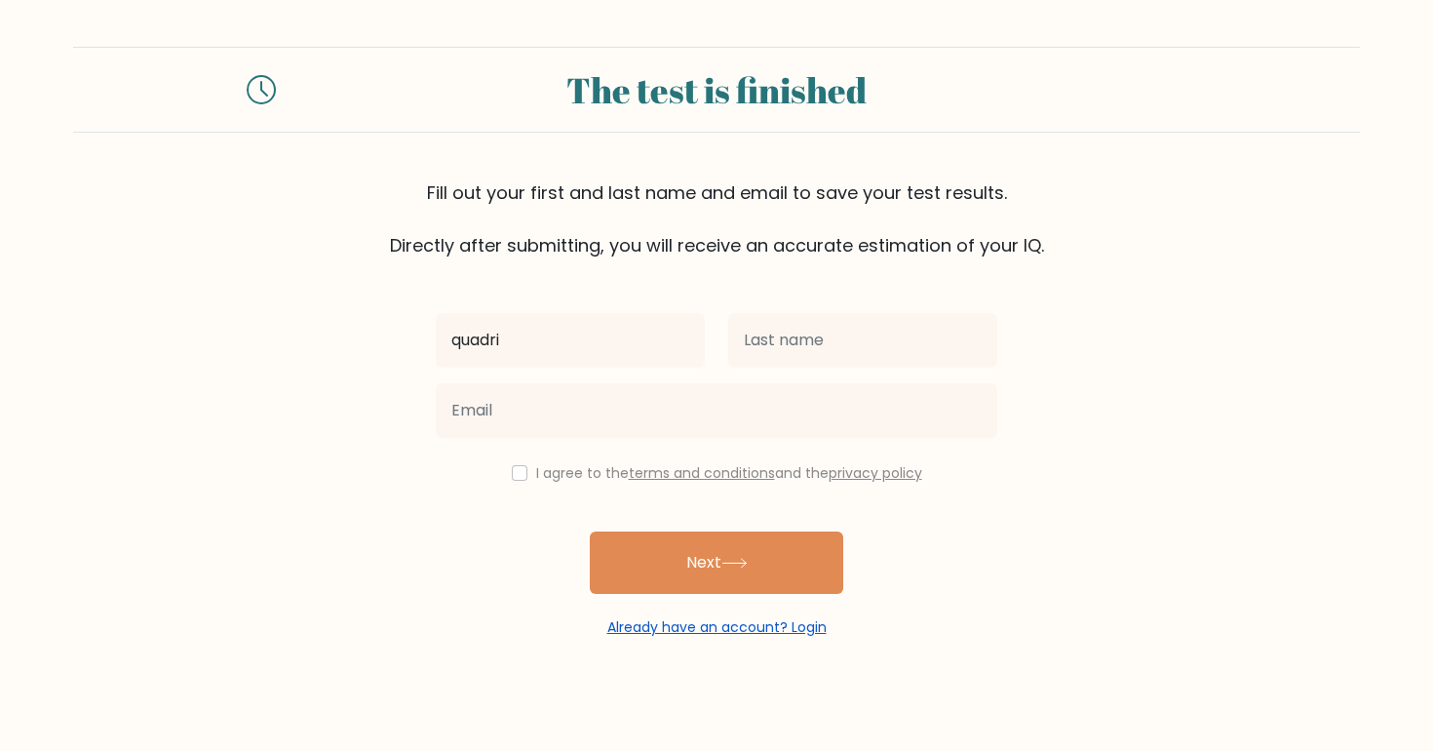
type input "quadri"
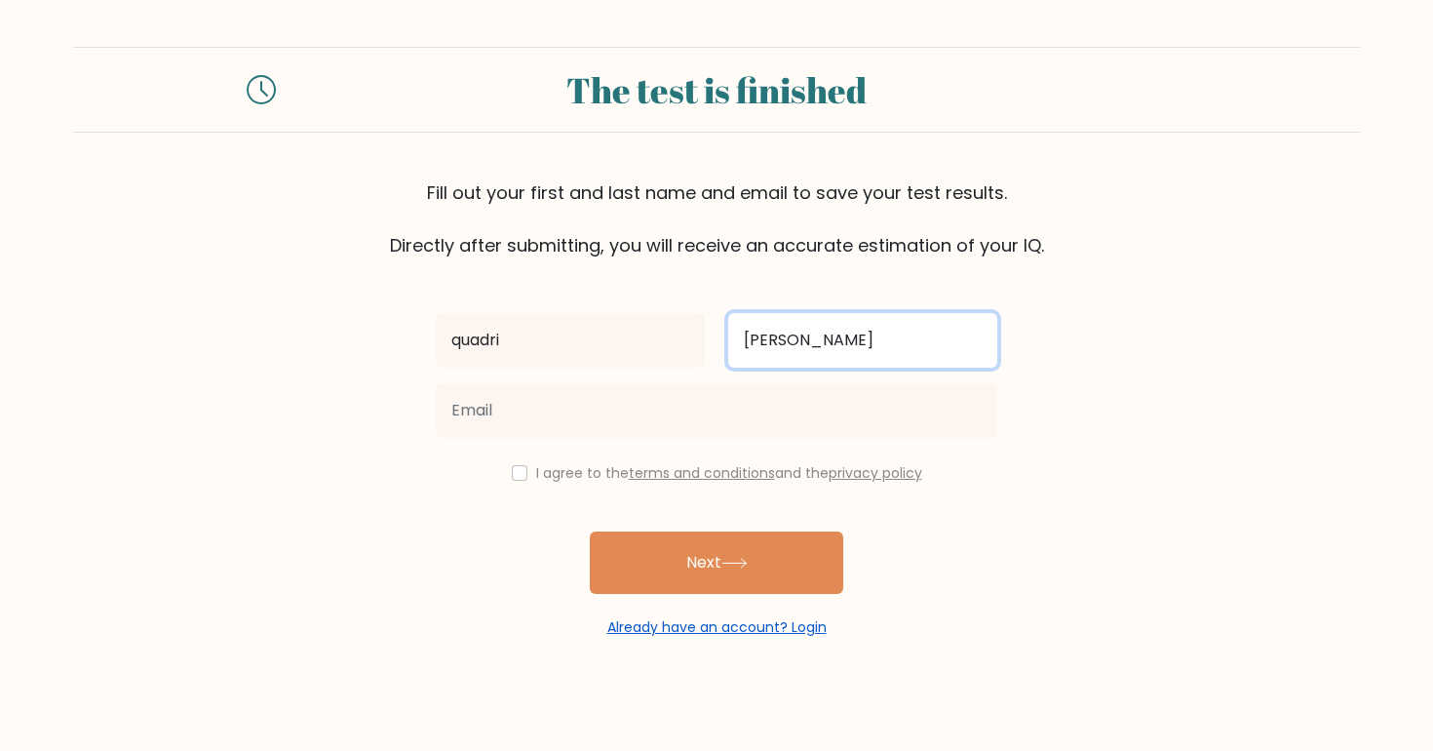
type input "[PERSON_NAME]"
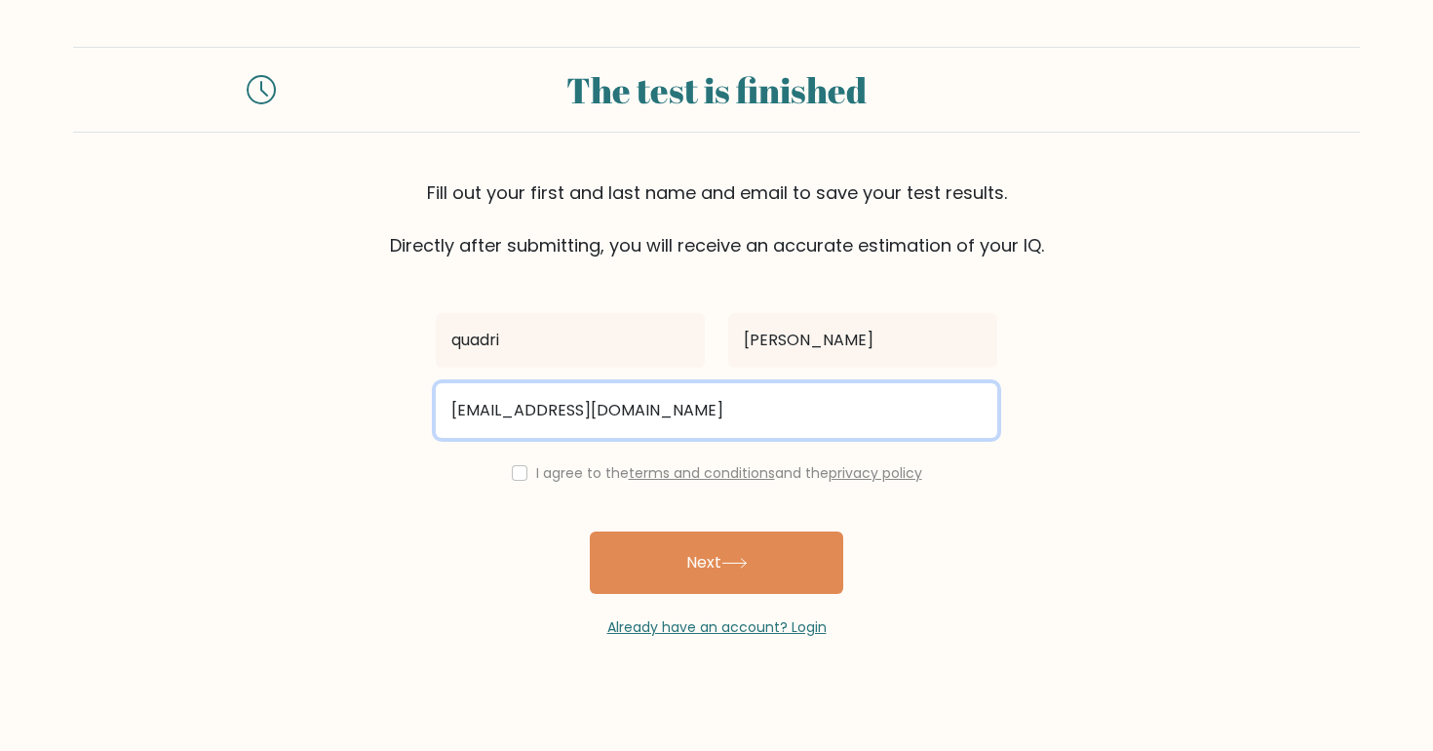
type input "workingwithabdul@gmail.com"
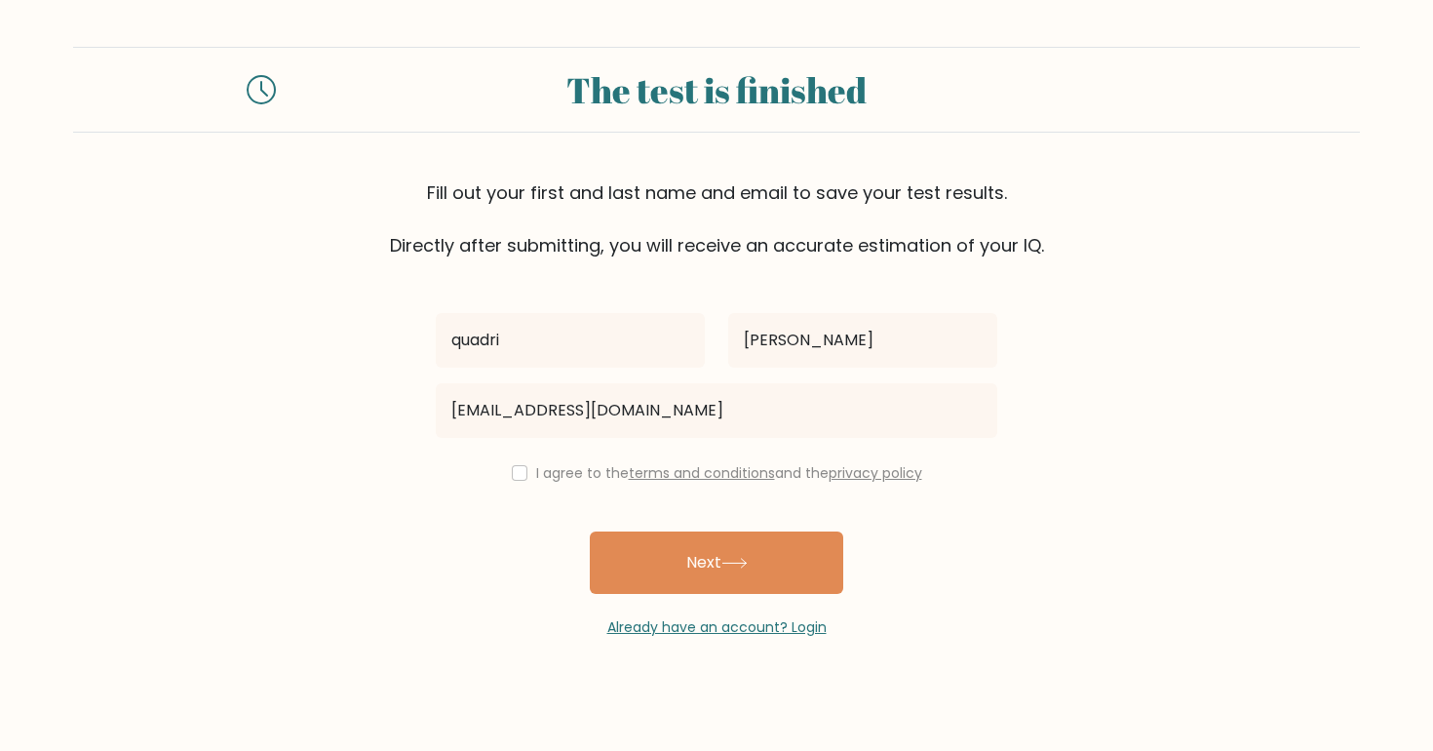
click at [518, 481] on input "checkbox" at bounding box center [520, 473] width 16 height 16
checkbox input "true"
click at [684, 488] on div "quadri abdul workingwithabdul@gmail.com I agree to the terms and conditions and…" at bounding box center [716, 447] width 585 height 379
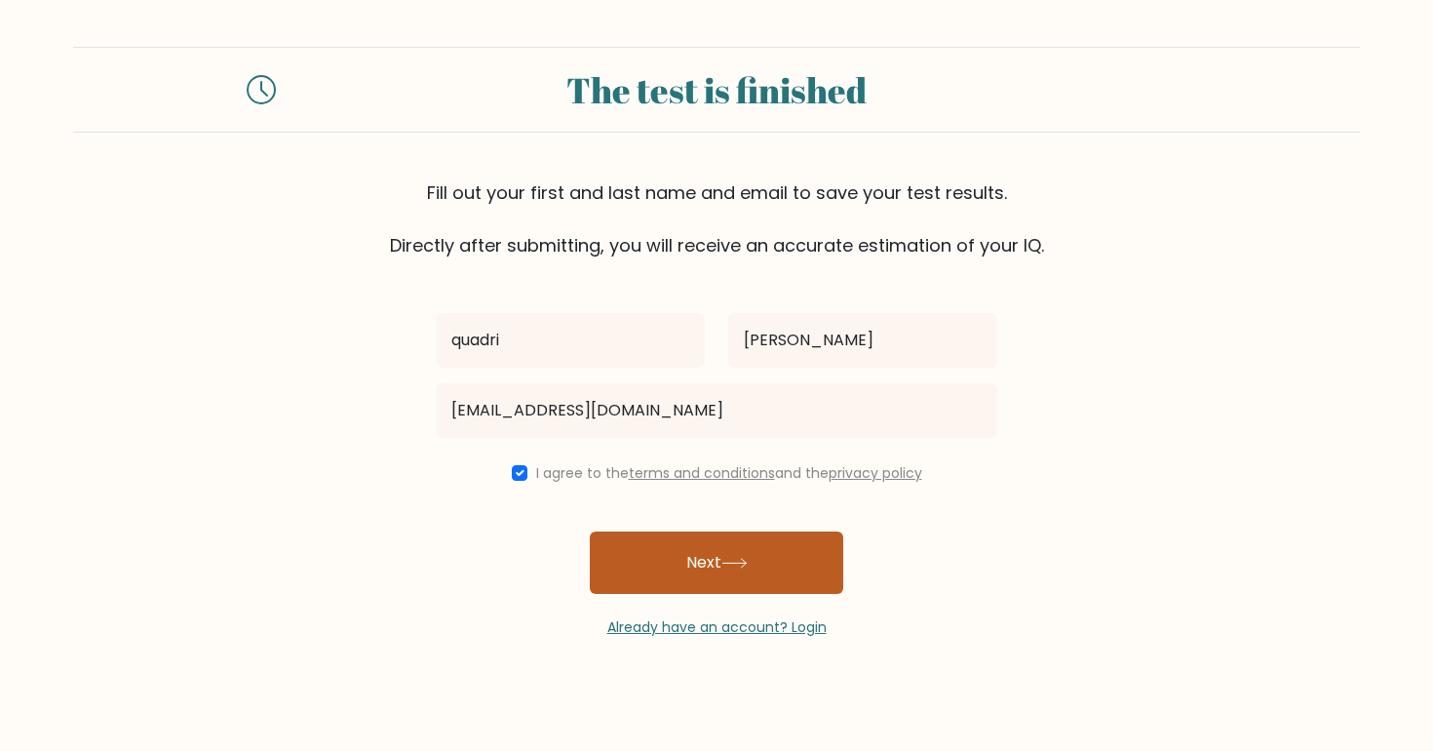
click at [684, 556] on button "Next" at bounding box center [716, 562] width 253 height 62
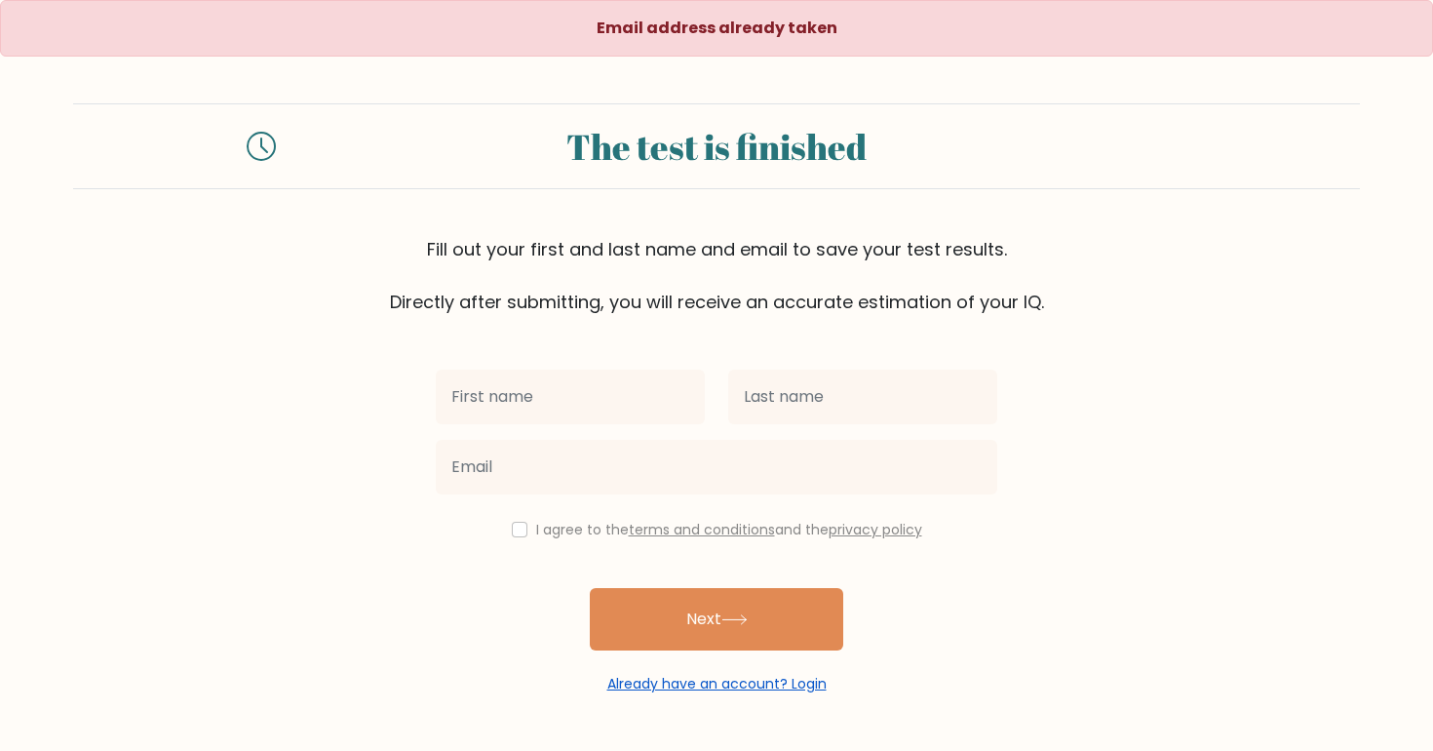
click at [744, 681] on link "Already have an account? Login" at bounding box center [716, 683] width 219 height 19
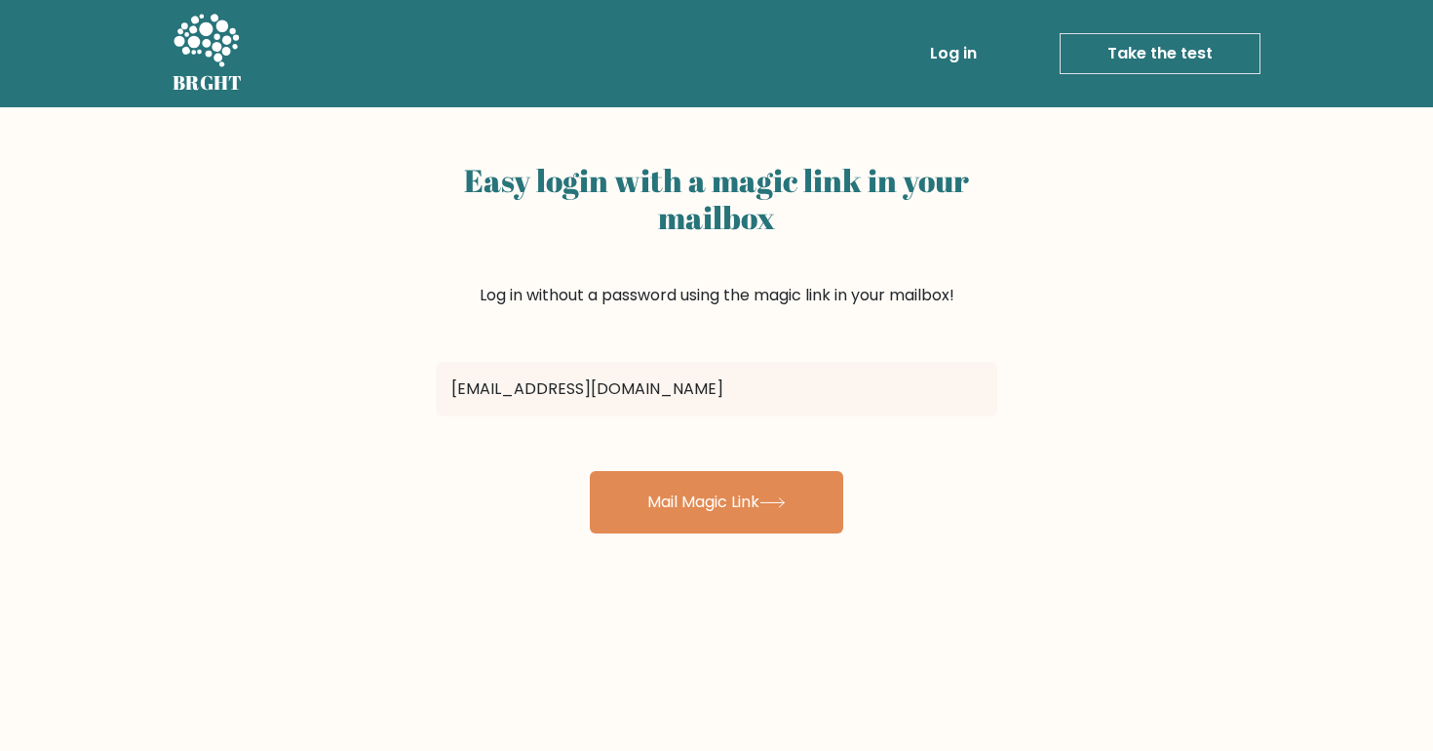
type input "workingwithabdul@gmail.com"
click at [717, 502] on button "Mail Magic Link" at bounding box center [716, 502] width 253 height 62
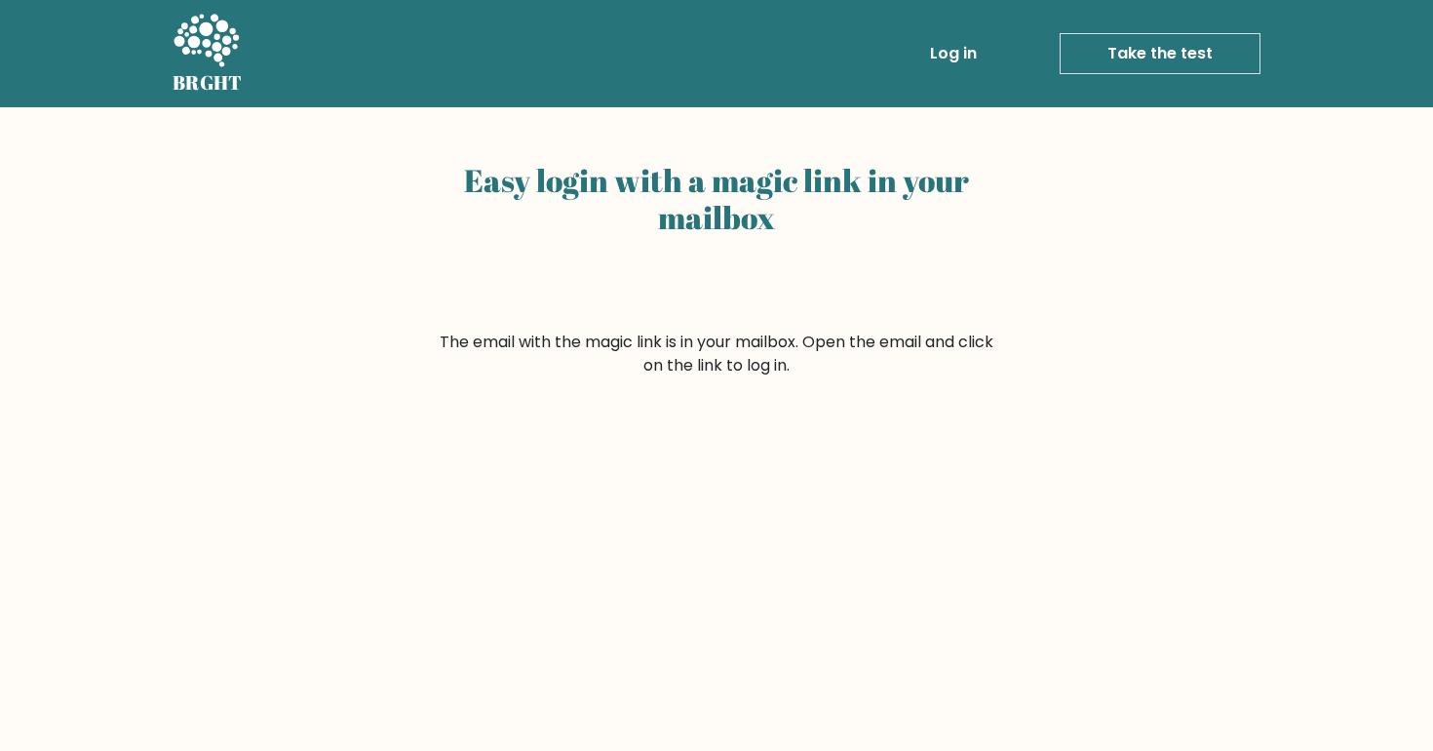
click at [964, 49] on link "Log in" at bounding box center [953, 53] width 62 height 39
click at [1015, 158] on div "Easy login with a magic link in your mailbox The email with the magic link is i…" at bounding box center [716, 476] width 1433 height 739
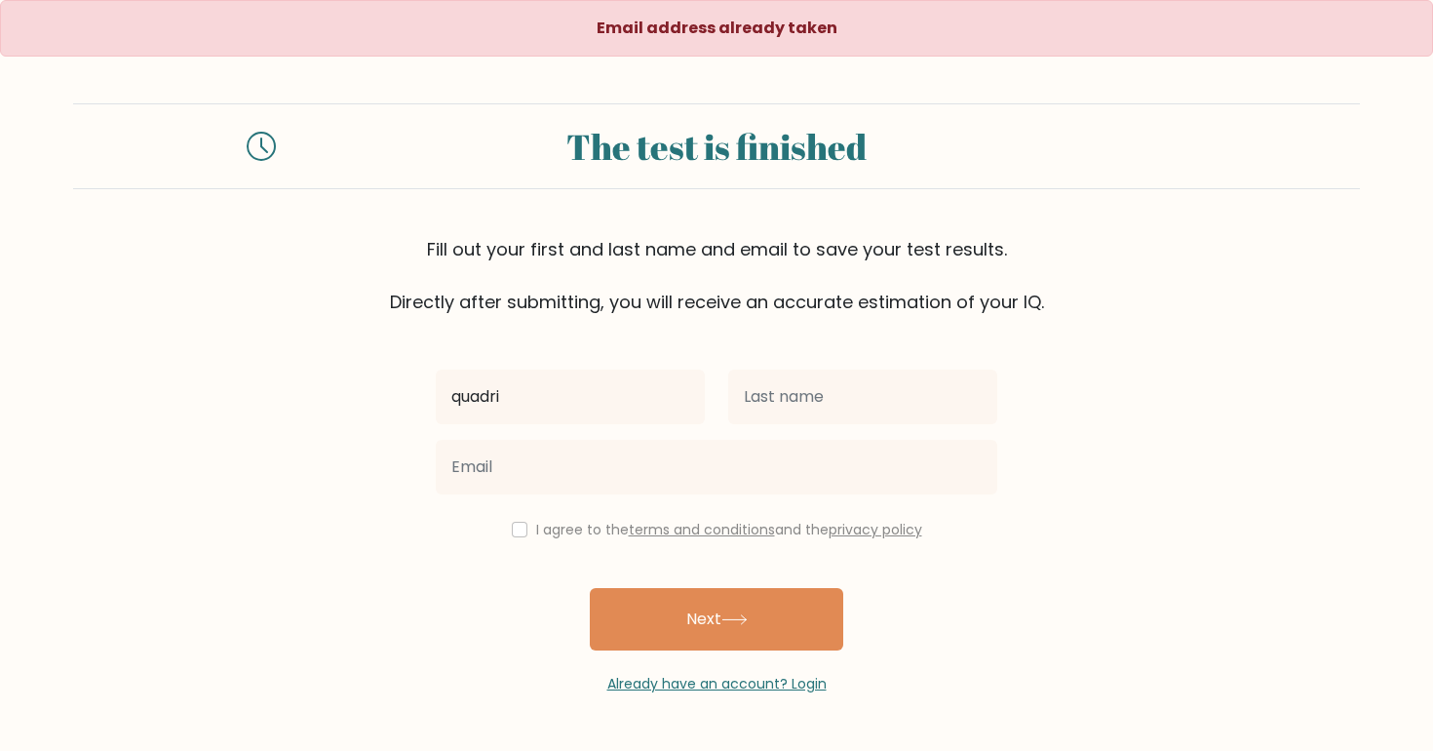
type input "quadri"
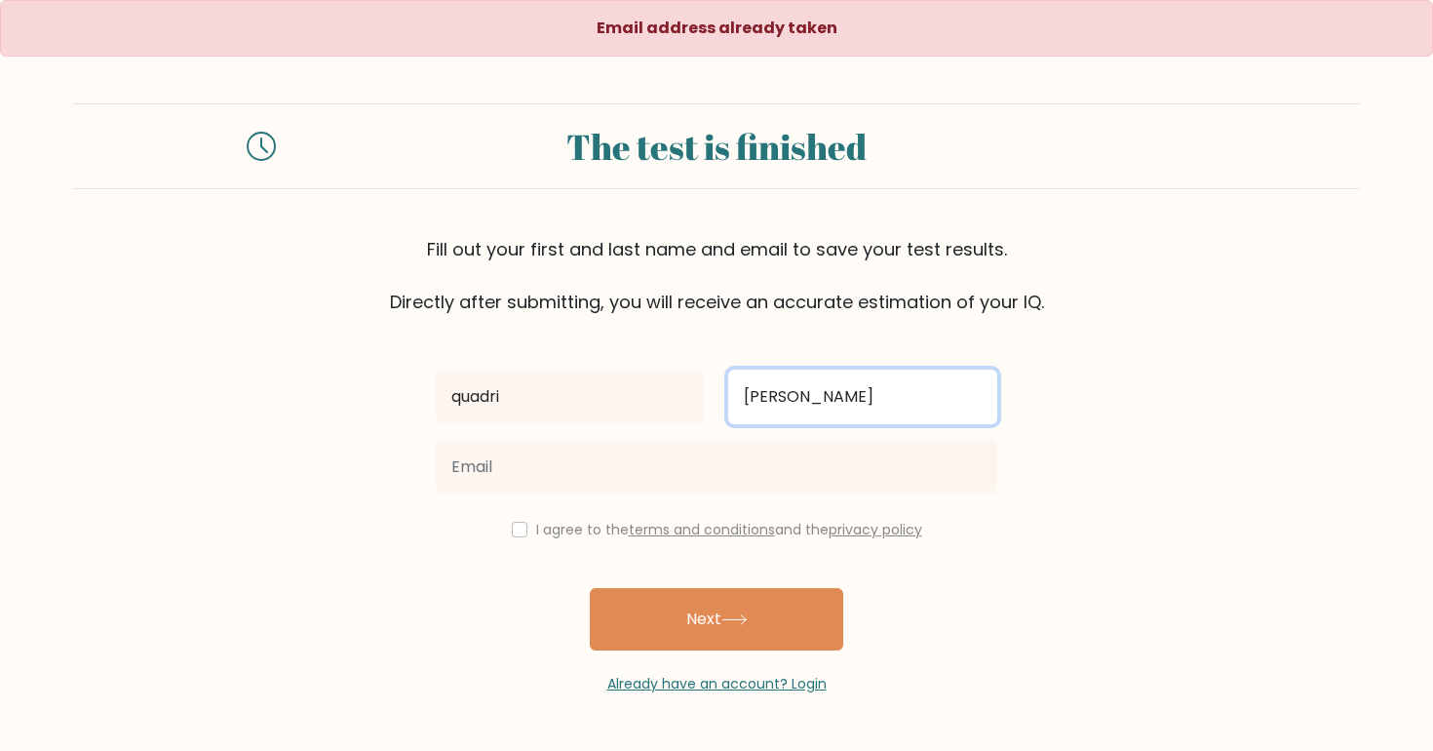
type input "abdul"
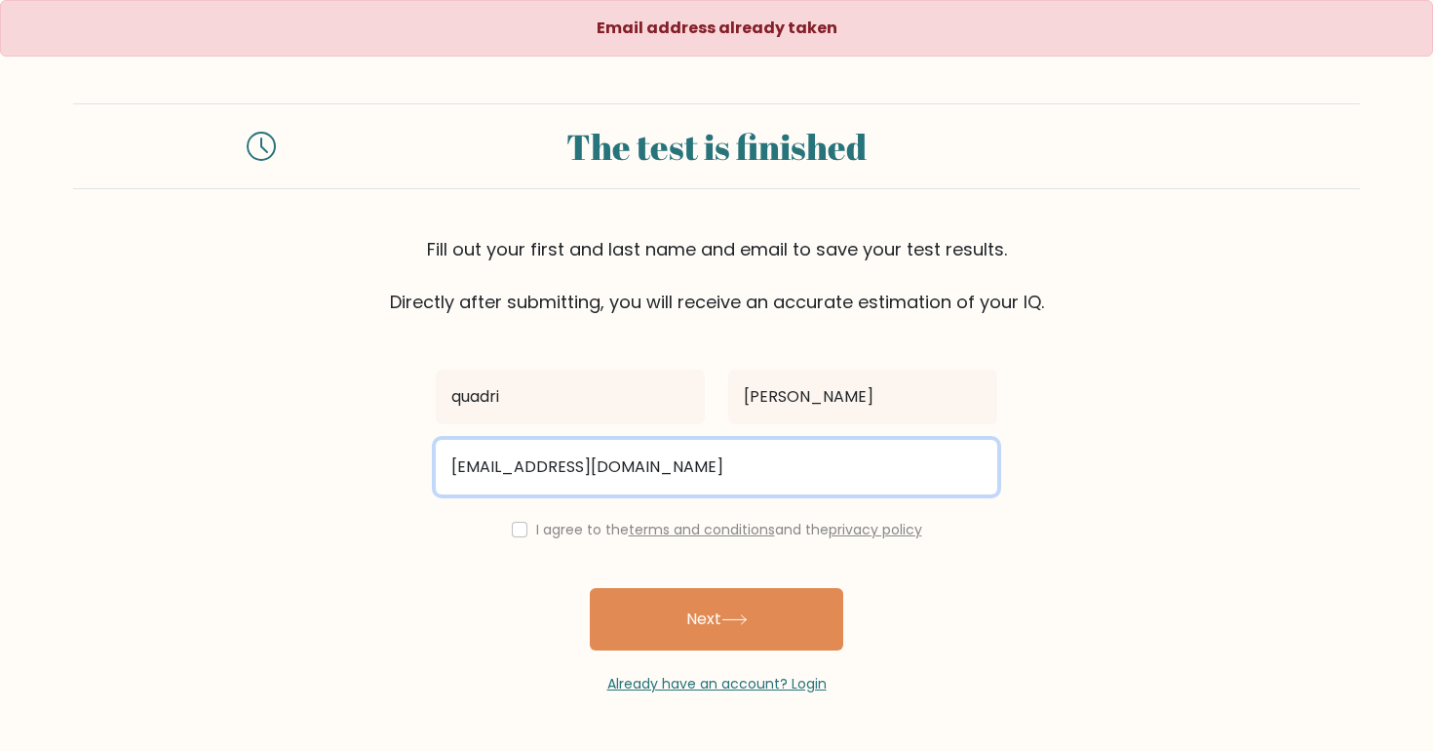
type input "workwithsteezee@gmail.com"
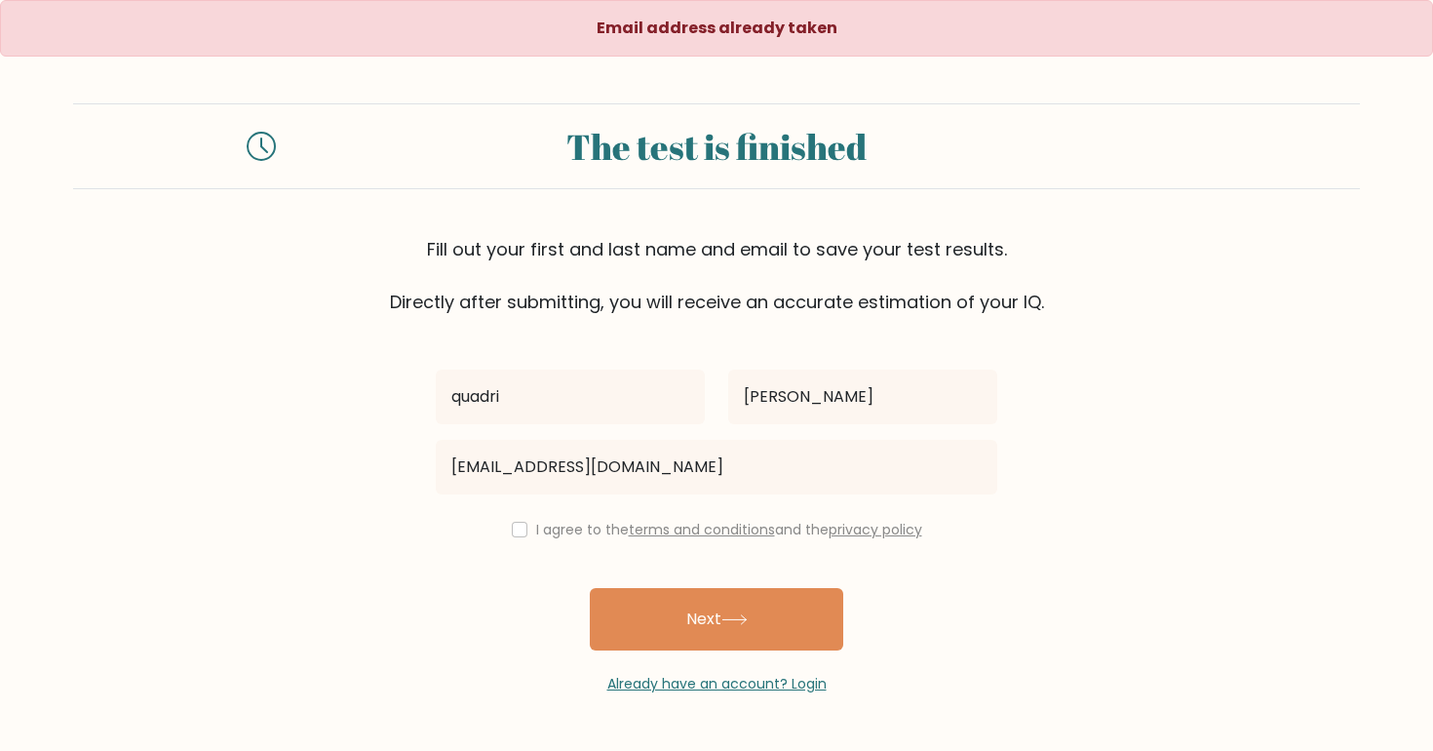
click at [544, 533] on label "I agree to the terms and conditions and the privacy policy" at bounding box center [729, 529] width 386 height 19
click at [514, 530] on input "checkbox" at bounding box center [520, 530] width 16 height 16
checkbox input "true"
click at [638, 589] on div "quadri abdul workwithsteezee@gmail.com I agree to the terms and conditions and …" at bounding box center [716, 504] width 585 height 379
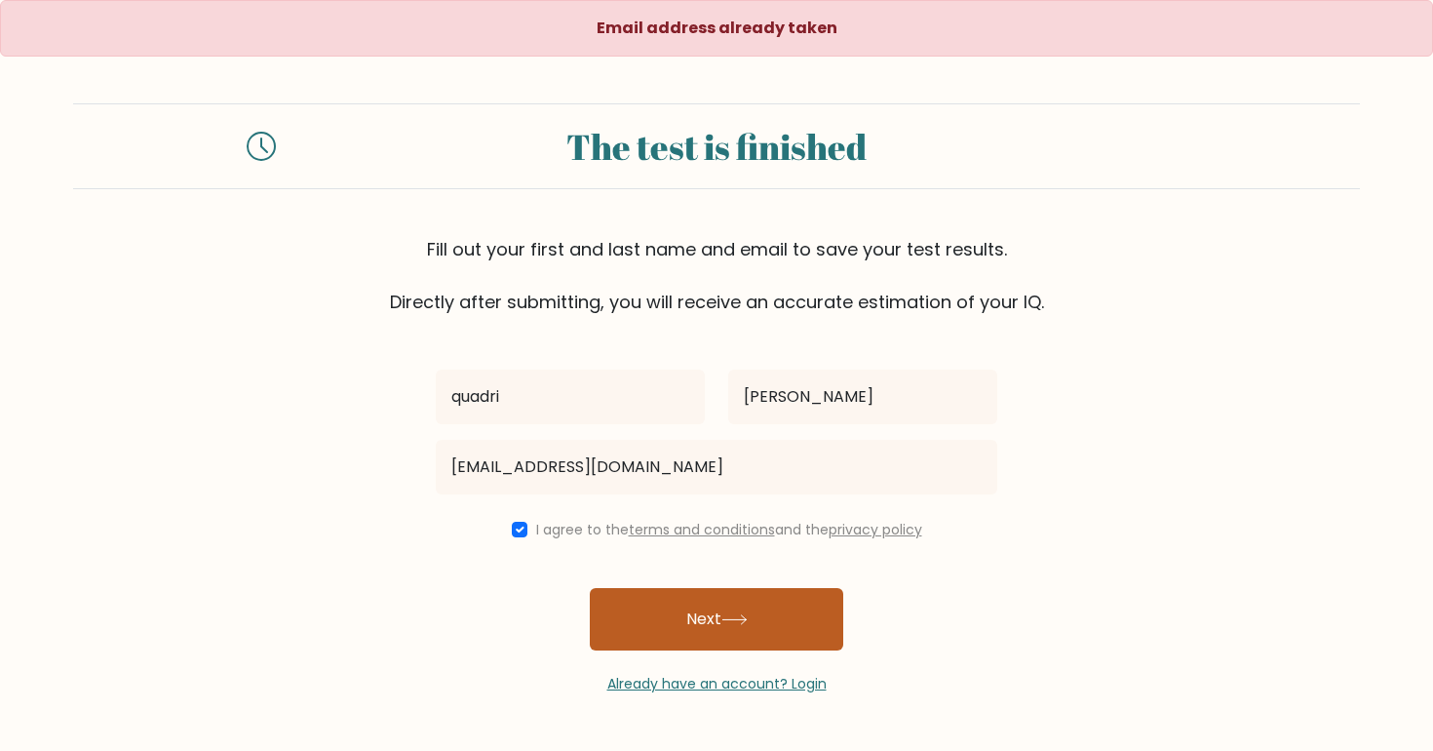
click at [642, 603] on button "Next" at bounding box center [716, 619] width 253 height 62
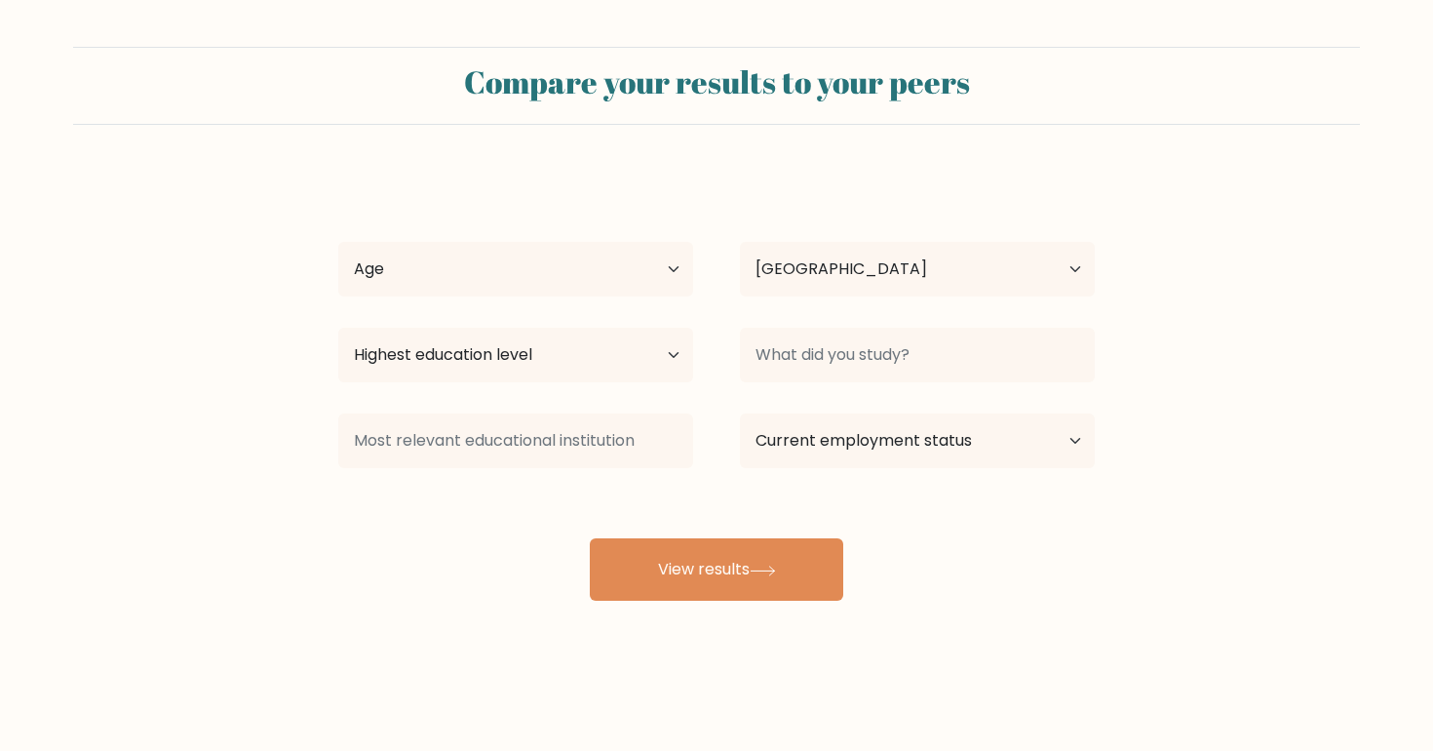
select select "NG"
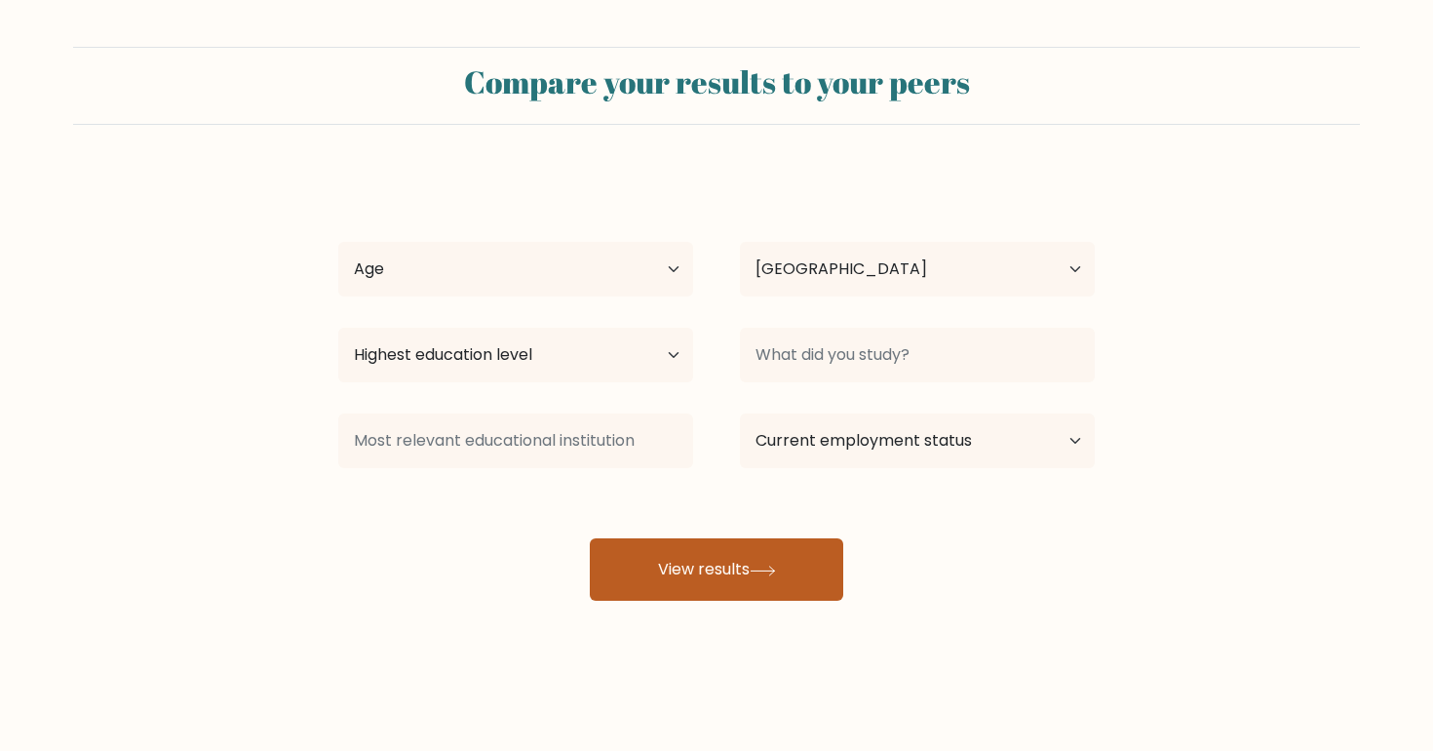
click at [699, 573] on button "View results" at bounding box center [716, 569] width 253 height 62
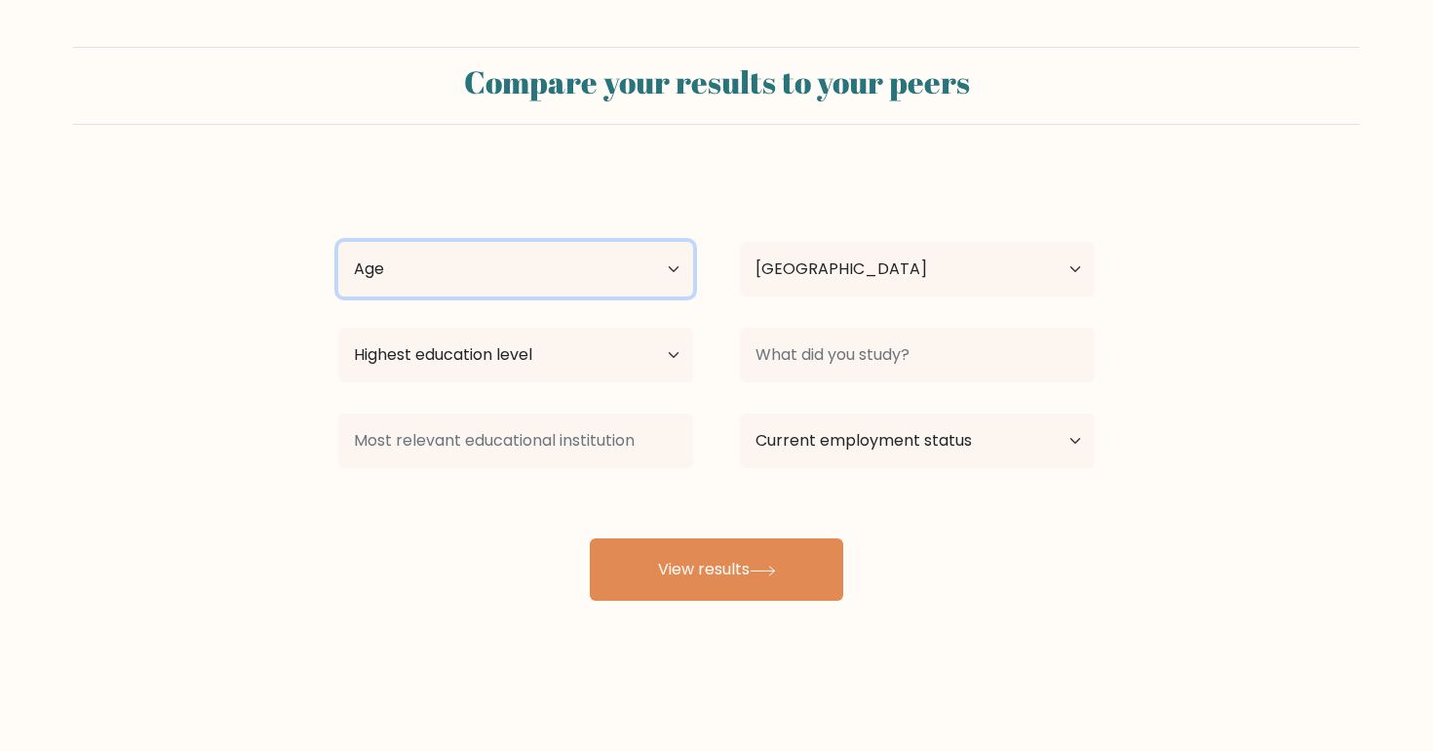
select select "18_24"
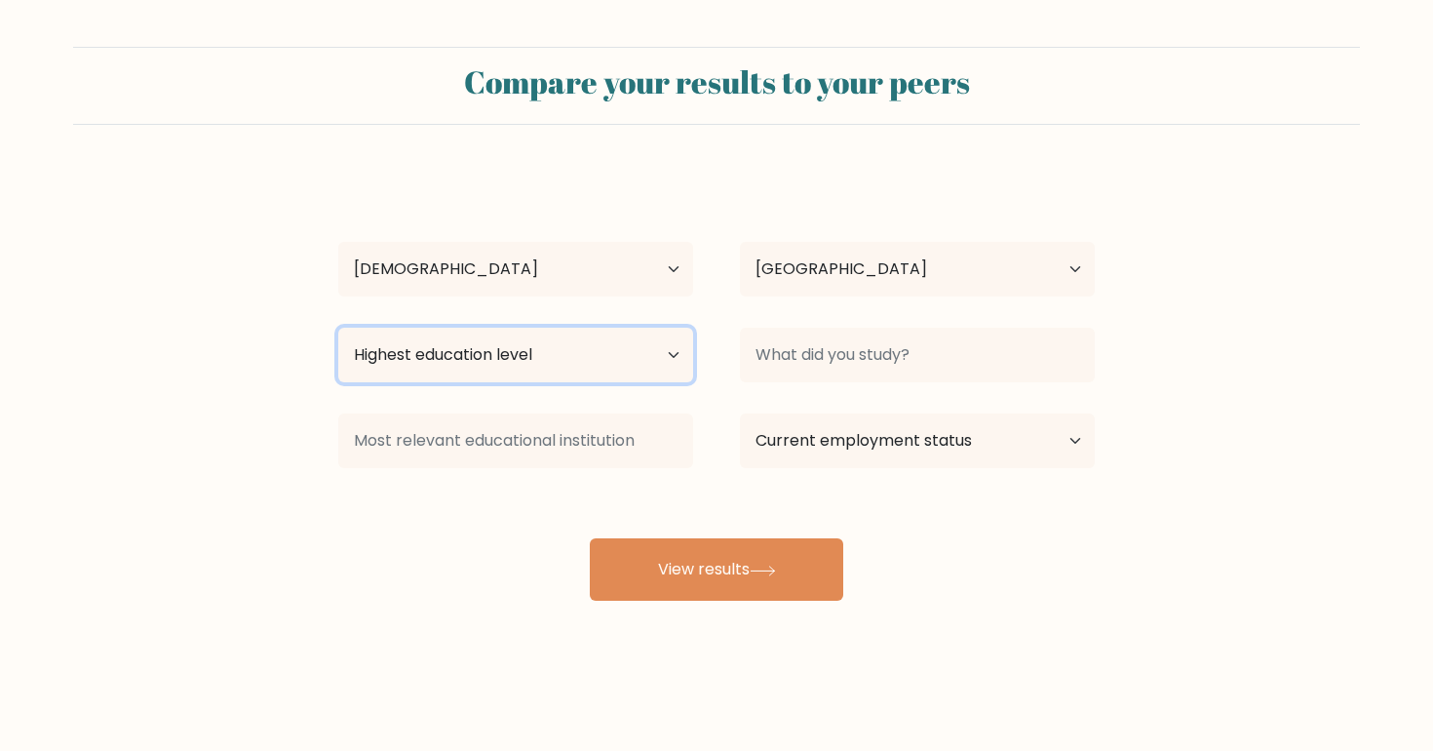
select select "bachelors_degree"
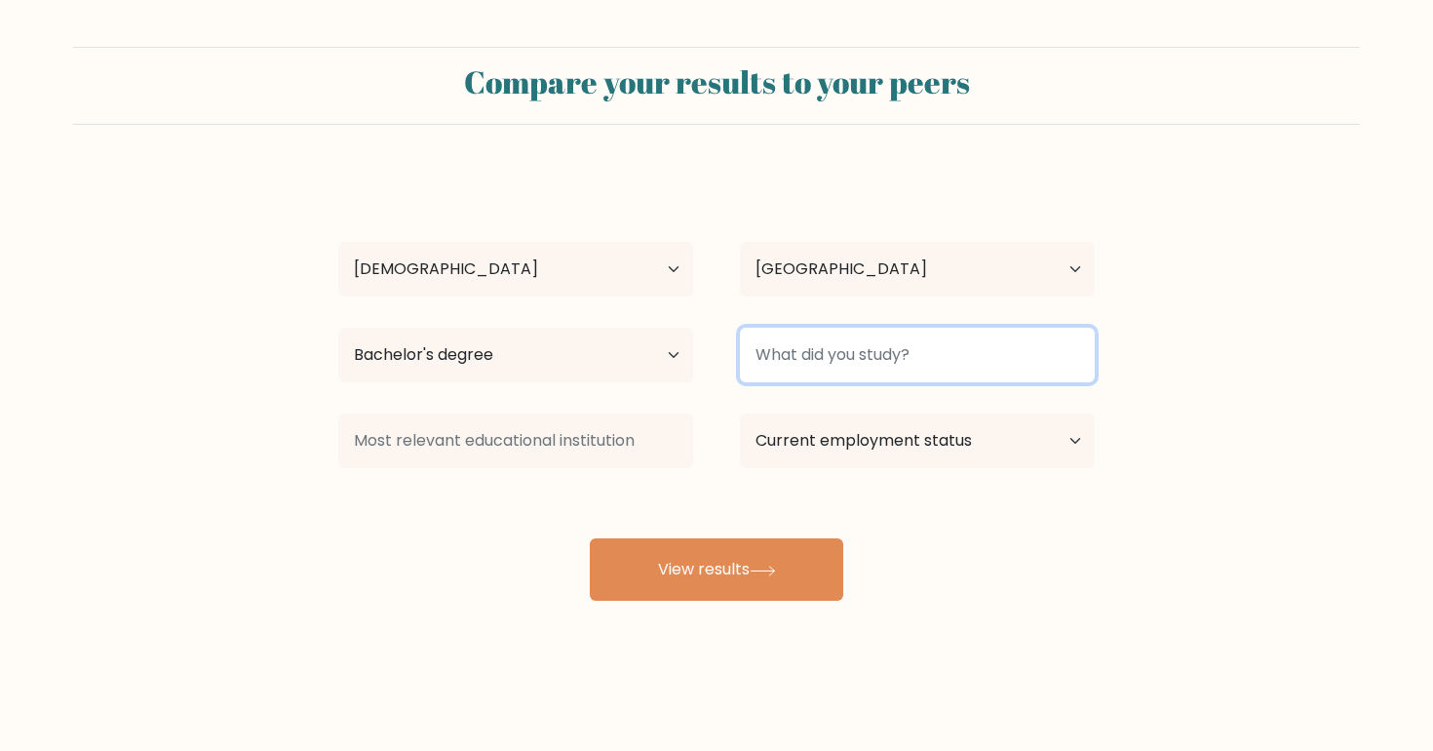
click at [849, 351] on input at bounding box center [917, 355] width 355 height 55
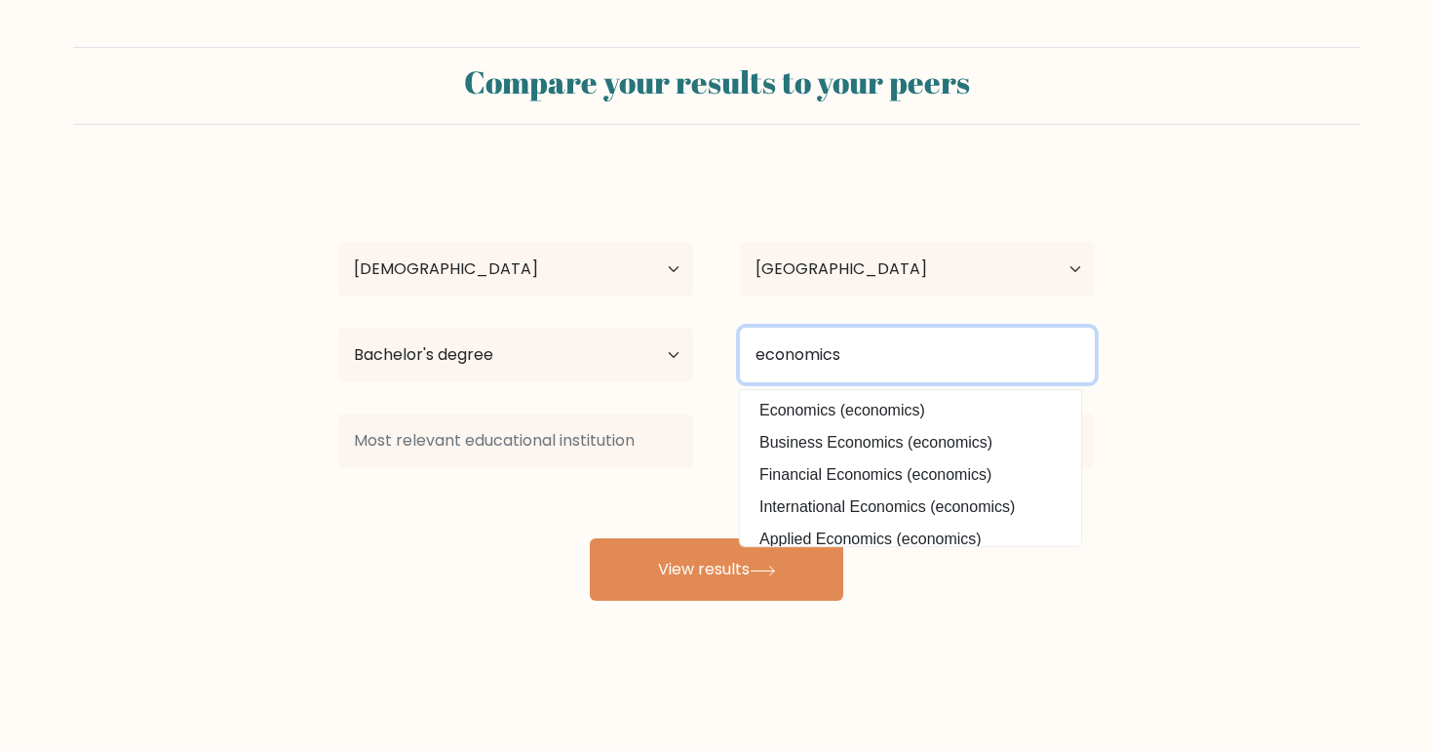
type input "economics"
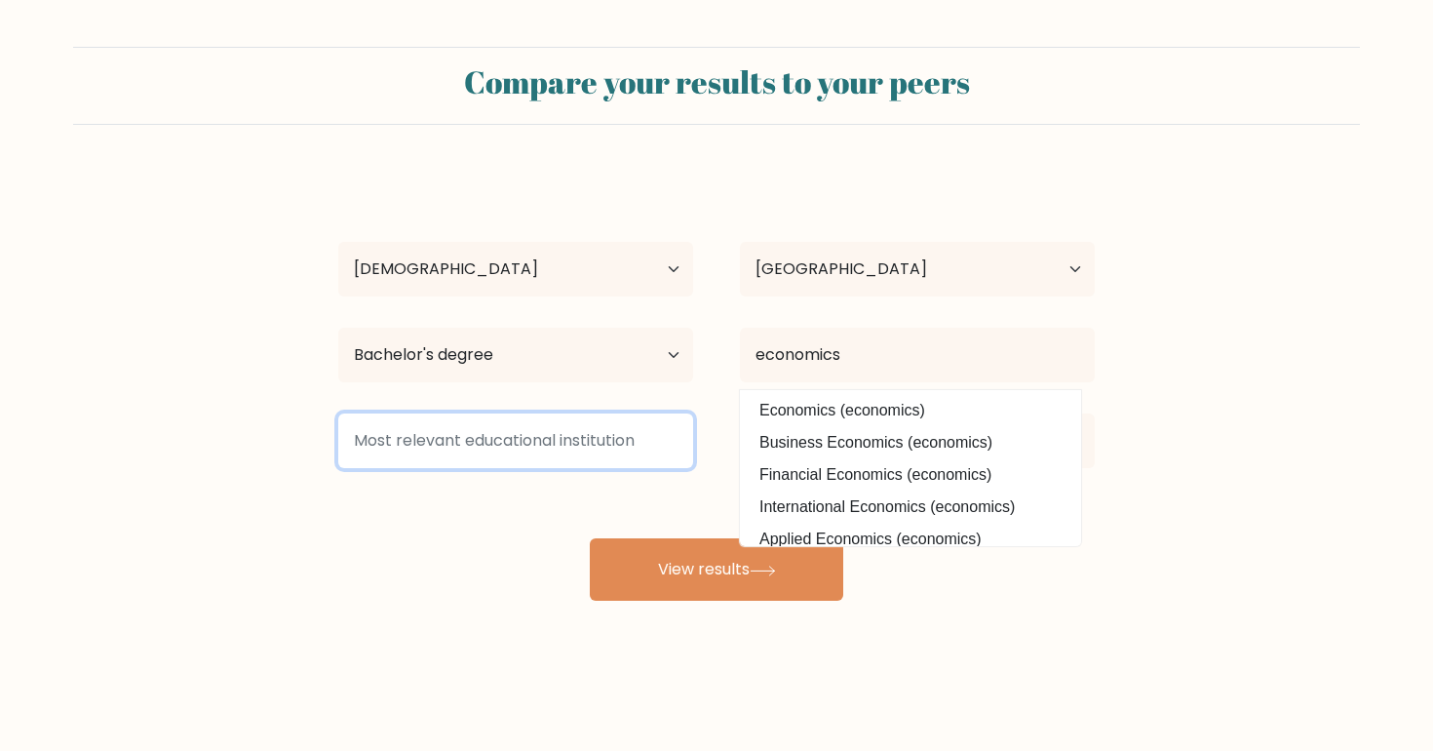
click at [614, 430] on input at bounding box center [515, 440] width 355 height 55
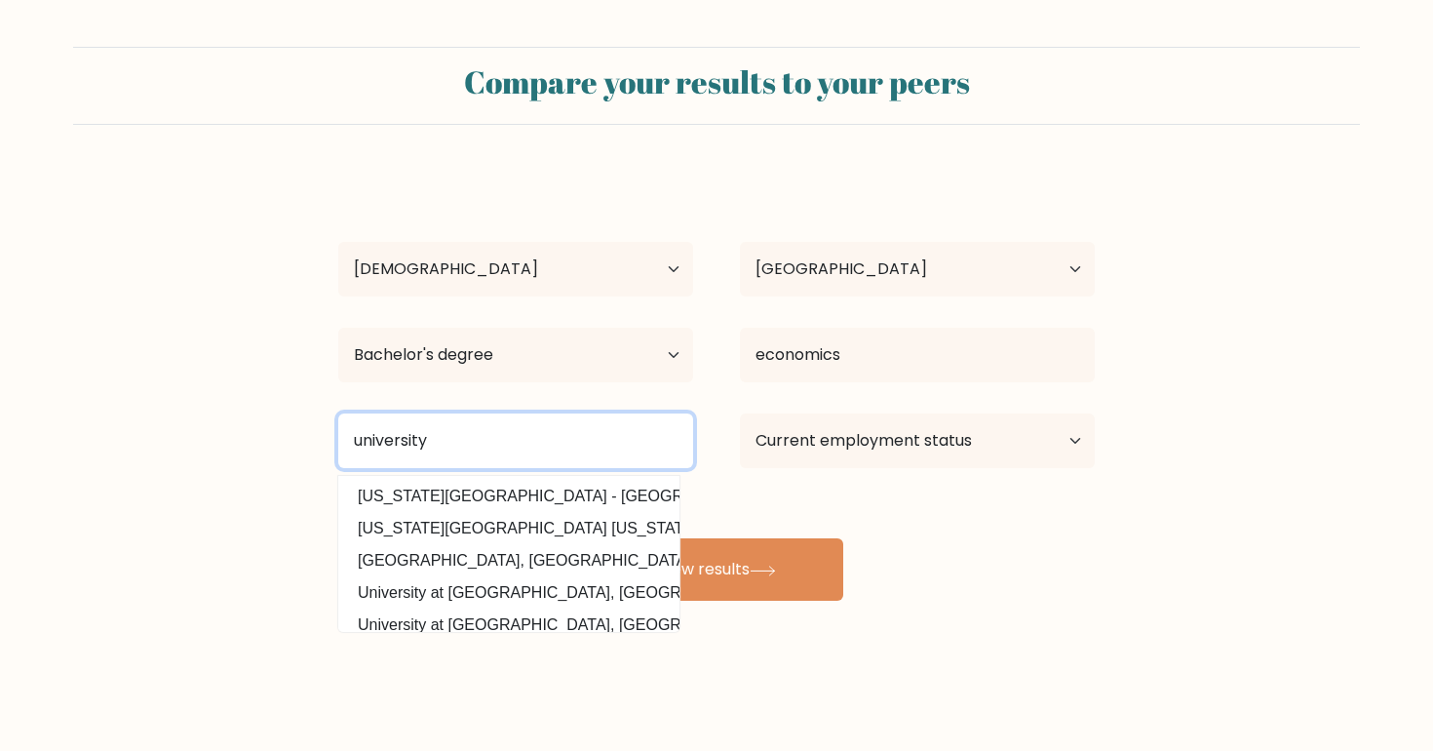
type input "university"
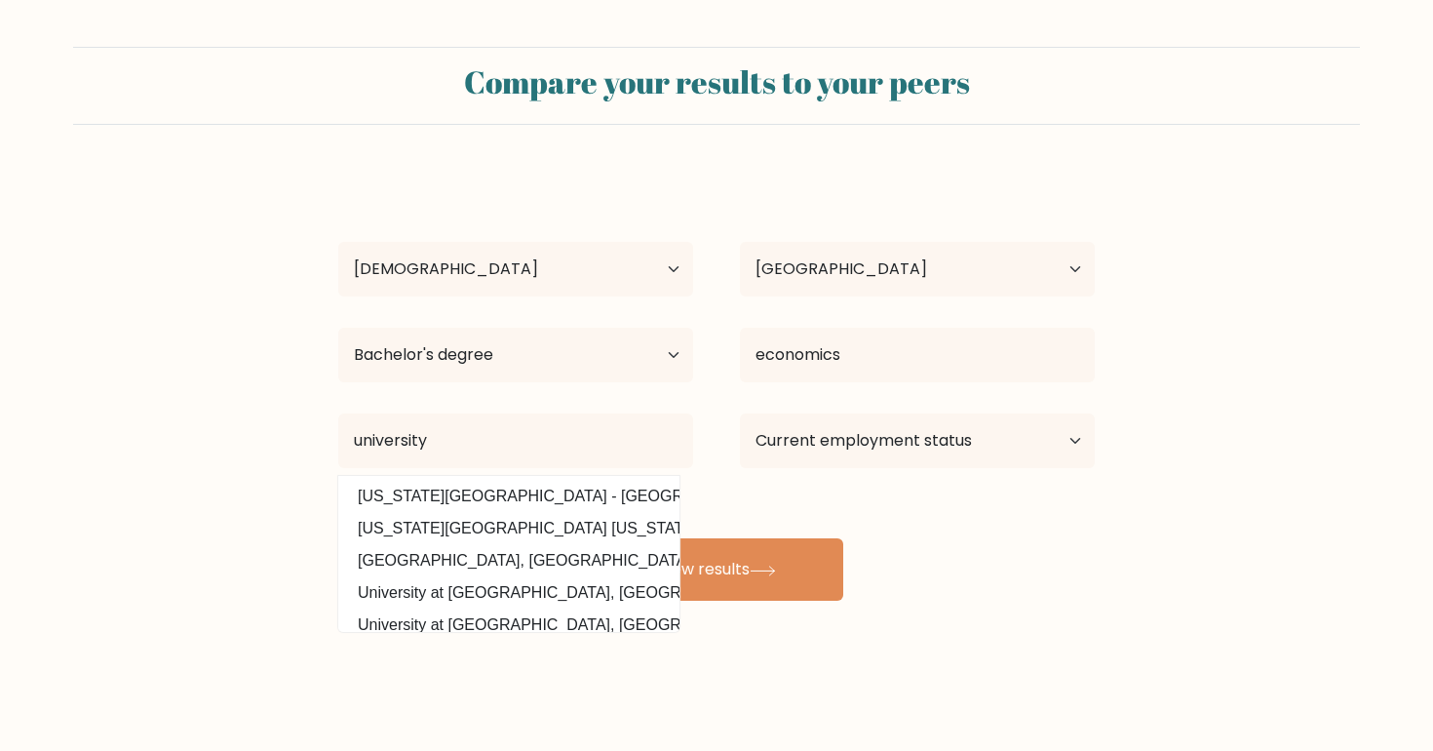
click at [939, 469] on div "Current employment status Employed Student Retired Other / prefer not to answer" at bounding box center [918, 441] width 402 height 70
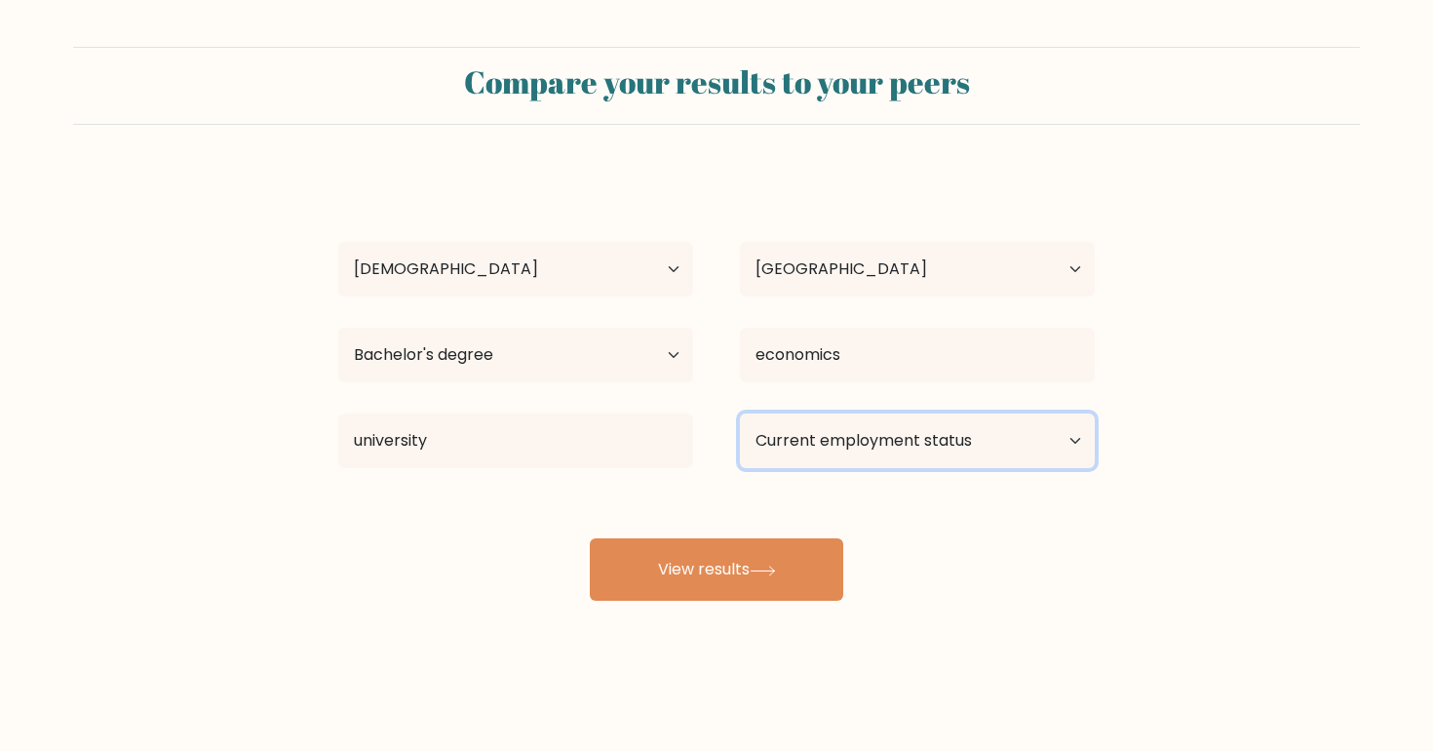
select select "student"
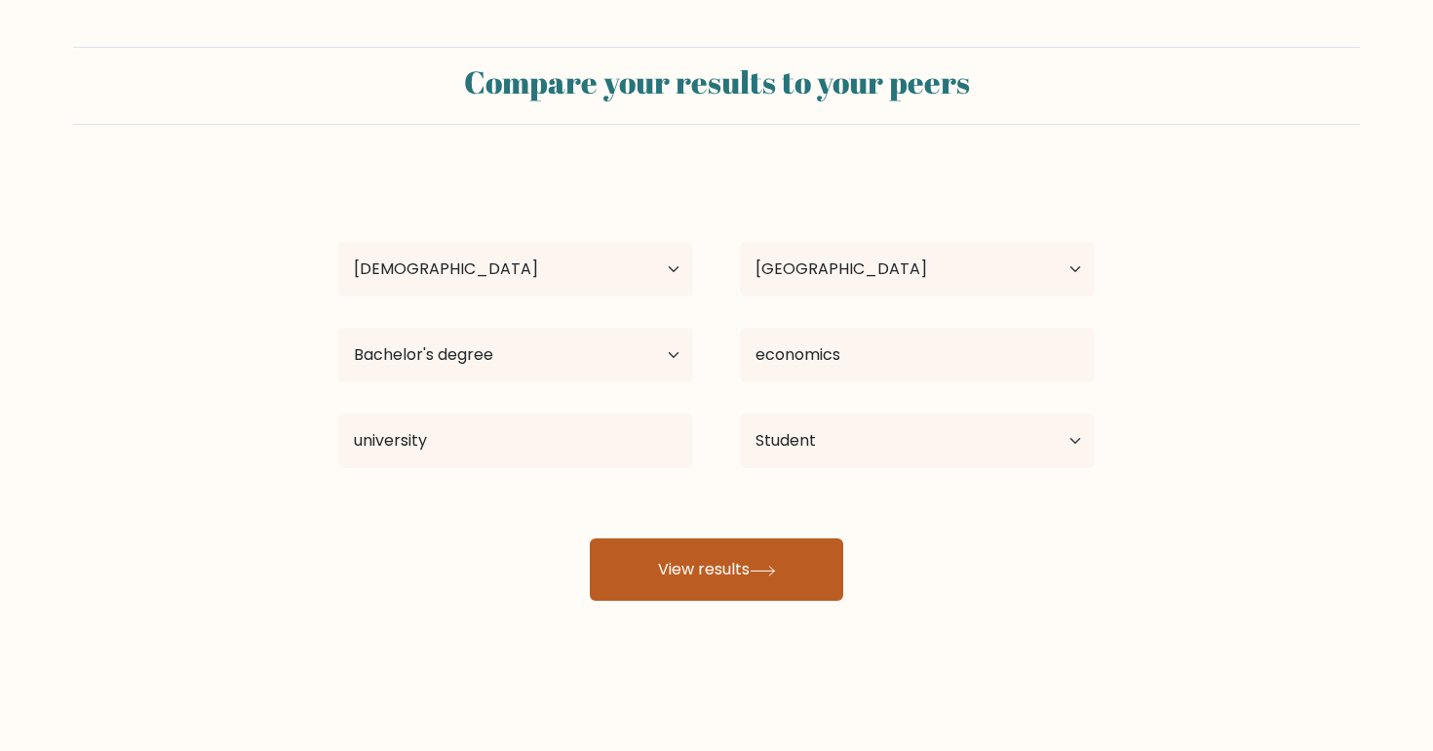
click at [809, 552] on button "View results" at bounding box center [716, 569] width 253 height 62
